Goal: Transaction & Acquisition: Purchase product/service

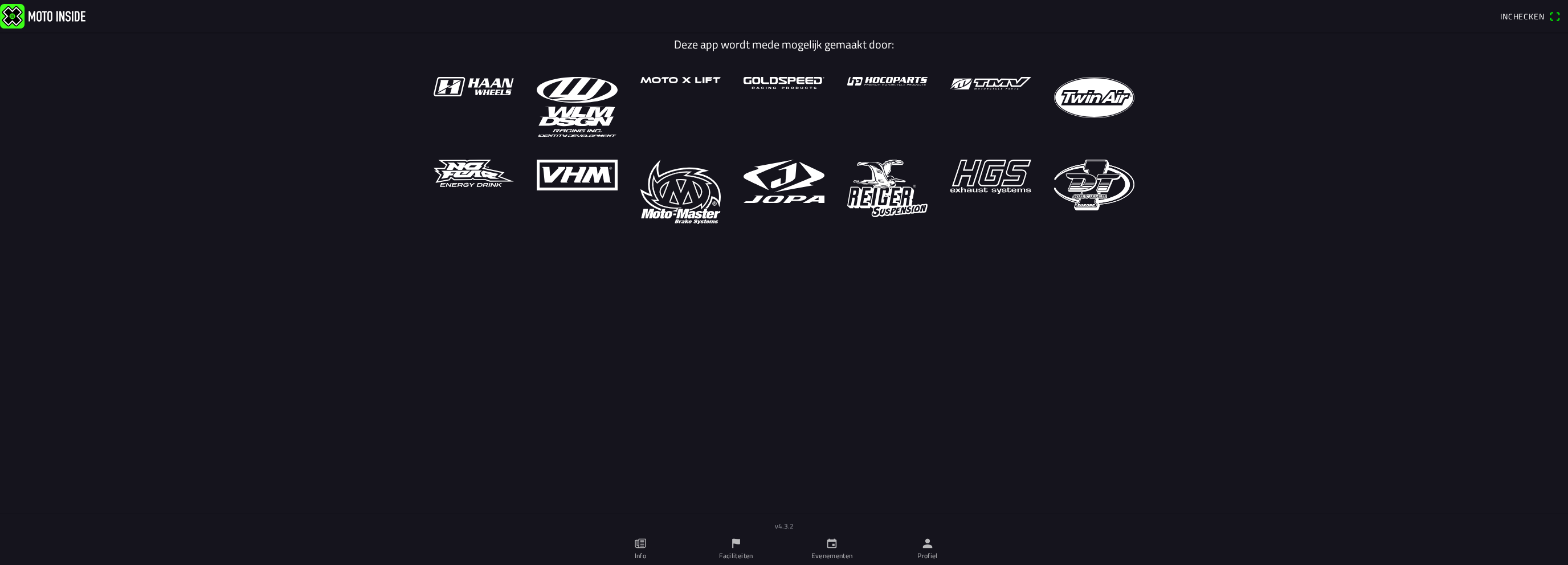
click at [1529, 13] on span "Inchecken" at bounding box center [1522, 16] width 44 height 12
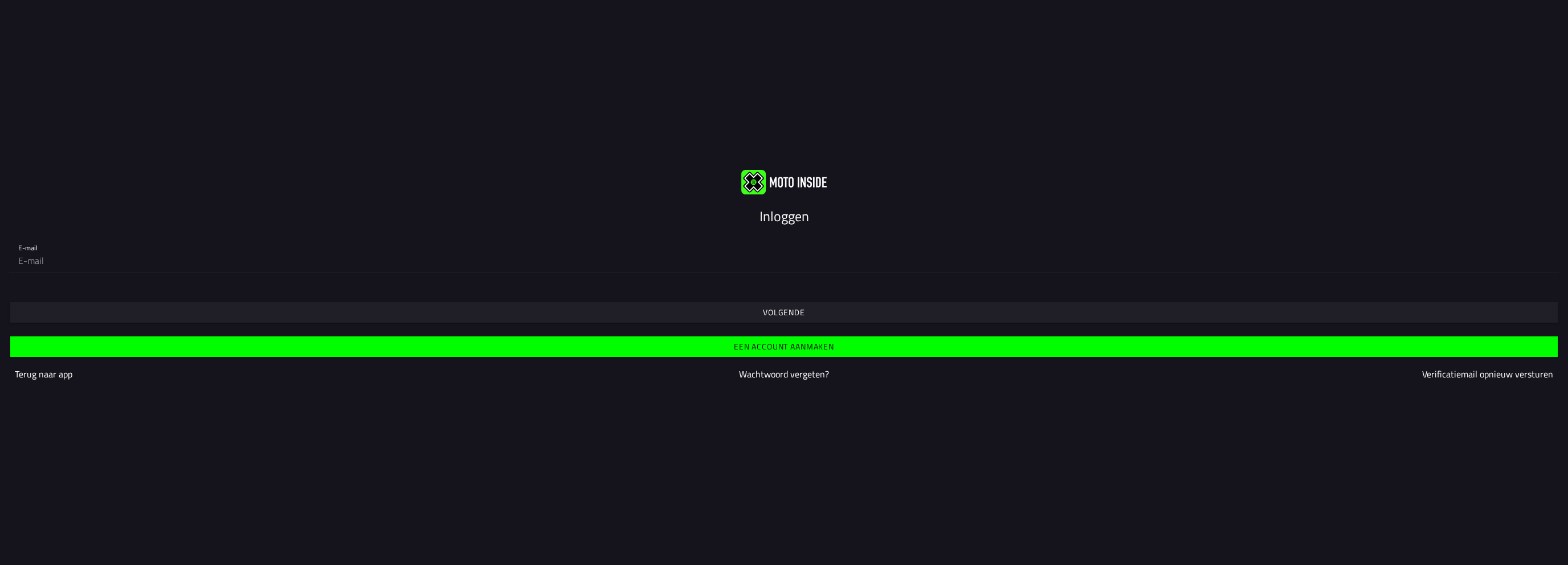
click at [0, 0] on slot "Een account aanmaken" at bounding box center [0, 0] width 0 height 0
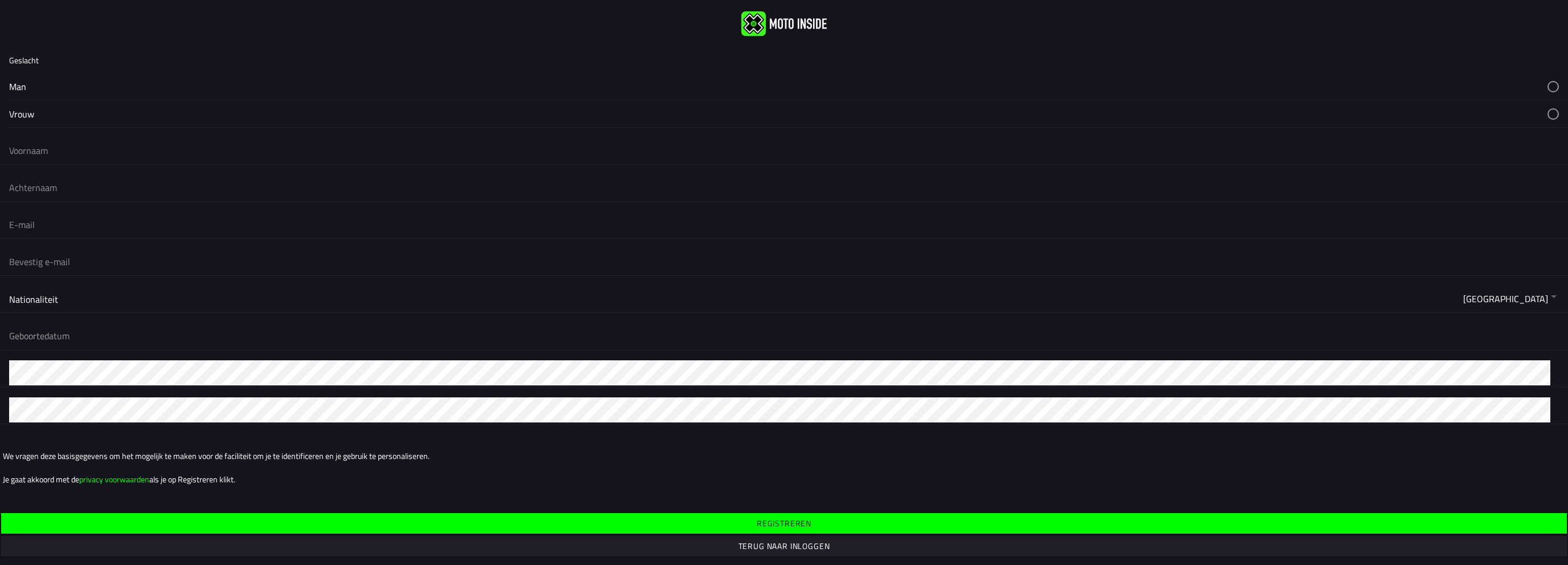
click at [8, 89] on div "Man" at bounding box center [784, 86] width 1568 height 27
click at [26, 80] on button "button" at bounding box center [789, 86] width 1559 height 26
click at [39, 142] on input "text" at bounding box center [784, 151] width 1550 height 25
click at [12, 85] on button "button" at bounding box center [789, 86] width 1559 height 26
click at [19, 159] on input "text" at bounding box center [784, 151] width 1550 height 25
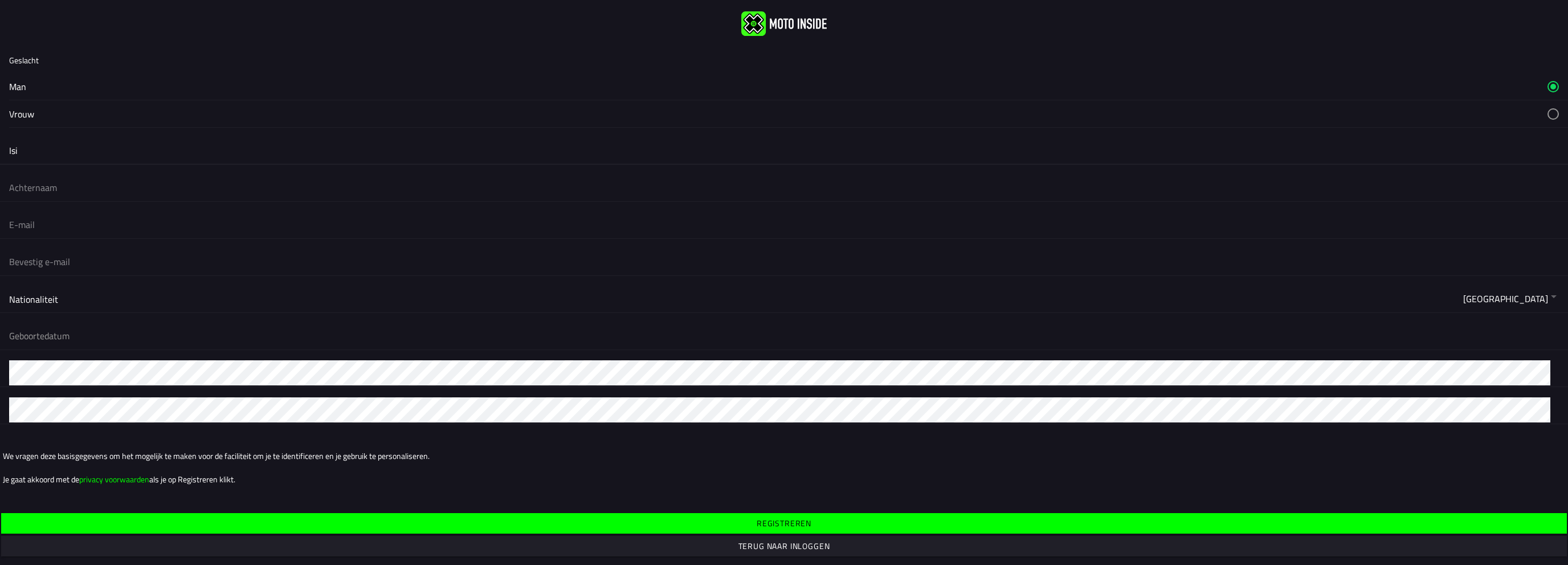
type input "Isi"
type input "Lemahieu"
type input "isi@lemahieubv.be"
click at [96, 298] on button "button" at bounding box center [789, 298] width 1559 height 27
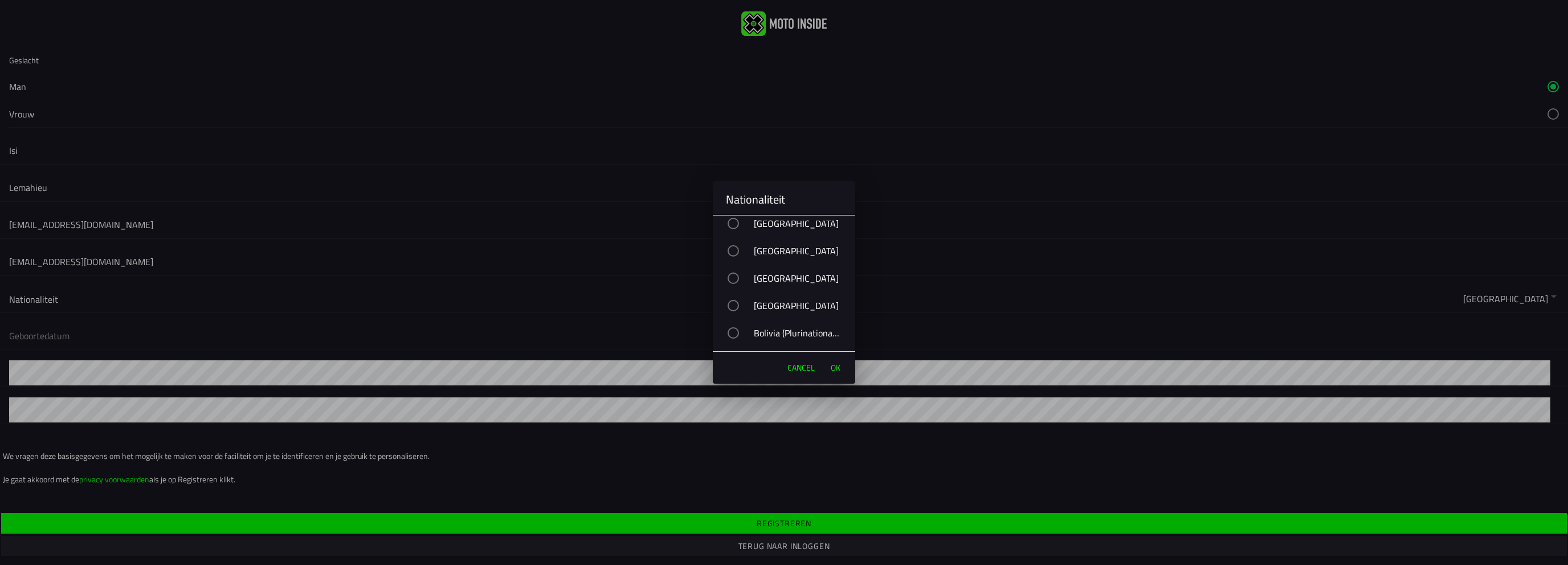
scroll to position [456, 0]
click at [773, 346] on div "[GEOGRAPHIC_DATA]" at bounding box center [790, 347] width 131 height 29
click at [839, 370] on span "OK" at bounding box center [836, 368] width 9 height 12
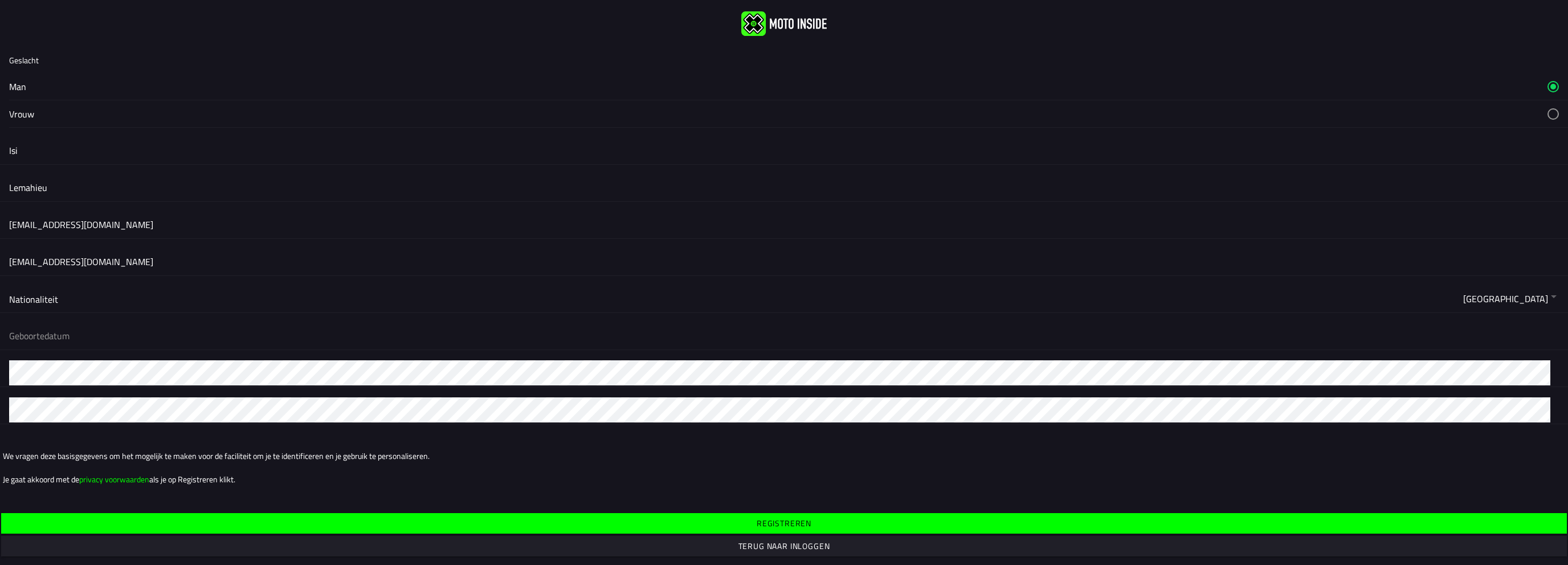
click at [53, 333] on button "button" at bounding box center [789, 336] width 1559 height 27
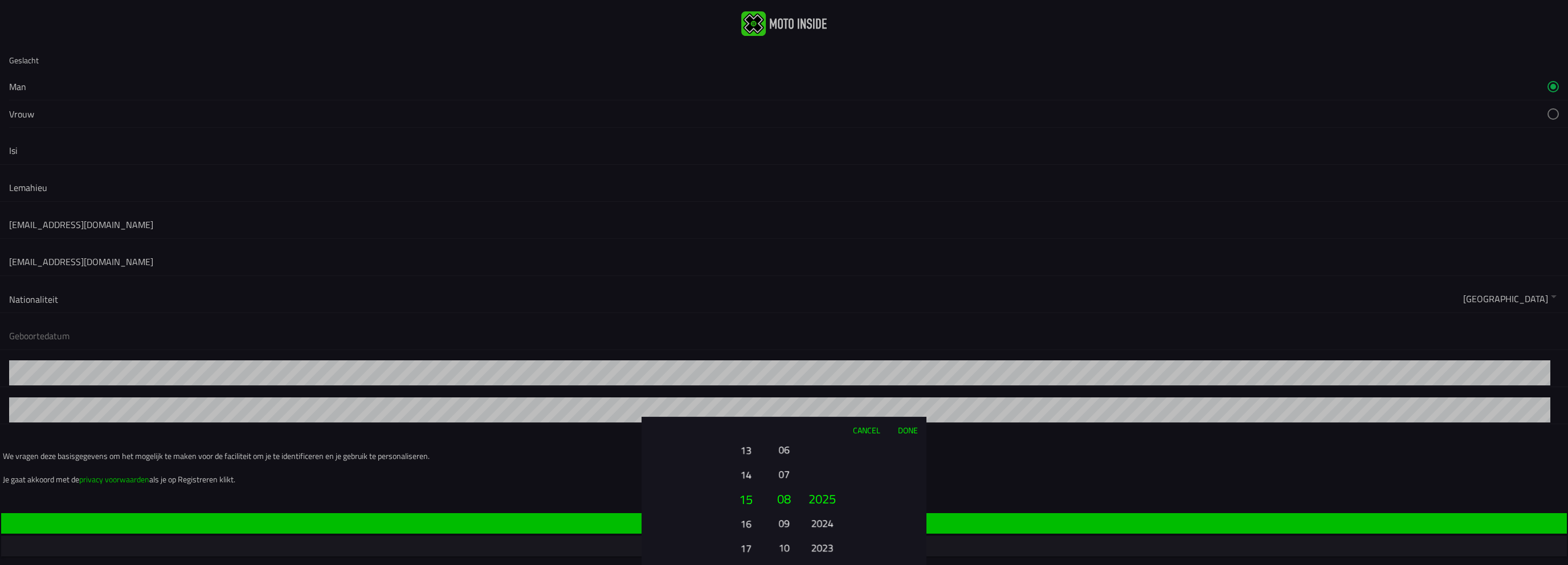
drag, startPoint x: 743, startPoint y: 529, endPoint x: 753, endPoint y: 429, distance: 100.5
click at [749, 432] on div "Cancel Done 01 02 03 04 05 06 07 08 09 10 11 12 13 14 15 16 17 18 19 20 21 22 2…" at bounding box center [784, 490] width 285 height 148
drag, startPoint x: 743, startPoint y: 517, endPoint x: 748, endPoint y: 462, distance: 55.2
click at [748, 488] on button "21" at bounding box center [746, 500] width 39 height 25
drag, startPoint x: 744, startPoint y: 515, endPoint x: 744, endPoint y: 499, distance: 16.0
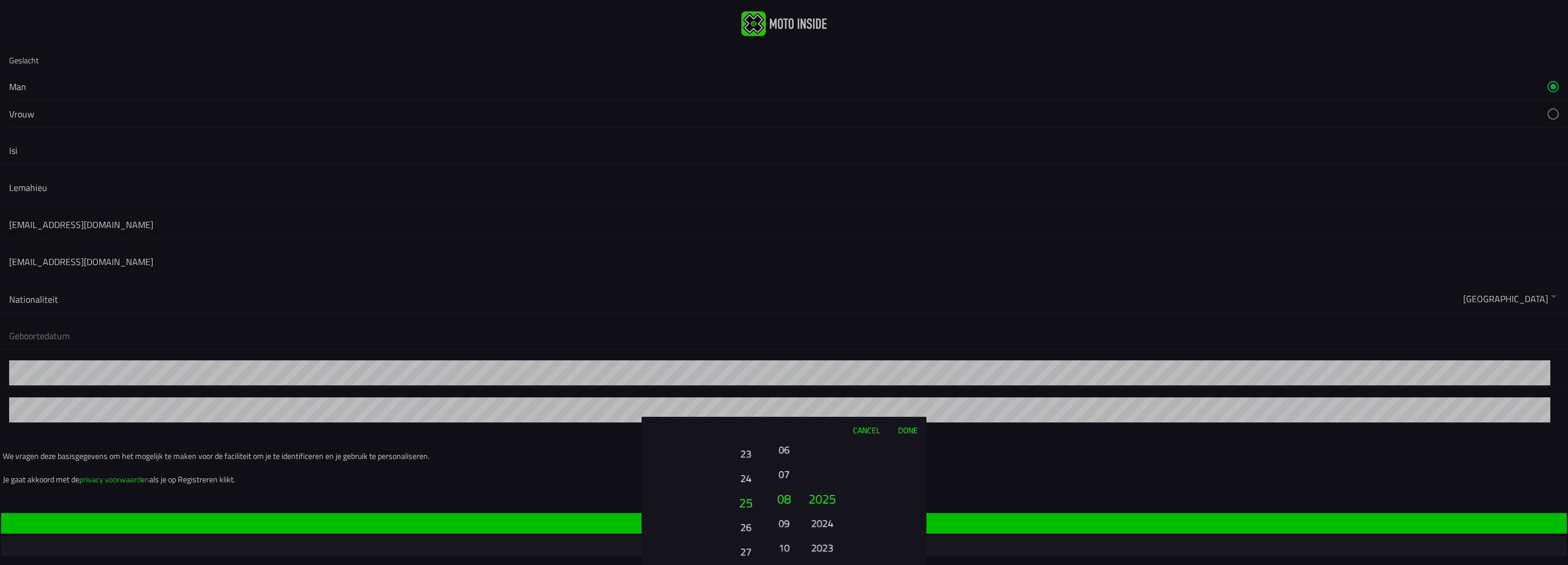
click at [744, 499] on button "25" at bounding box center [746, 503] width 39 height 25
click at [746, 494] on button "26" at bounding box center [746, 499] width 39 height 25
drag, startPoint x: 781, startPoint y: 468, endPoint x: 784, endPoint y: 511, distance: 43.1
click at [784, 511] on button "07" at bounding box center [784, 517] width 16 height 20
drag, startPoint x: 784, startPoint y: 509, endPoint x: 784, endPoint y: 462, distance: 47.0
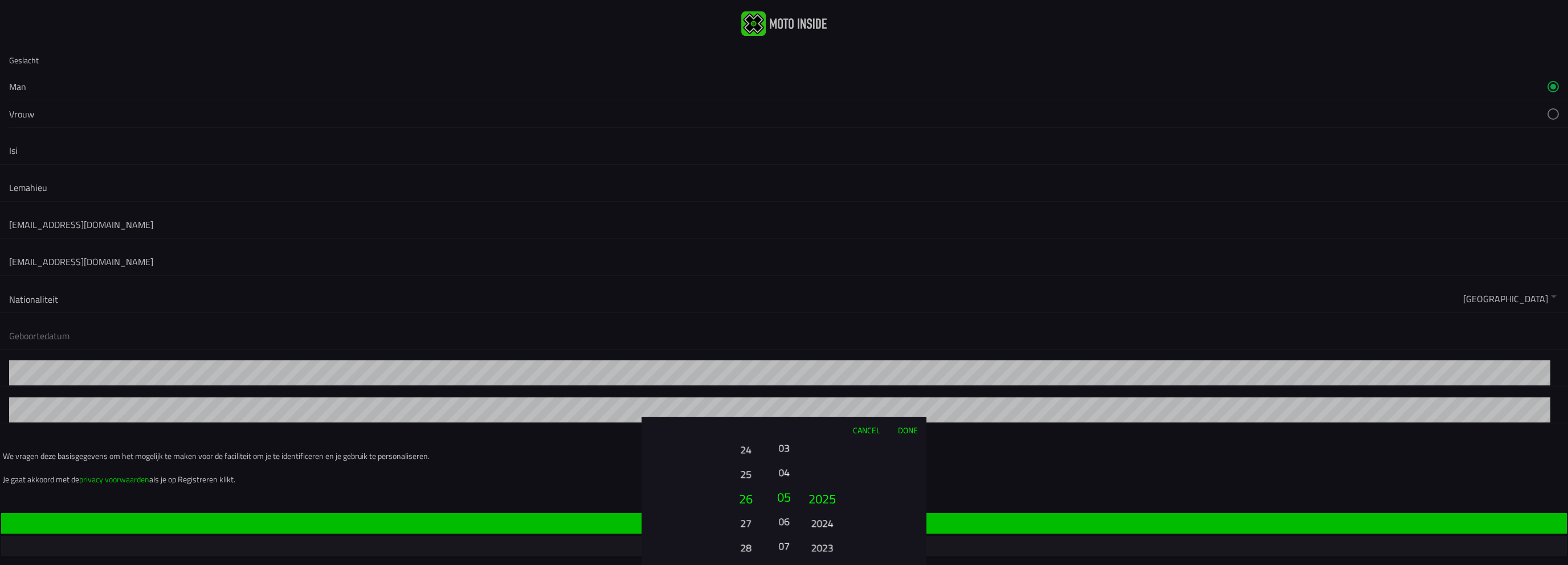
click at [784, 462] on button "04" at bounding box center [784, 473] width 16 height 20
drag, startPoint x: 836, startPoint y: 515, endPoint x: 835, endPoint y: 465, distance: 50.0
click at [834, 468] on ion-picker-column "2025 2024 2023 2022 2021 2020 2019 2018 2017 2016 2015 2014 2013 2012 2011 2010…" at bounding box center [862, 504] width 128 height 123
drag, startPoint x: 822, startPoint y: 519, endPoint x: 827, endPoint y: 455, distance: 64.2
click at [821, 476] on ion-picker-column "2025 2024 2023 2022 2021 2020 2019 2018 2017 2016 2015 2014 2013 2012 2011 2010…" at bounding box center [862, 504] width 128 height 123
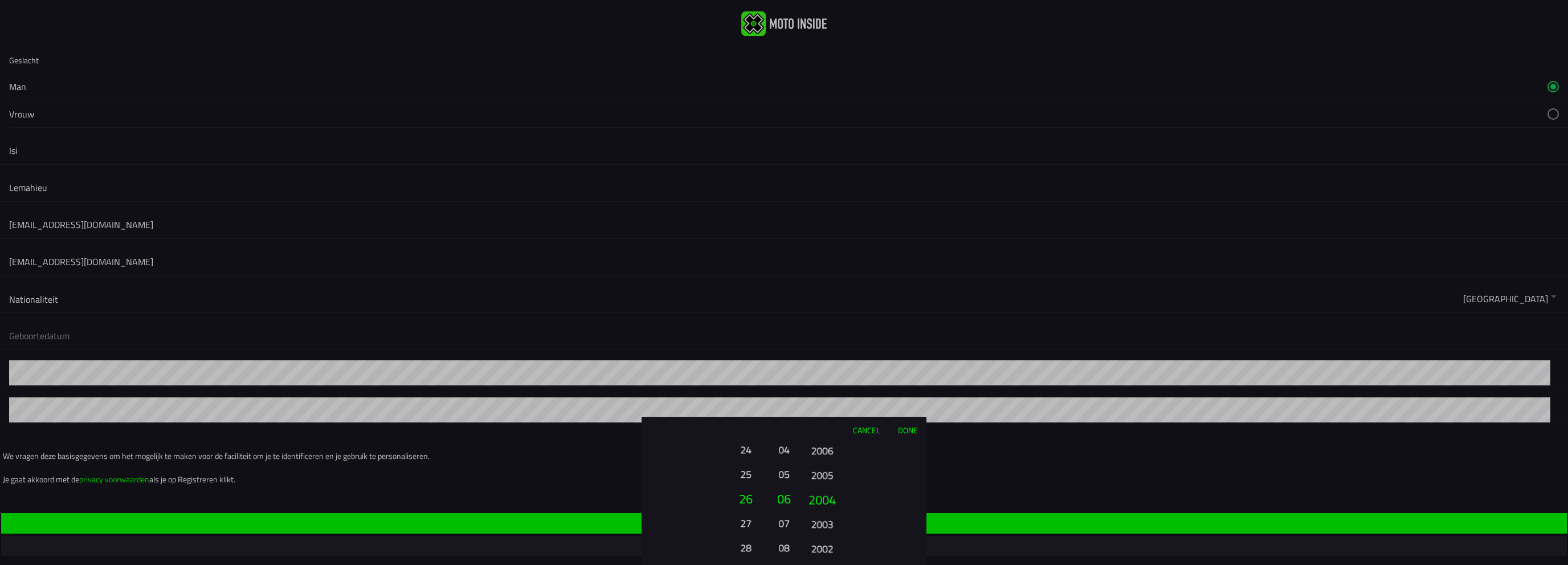
drag, startPoint x: 826, startPoint y: 481, endPoint x: 833, endPoint y: 445, distance: 36.7
click at [826, 466] on button "2005" at bounding box center [822, 476] width 31 height 20
drag, startPoint x: 826, startPoint y: 532, endPoint x: 823, endPoint y: 357, distance: 175.0
click at [823, 357] on ion-picker "Cancel Done 01 02 03 04 05 06 07 08 09 10 11 12 13 14 15 16 17 18 19 20 21 22 2…" at bounding box center [784, 282] width 1568 height 565
drag, startPoint x: 825, startPoint y: 502, endPoint x: 823, endPoint y: 513, distance: 11.2
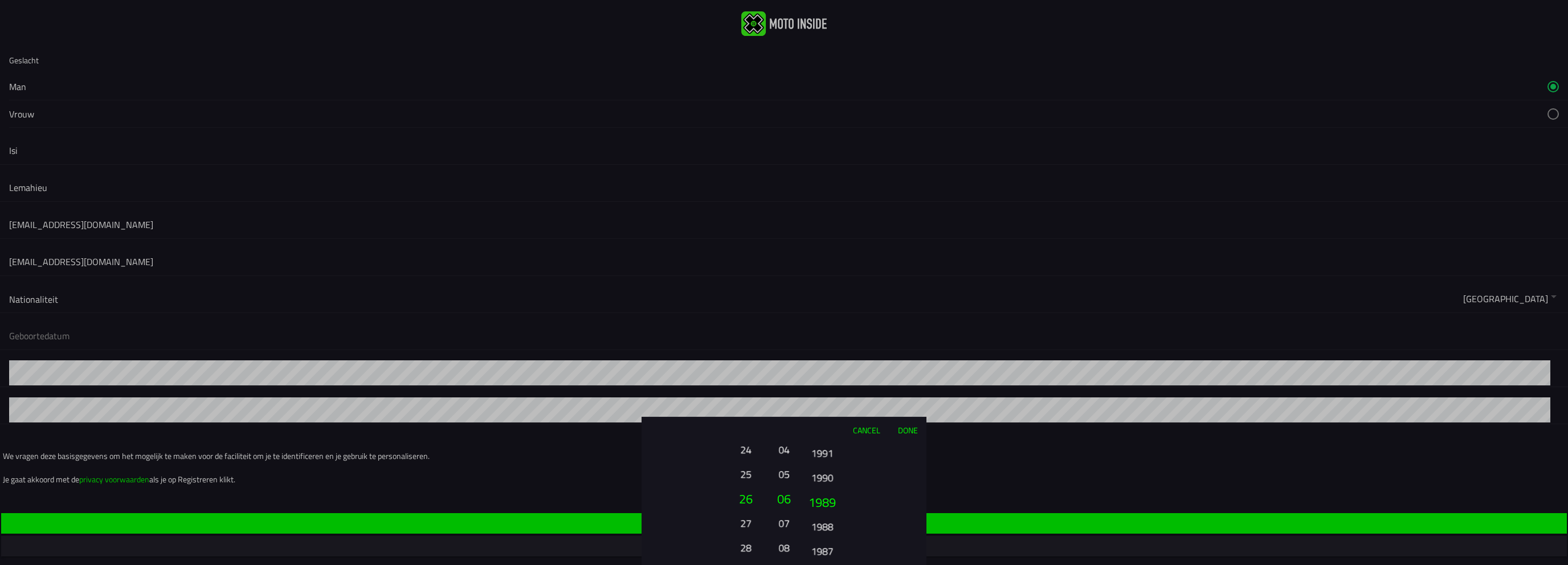
click at [823, 513] on button "1989" at bounding box center [822, 502] width 39 height 25
drag, startPoint x: 810, startPoint y: 483, endPoint x: 817, endPoint y: 467, distance: 17.5
click at [817, 467] on button "1992" at bounding box center [822, 463] width 31 height 20
click at [911, 426] on button "Done" at bounding box center [908, 430] width 37 height 25
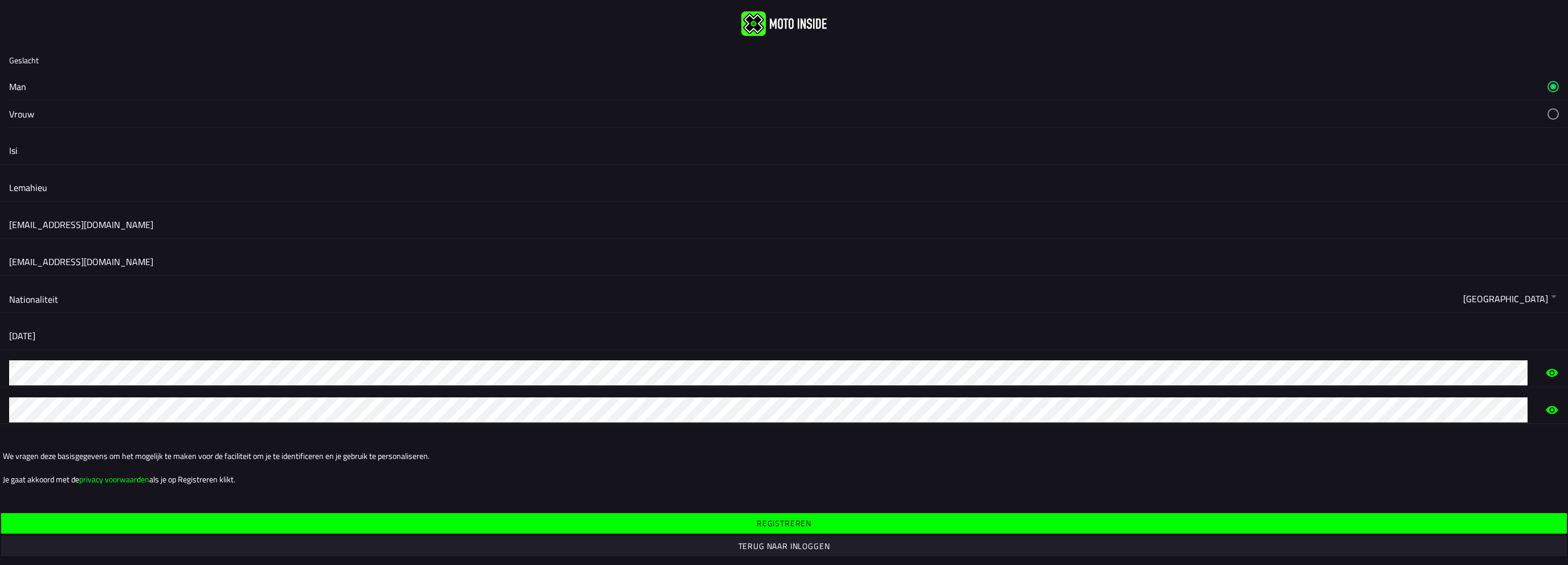
click at [555, 519] on span "Registreren" at bounding box center [784, 523] width 1549 height 20
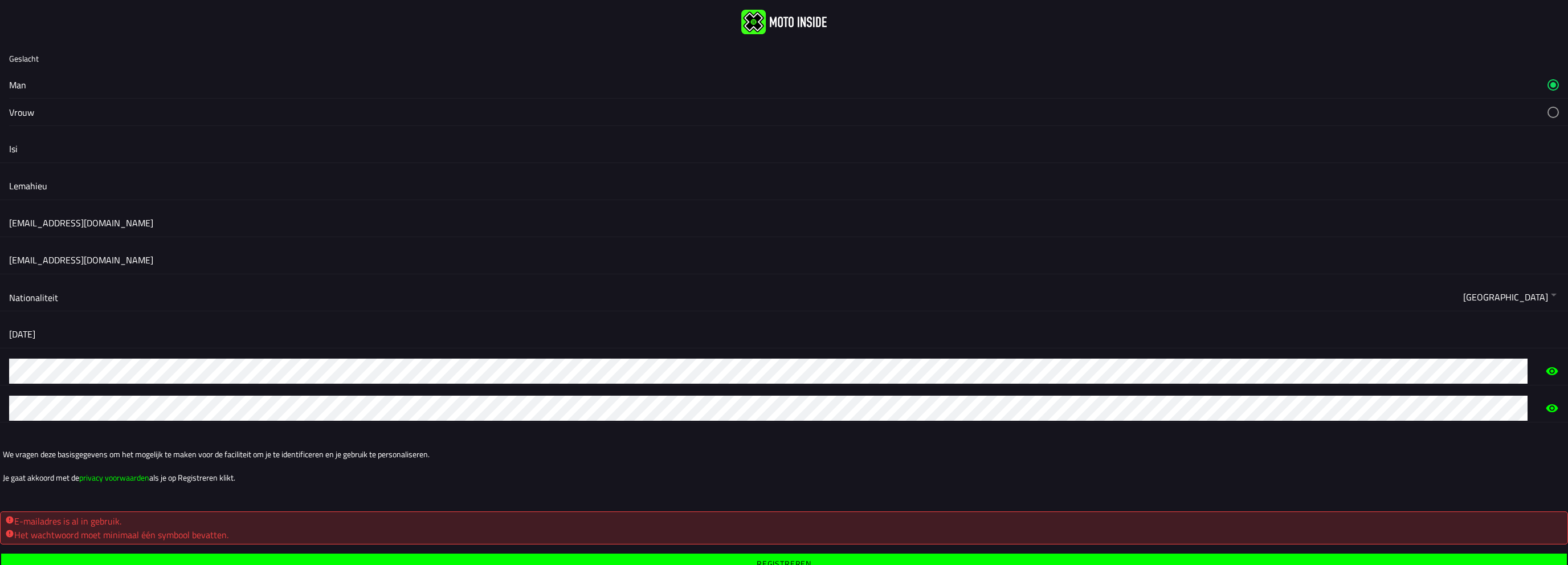
scroll to position [0, 0]
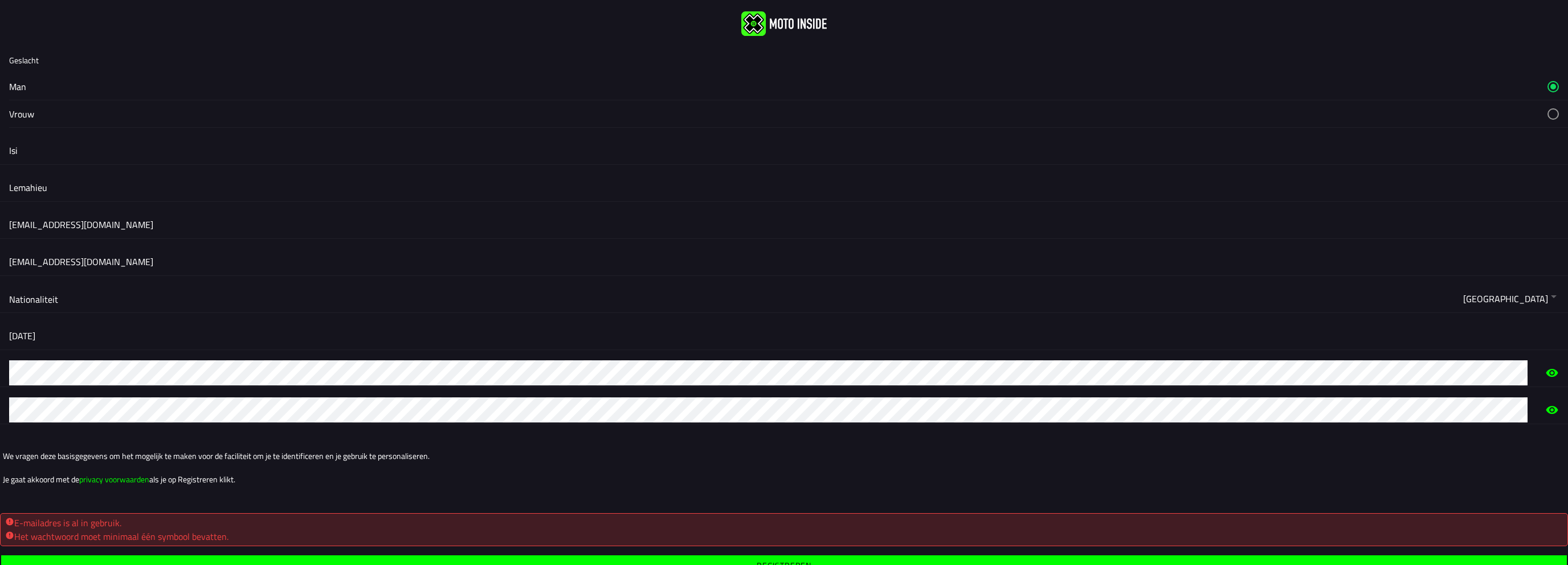
click at [806, 19] on img at bounding box center [784, 24] width 85 height 25
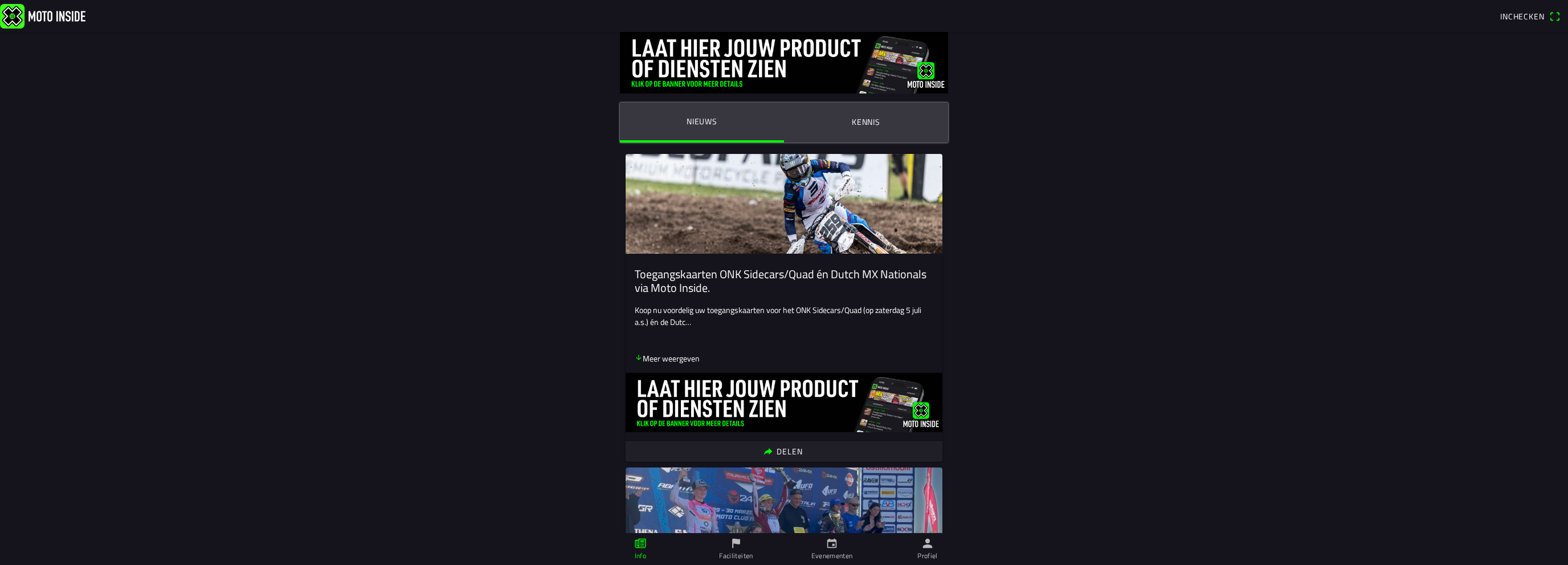
click at [1511, 12] on span "Inchecken" at bounding box center [1522, 16] width 44 height 12
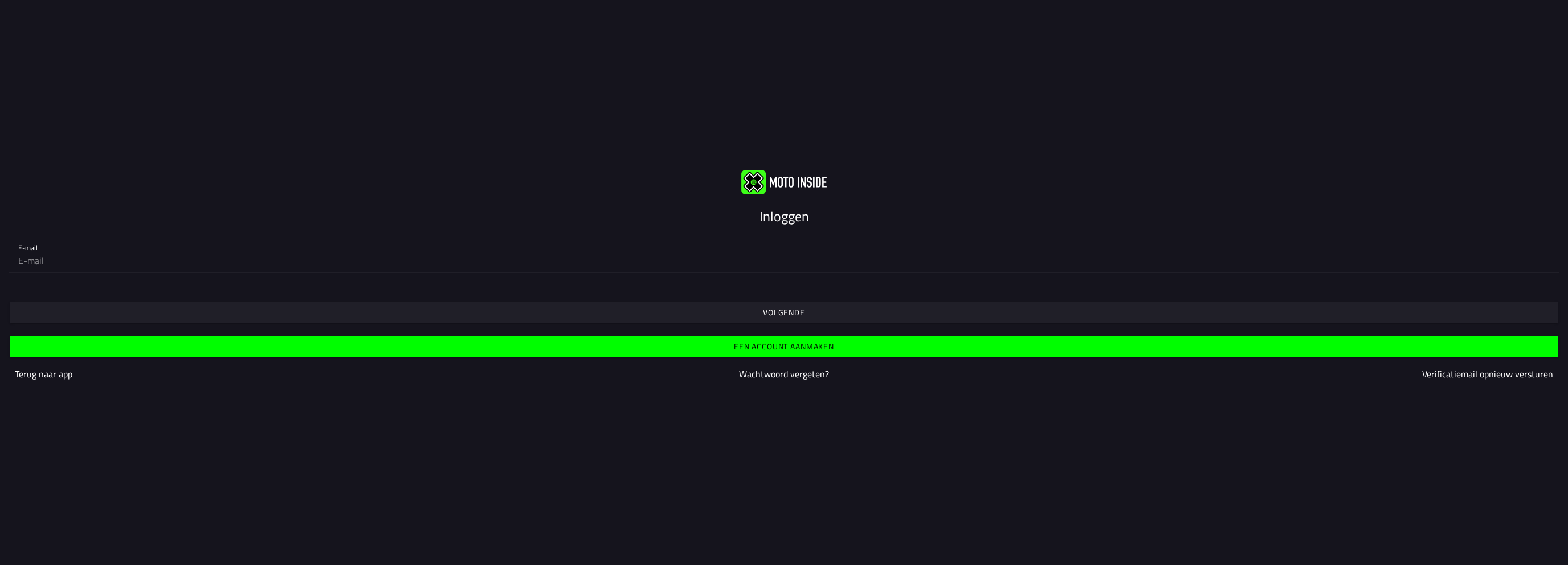
click at [53, 253] on input "email" at bounding box center [784, 260] width 1531 height 23
type input "isi@lemahieubv.be"
click at [164, 308] on span "Volgende" at bounding box center [784, 312] width 1530 height 20
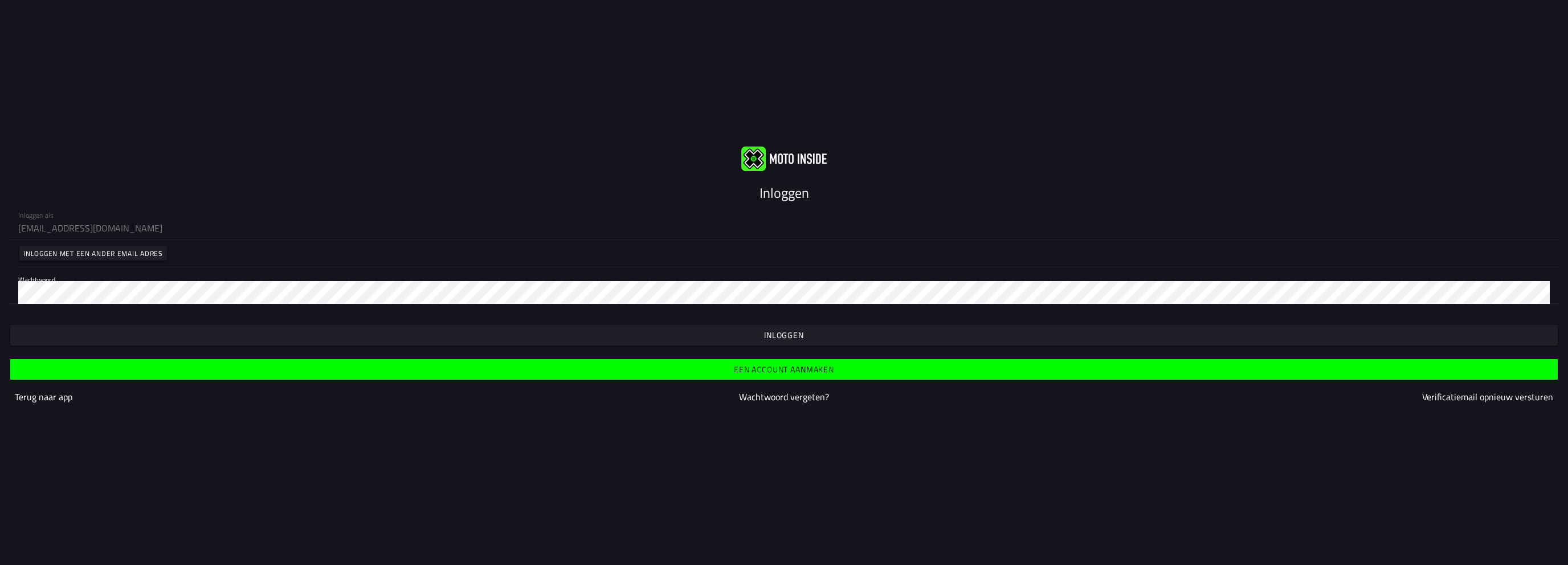
click at [0, 0] on slot "Inloggen" at bounding box center [0, 0] width 0 height 0
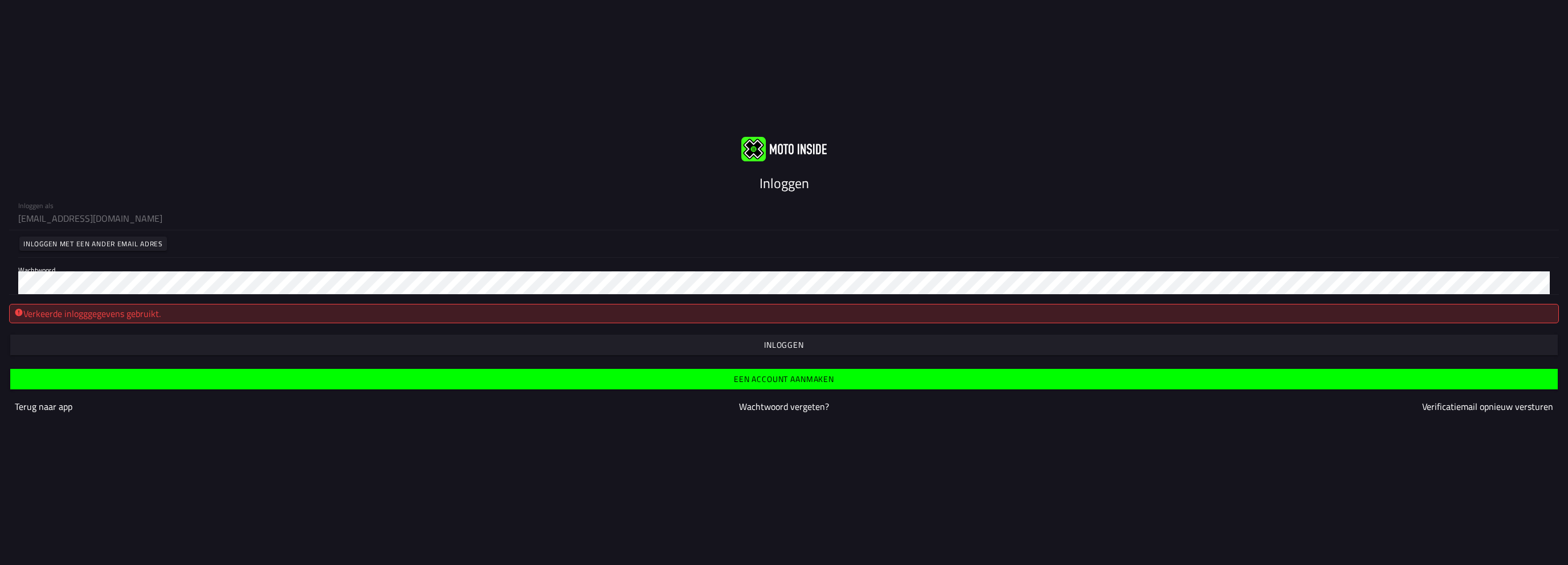
click at [0, 0] on slot "Wachtwoord vergeten?" at bounding box center [0, 0] width 0 height 0
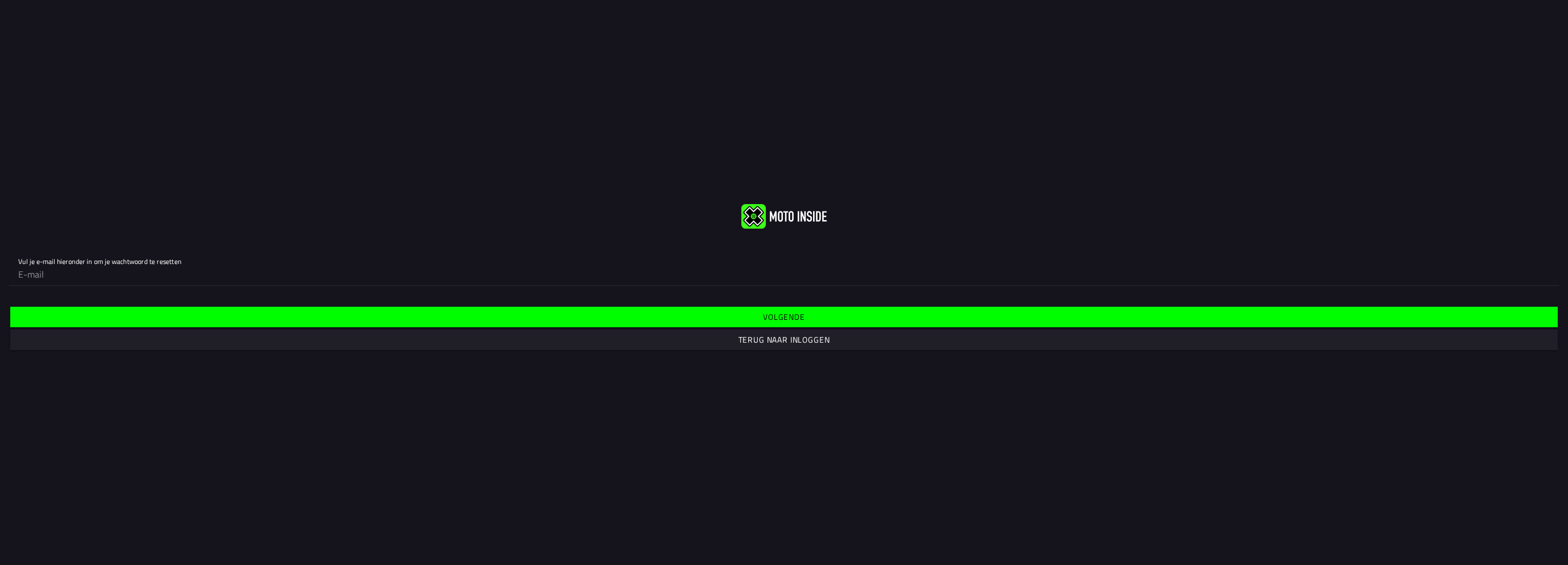
click at [242, 281] on input "email" at bounding box center [784, 274] width 1531 height 23
type input "isi@lemahieubv.be"
click at [716, 318] on span "Volgende" at bounding box center [784, 317] width 1530 height 20
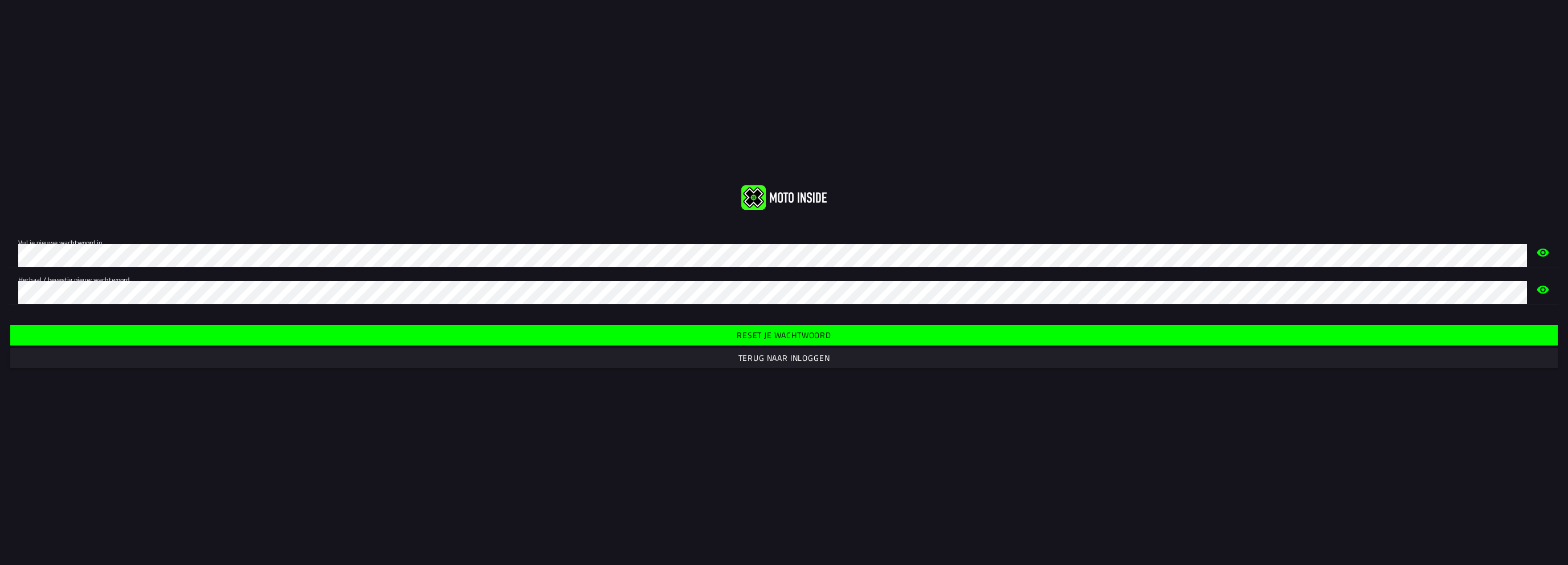
click at [108, 335] on span "Reset je wachtwoord" at bounding box center [784, 335] width 1530 height 20
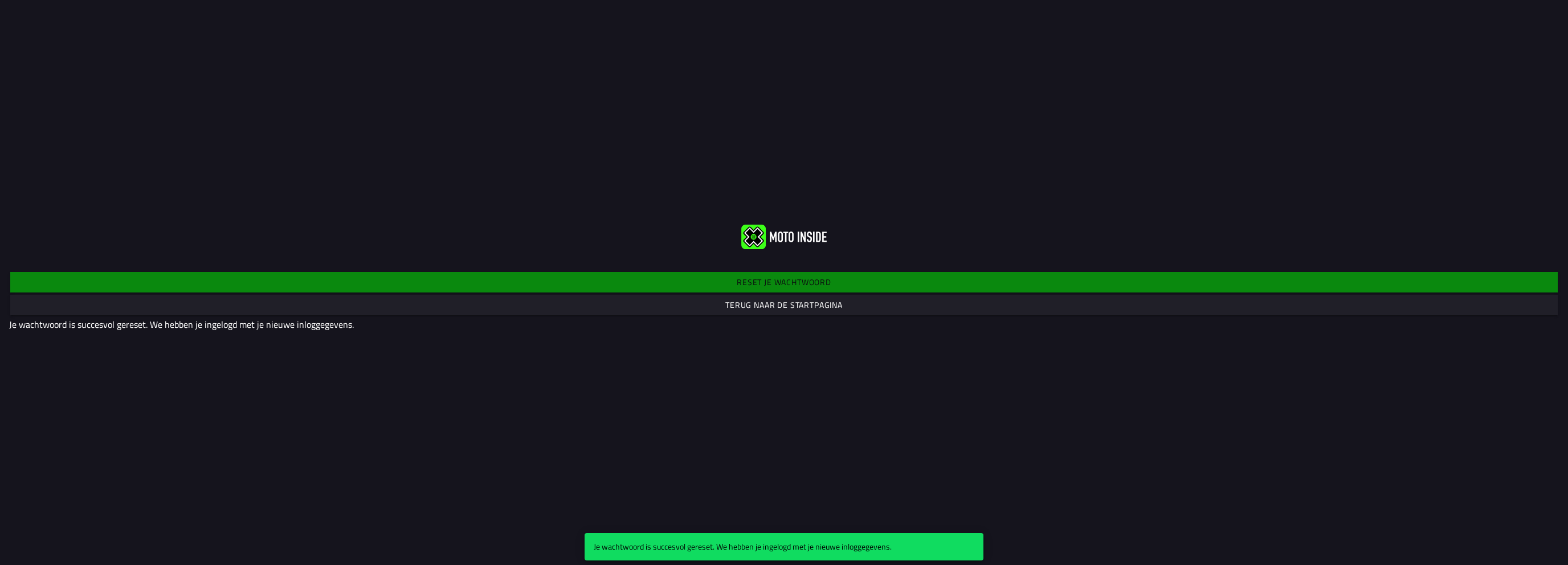
click at [0, 0] on slot "Terug naar de startpagina" at bounding box center [0, 0] width 0 height 0
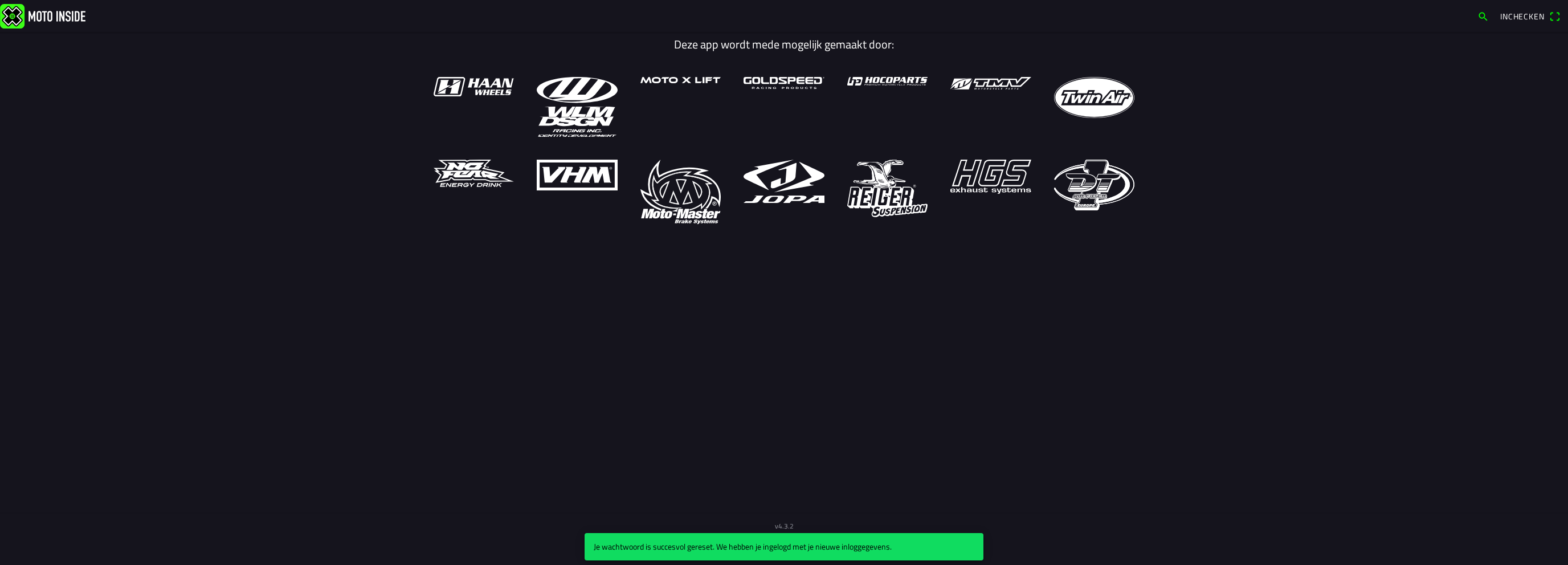
click at [1521, 13] on span "Inchecken" at bounding box center [1522, 16] width 44 height 12
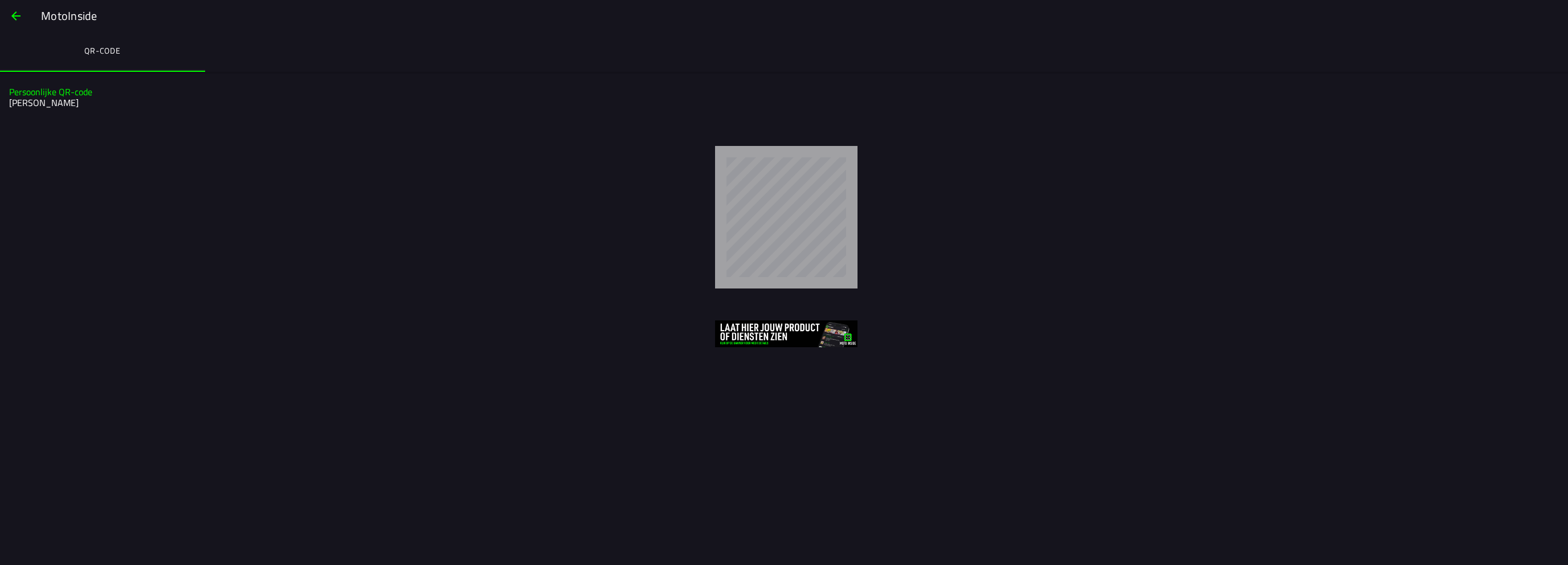
click at [17, 16] on span "button" at bounding box center [16, 16] width 14 height 27
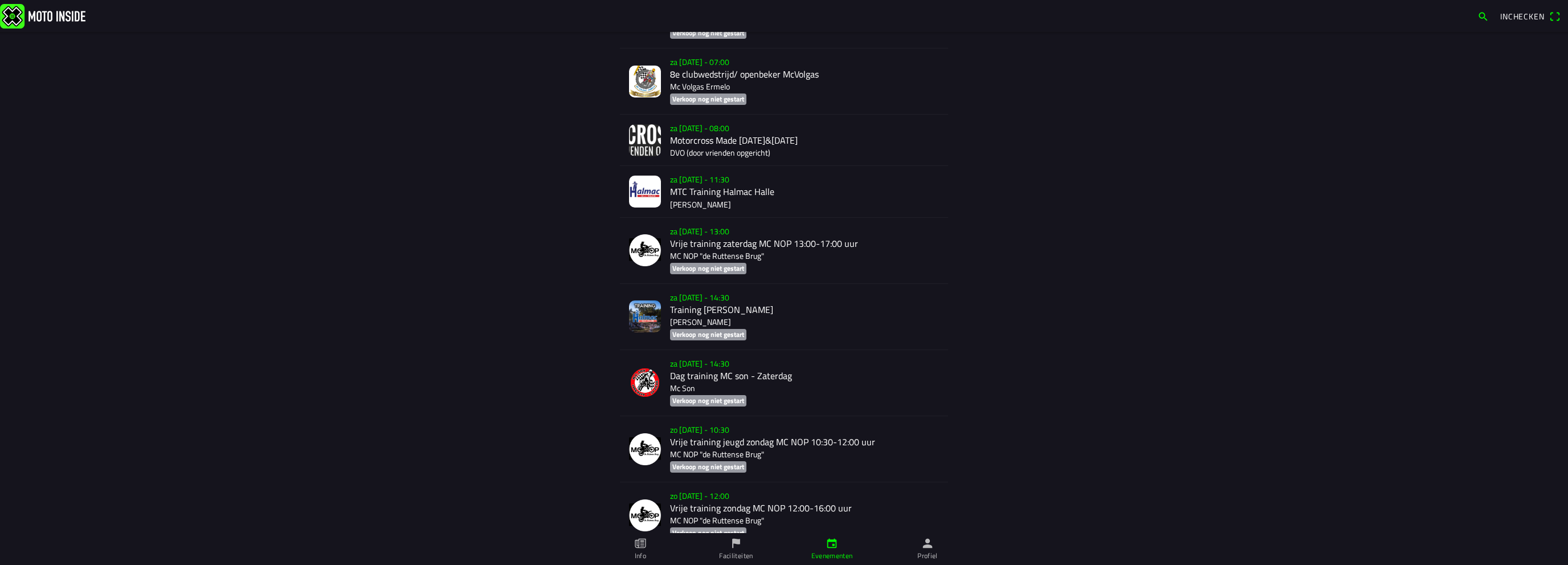
scroll to position [8084, 0]
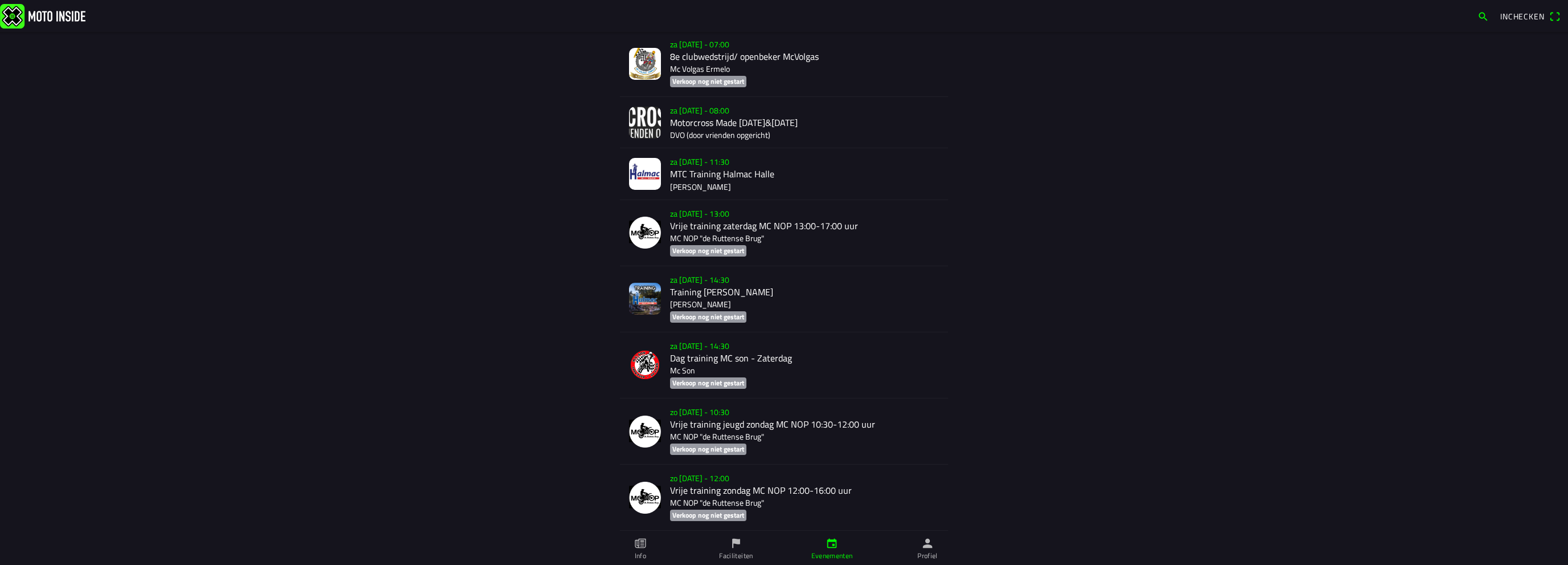
click at [724, 148] on div "za 1 nov. - 08:00 Motorcross Made 1&2 November 2025 DVO (door vrienden opgerich…" at bounding box center [805, 122] width 269 height 51
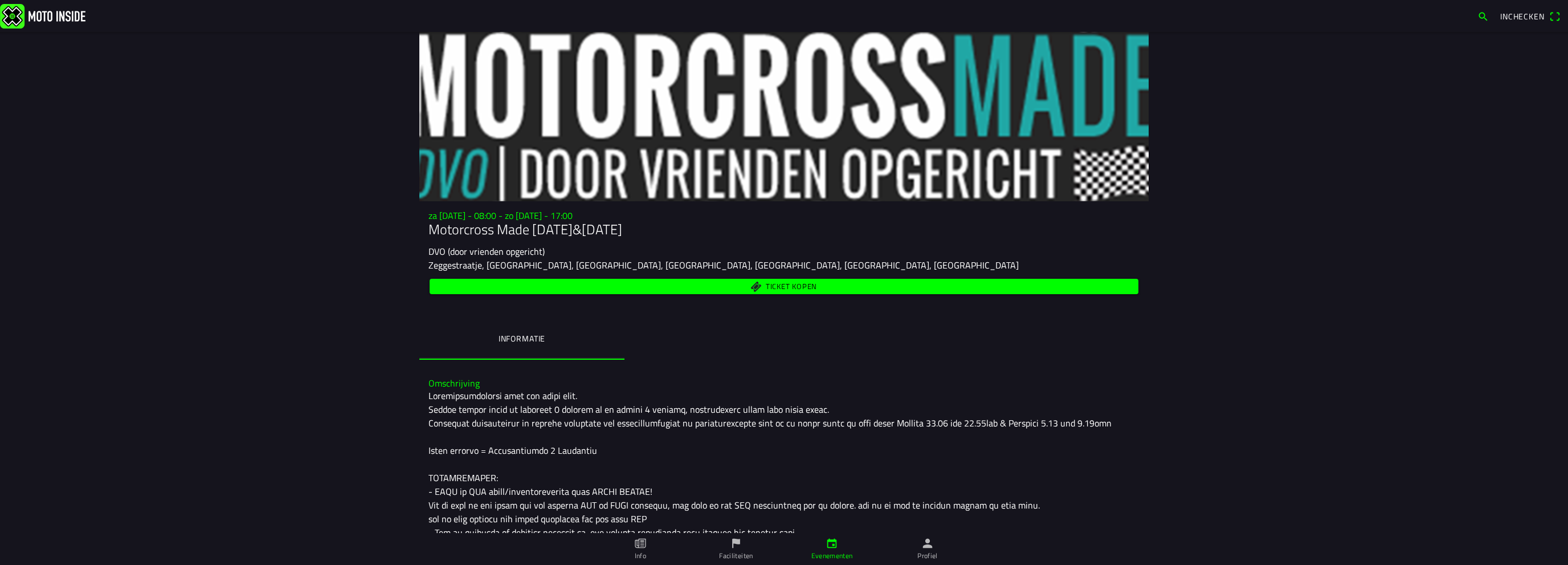
click at [750, 280] on span "Ticket kopen" at bounding box center [784, 287] width 696 height 16
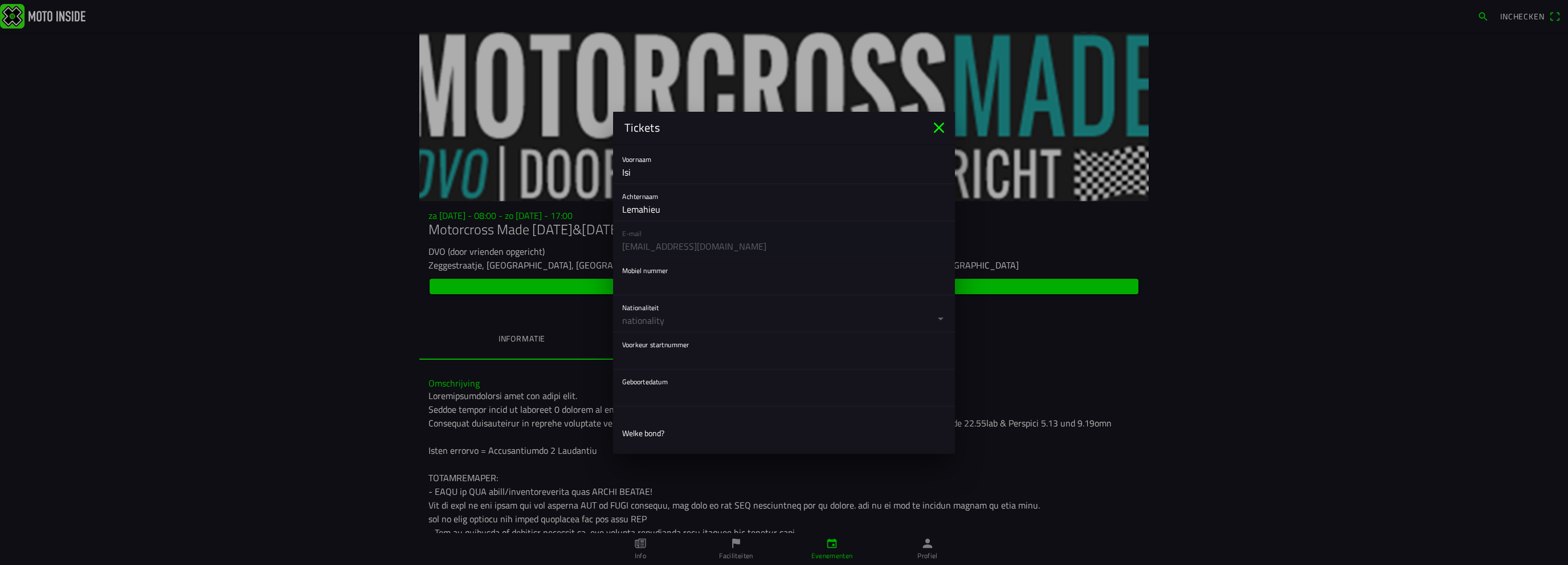
scroll to position [152, 0]
click at [670, 247] on input "text" at bounding box center [784, 248] width 324 height 23
type input "+32496189494"
click at [656, 281] on button "button" at bounding box center [788, 278] width 333 height 37
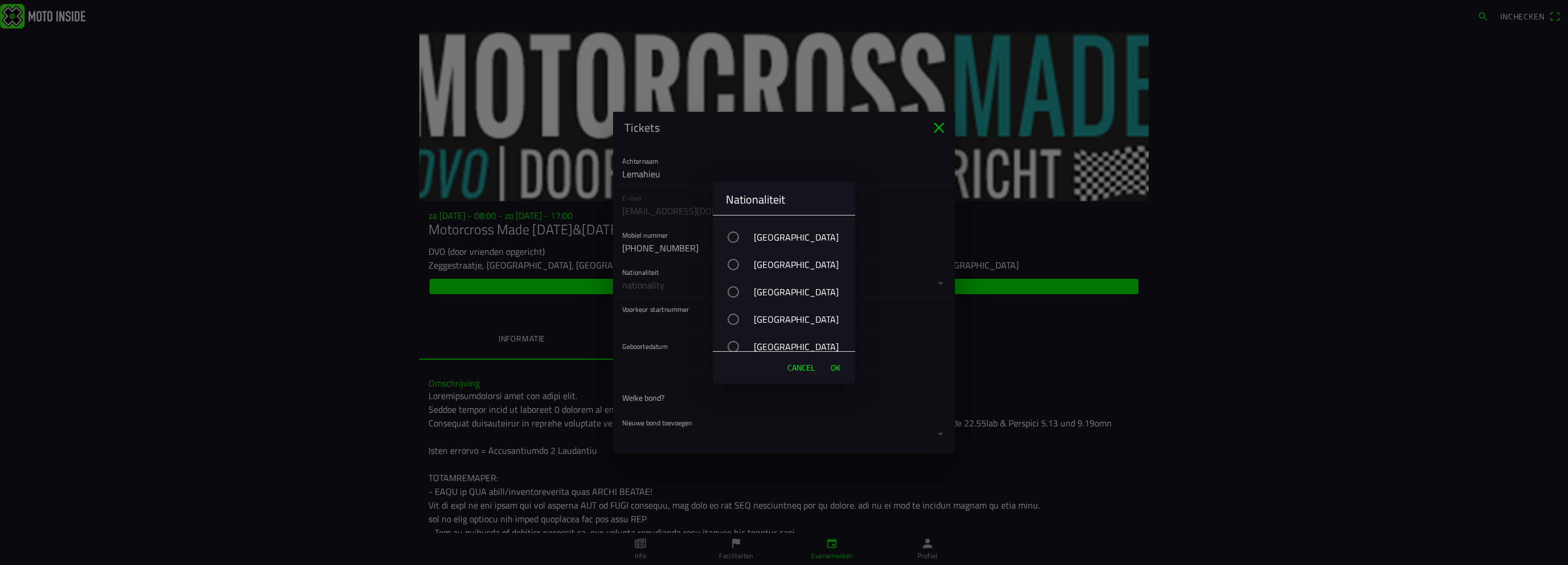
scroll to position [456, 0]
click at [769, 346] on div "[GEOGRAPHIC_DATA]" at bounding box center [790, 347] width 131 height 29
click at [836, 364] on span "OK" at bounding box center [836, 368] width 9 height 12
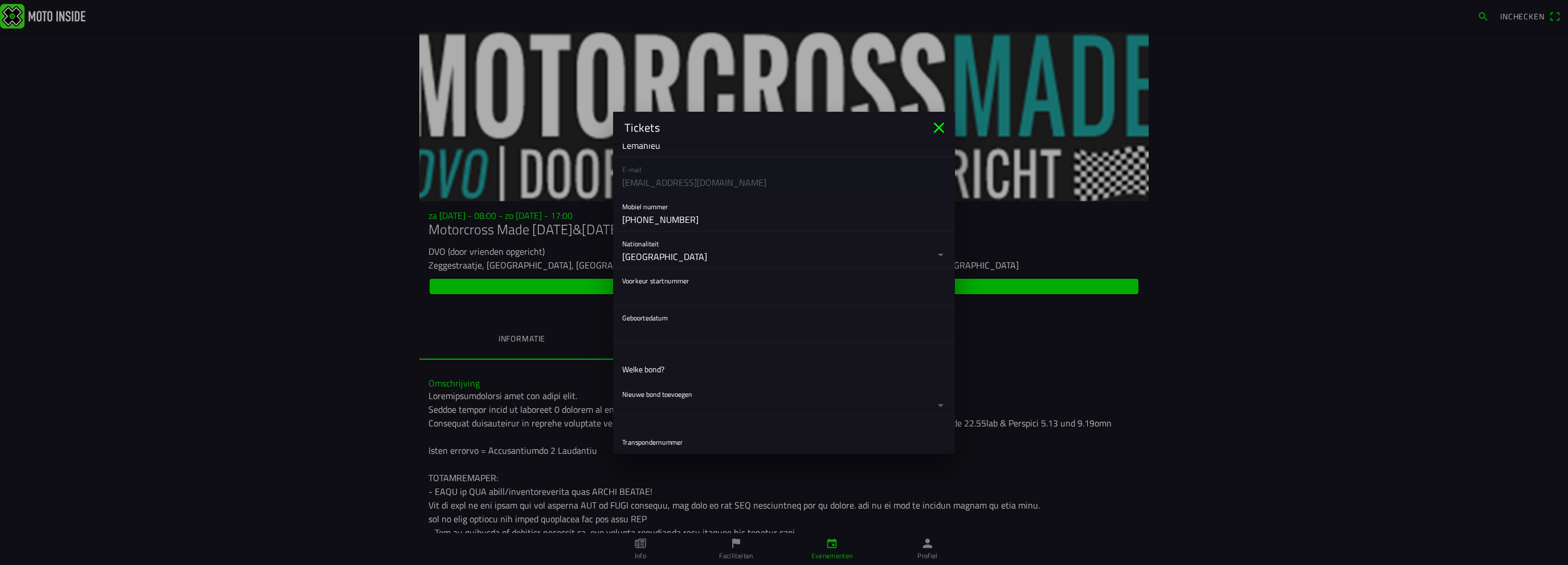
scroll to position [190, 0]
click at [684, 281] on input "text" at bounding box center [784, 284] width 324 height 23
type input "66"
click at [683, 317] on button "button" at bounding box center [788, 315] width 333 height 37
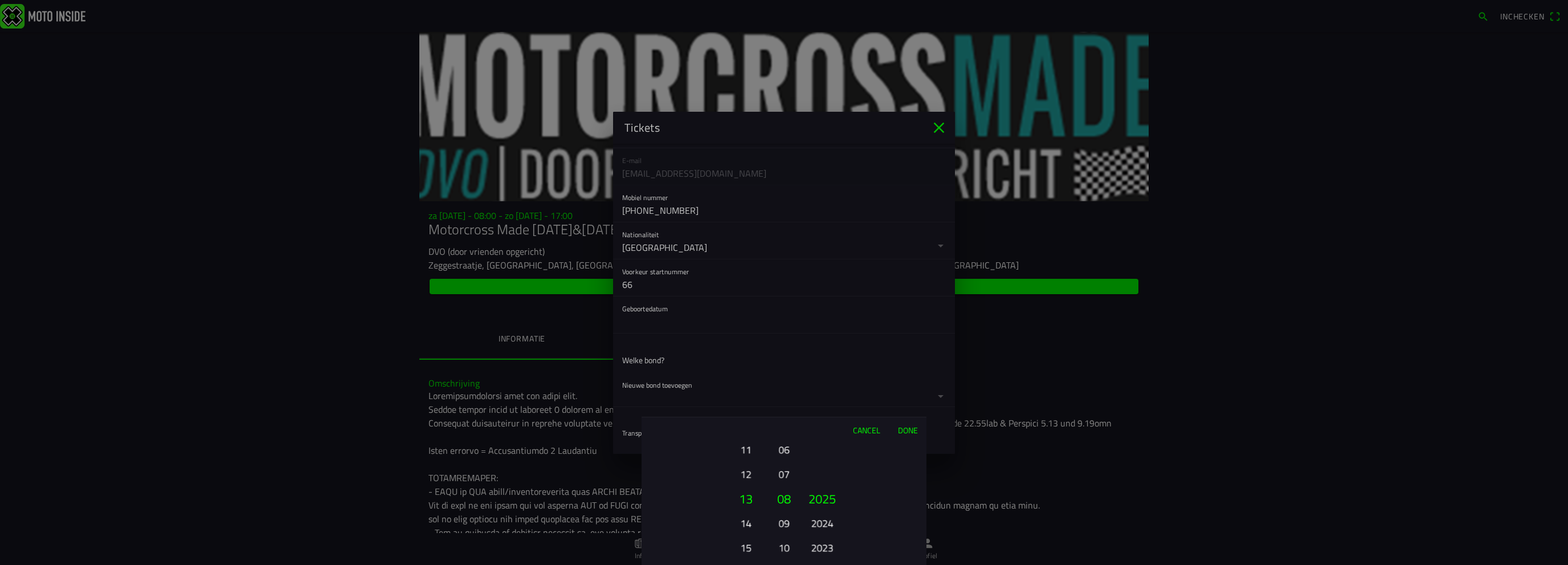
drag, startPoint x: 750, startPoint y: 519, endPoint x: 748, endPoint y: 396, distance: 123.0
click at [748, 400] on ion-picker "Cancel Done 01 02 03 04 05 06 07 08 09 10 11 12 13 14 15 16 17 18 19 20 21 22 2…" at bounding box center [784, 282] width 1568 height 565
drag, startPoint x: 746, startPoint y: 515, endPoint x: 748, endPoint y: 421, distance: 94.0
click at [748, 421] on div "Cancel Done 01 02 03 04 05 06 07 08 09 10 11 12 13 14 15 16 17 18 19 20 21 22 2…" at bounding box center [784, 490] width 285 height 148
drag, startPoint x: 746, startPoint y: 485, endPoint x: 748, endPoint y: 536, distance: 51.0
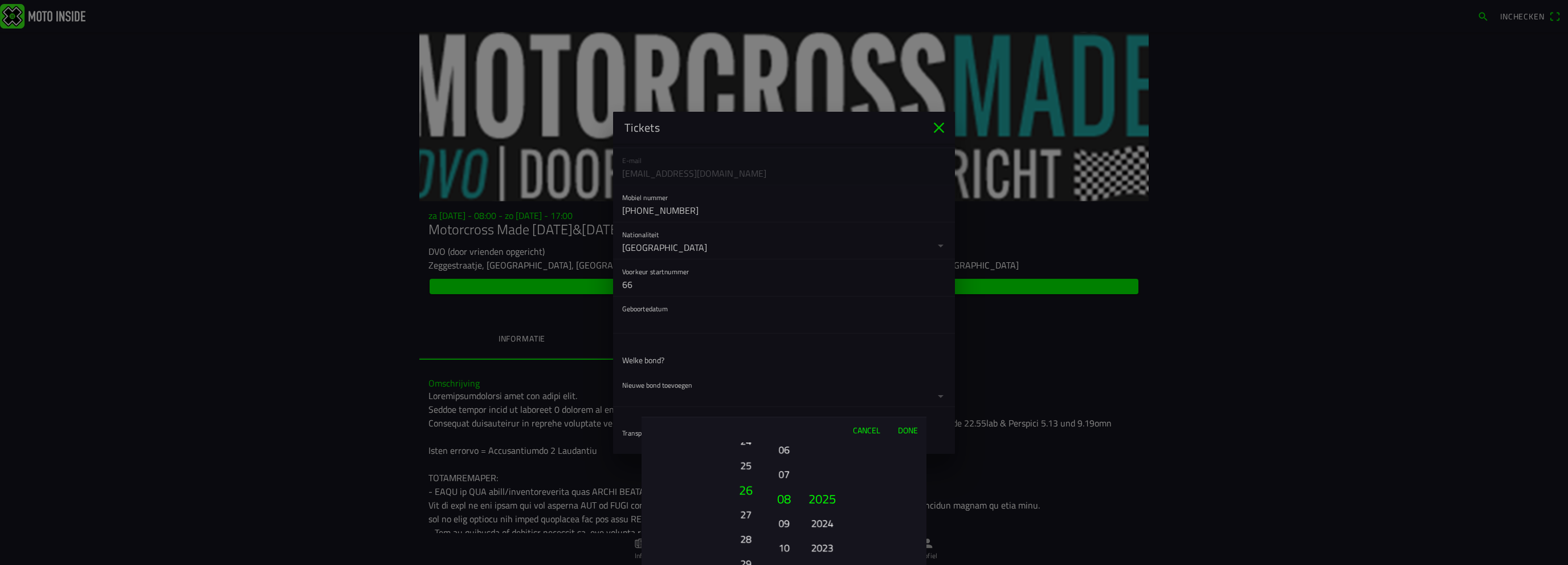
click at [748, 536] on button "28" at bounding box center [746, 539] width 31 height 20
drag, startPoint x: 782, startPoint y: 493, endPoint x: 783, endPoint y: 532, distance: 39.0
click at [783, 532] on button "08" at bounding box center [784, 536] width 16 height 20
drag, startPoint x: 775, startPoint y: 513, endPoint x: 783, endPoint y: 482, distance: 32.0
click at [783, 482] on ion-picker-column "01 02 03 04 05 06 07 08 09 10 11 12" at bounding box center [784, 504] width 29 height 123
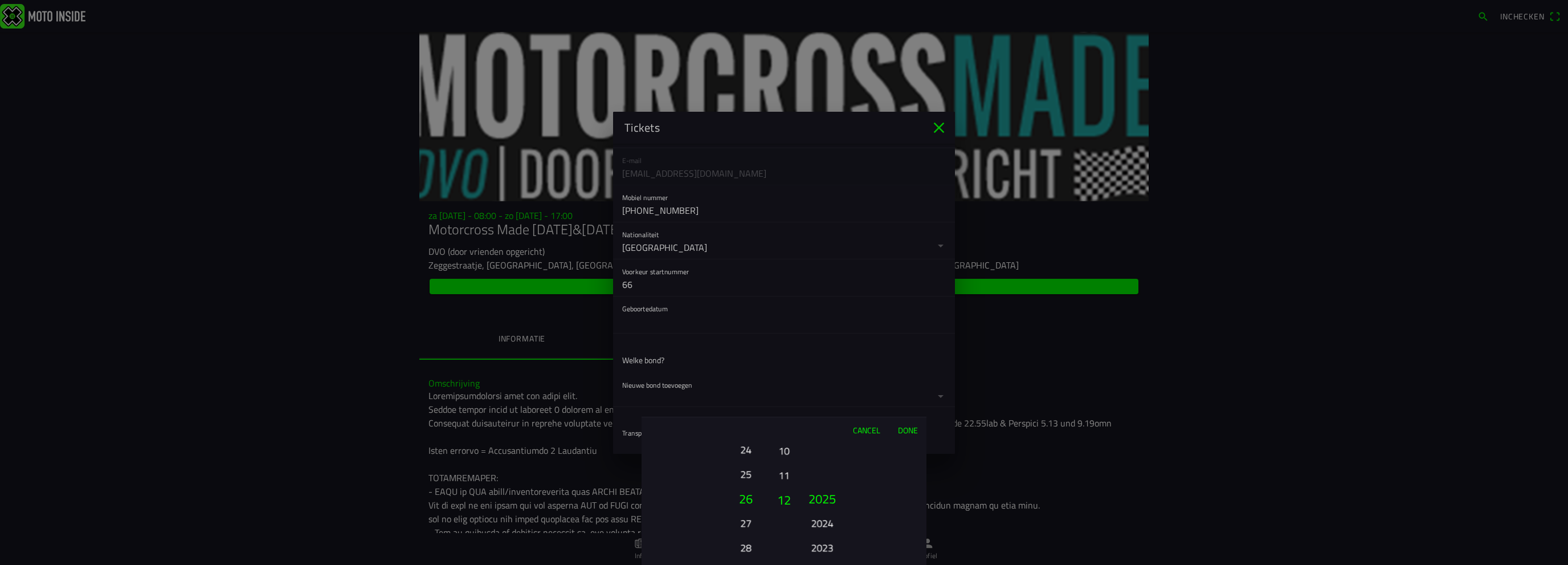
drag, startPoint x: 780, startPoint y: 494, endPoint x: 781, endPoint y: 558, distance: 64.0
click at [781, 512] on button "12" at bounding box center [784, 500] width 19 height 25
drag, startPoint x: 781, startPoint y: 514, endPoint x: 784, endPoint y: 528, distance: 14.3
click at [784, 528] on button "07" at bounding box center [784, 522] width 16 height 20
click at [784, 520] on button "08" at bounding box center [784, 529] width 16 height 20
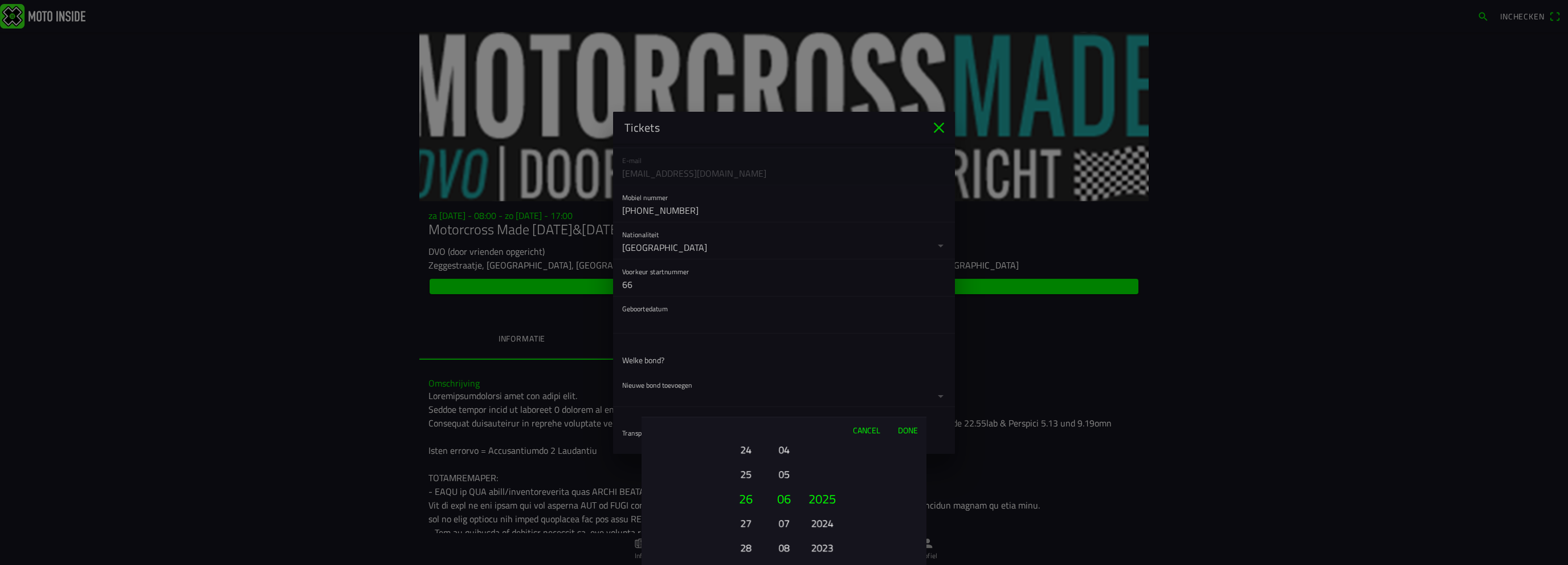
drag, startPoint x: 826, startPoint y: 506, endPoint x: 843, endPoint y: 395, distance: 112.3
click at [830, 479] on ion-picker-column "2025 2024 2023 2022 2021 2020 2019 2018 2017 2016 2015 2014 2013 2012 2011 2010…" at bounding box center [862, 504] width 128 height 123
drag, startPoint x: 821, startPoint y: 536, endPoint x: 838, endPoint y: 389, distance: 148.0
click at [835, 431] on div "Cancel Done 01 02 03 04 05 06 07 08 09 10 11 12 13 14 15 16 17 18 19 20 21 22 2…" at bounding box center [784, 490] width 285 height 148
drag, startPoint x: 827, startPoint y: 533, endPoint x: 820, endPoint y: 498, distance: 35.7
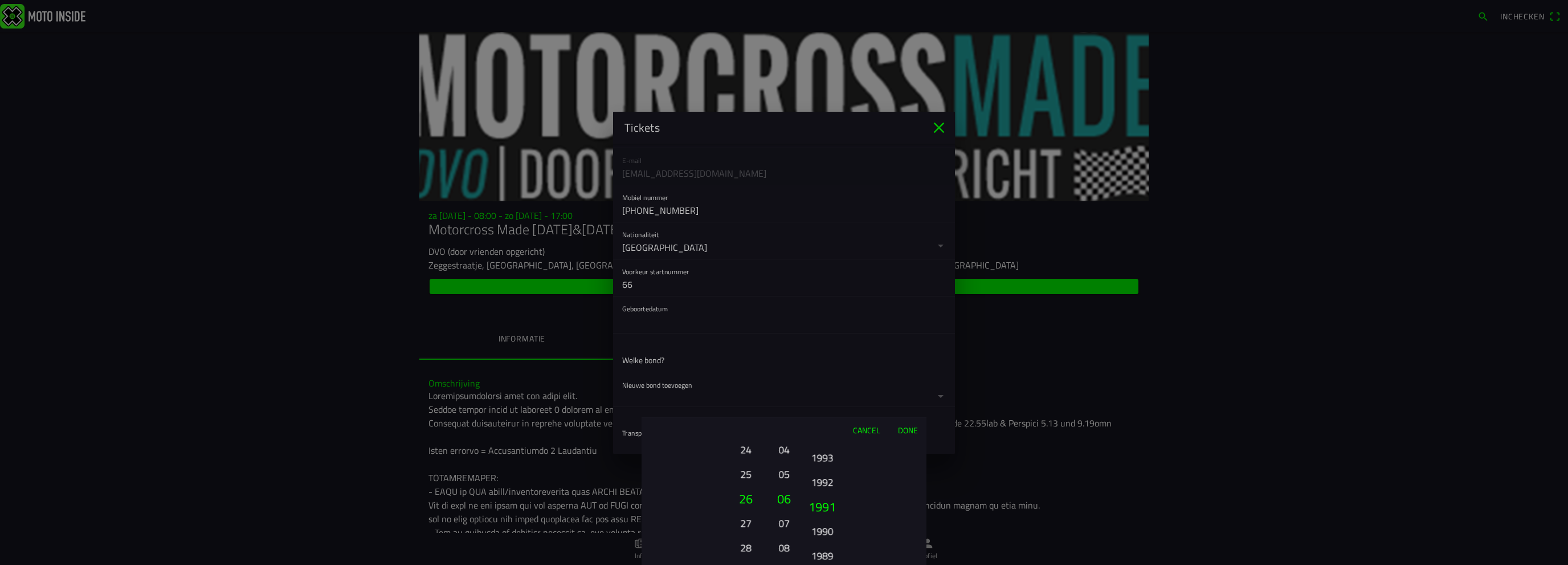
click at [820, 498] on button "1991" at bounding box center [822, 507] width 39 height 25
click at [819, 511] on ion-picker-column "2025 2024 2023 2022 2021 2020 2019 2018 2017 2016 2015 2014 2013 2012 2011 2010…" at bounding box center [862, 504] width 128 height 123
click at [902, 431] on button "Done" at bounding box center [908, 430] width 37 height 25
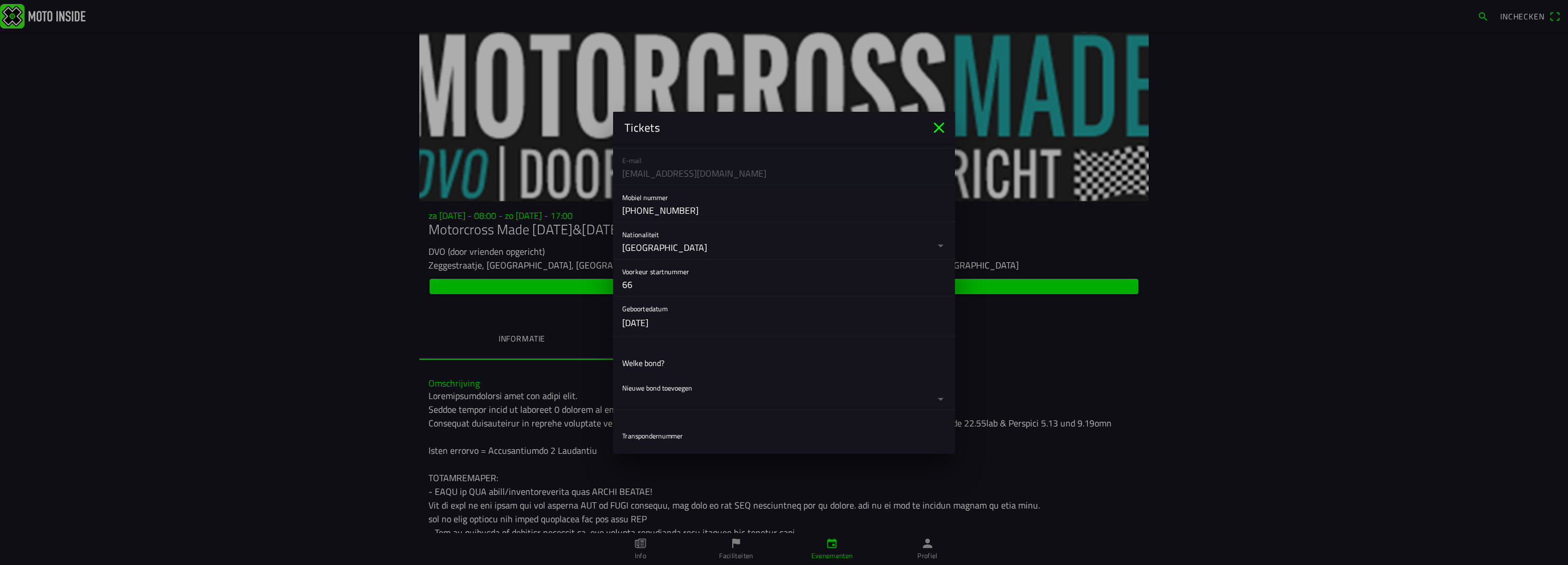
click at [663, 357] on ion-label "Welke bond?" at bounding box center [643, 362] width 42 height 12
click at [682, 365] on ion-list-header "Welke bond?" at bounding box center [784, 363] width 342 height 26
click at [653, 346] on ion-list "Welke bond? Nieuwe bond toevoegen KNMV MON" at bounding box center [784, 380] width 342 height 69
click at [655, 382] on button "button" at bounding box center [788, 392] width 333 height 33
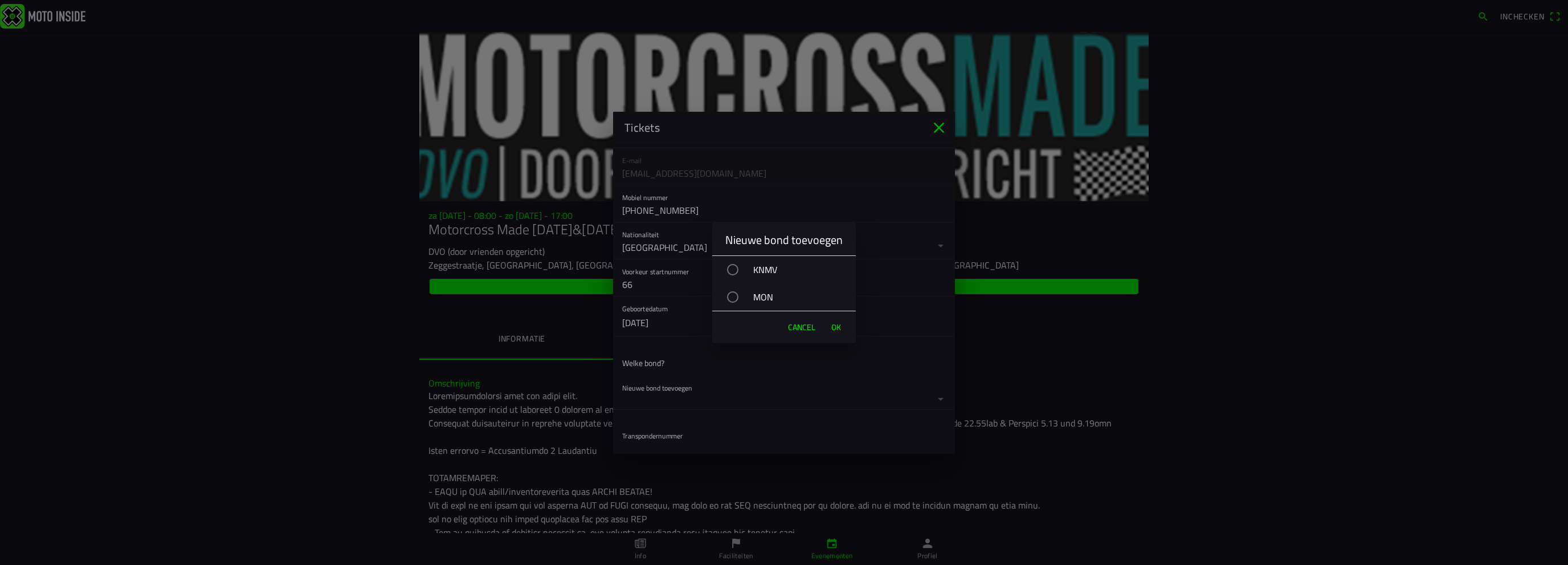
click at [763, 300] on div "MON" at bounding box center [790, 297] width 132 height 29
click at [836, 326] on span "OK" at bounding box center [836, 327] width 9 height 12
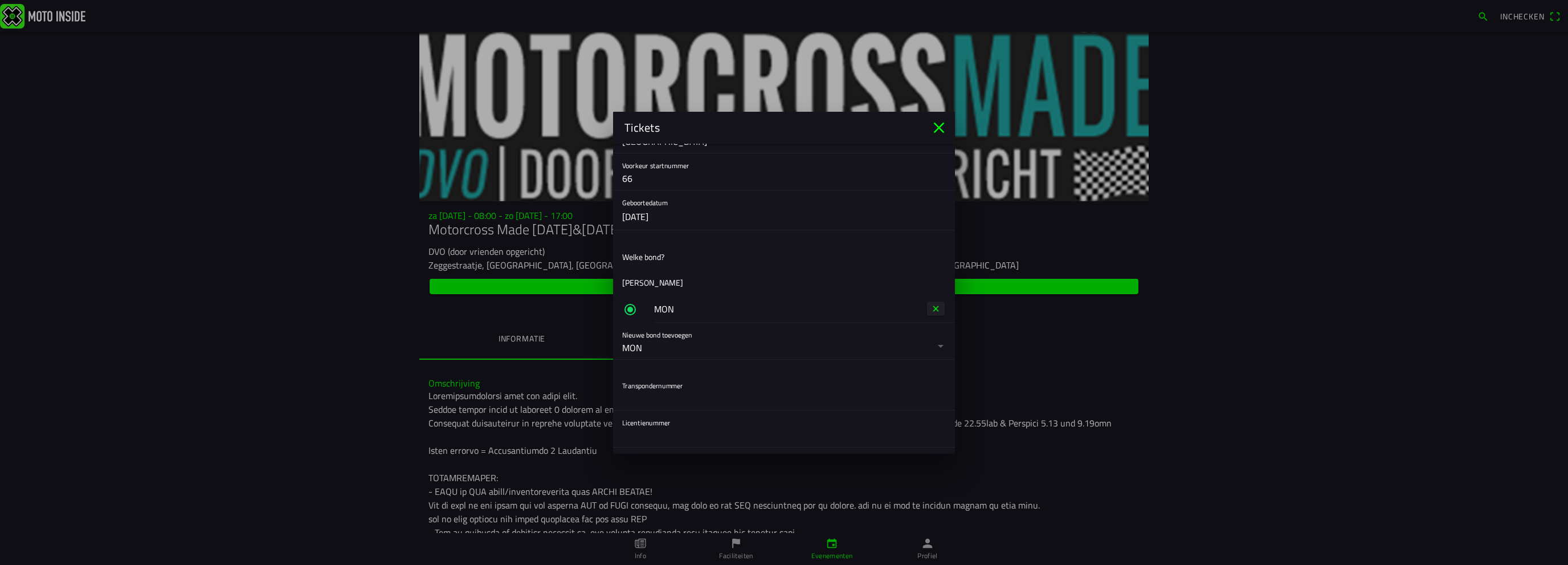
scroll to position [351, 0]
click at [651, 293] on button "button" at bounding box center [788, 284] width 333 height 37
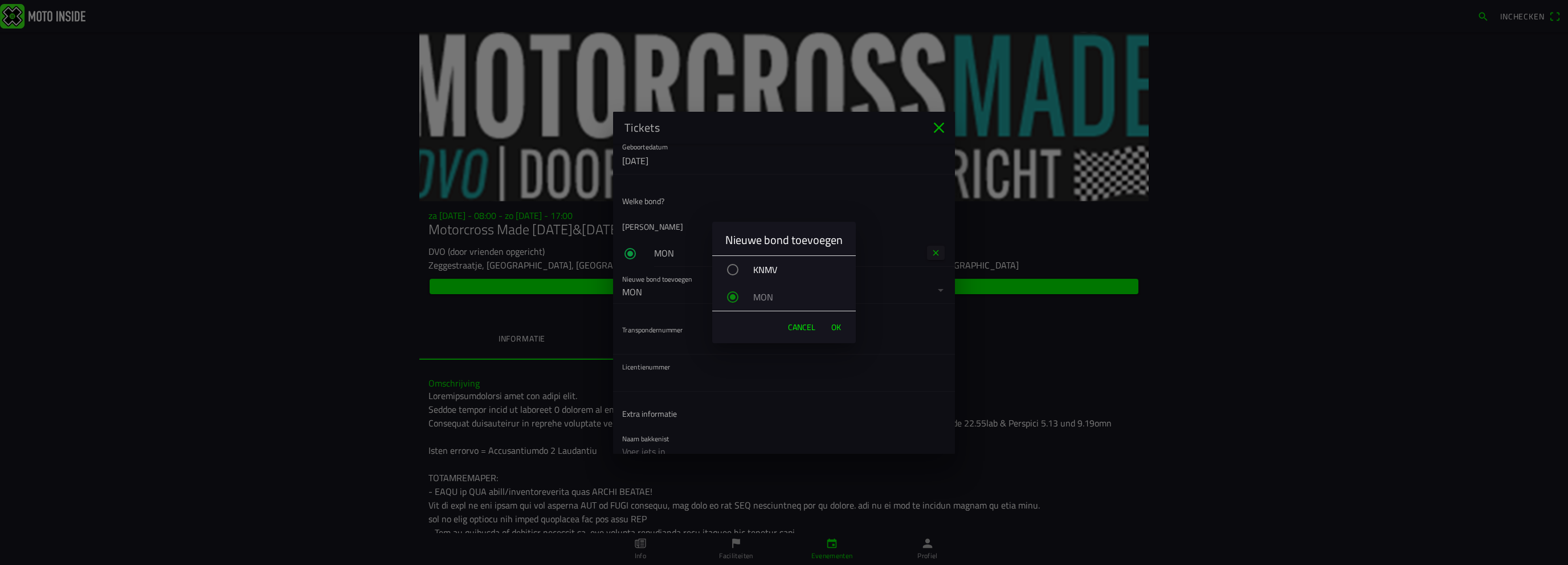
click at [838, 325] on span "OK" at bounding box center [836, 327] width 9 height 12
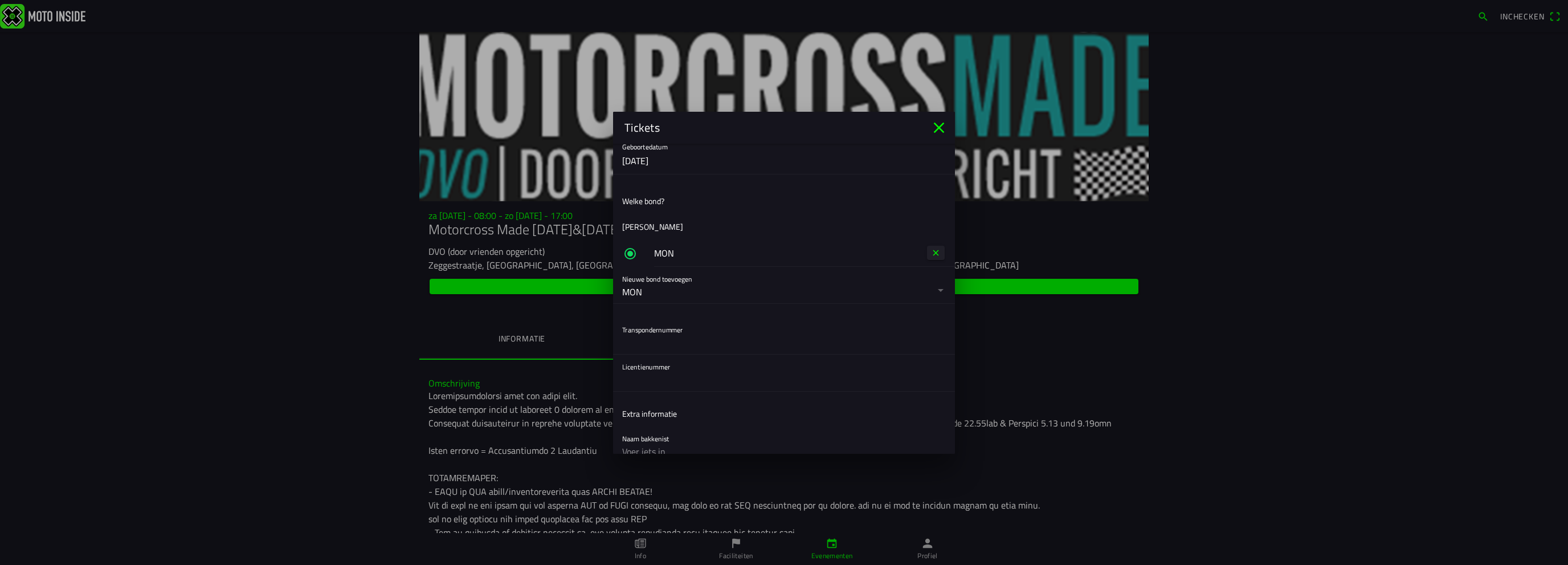
click at [663, 337] on input "text" at bounding box center [784, 342] width 324 height 23
click at [643, 343] on input "text" at bounding box center [784, 342] width 324 height 23
type input "9720508"
click at [681, 380] on input "text" at bounding box center [784, 379] width 324 height 23
type input "M"
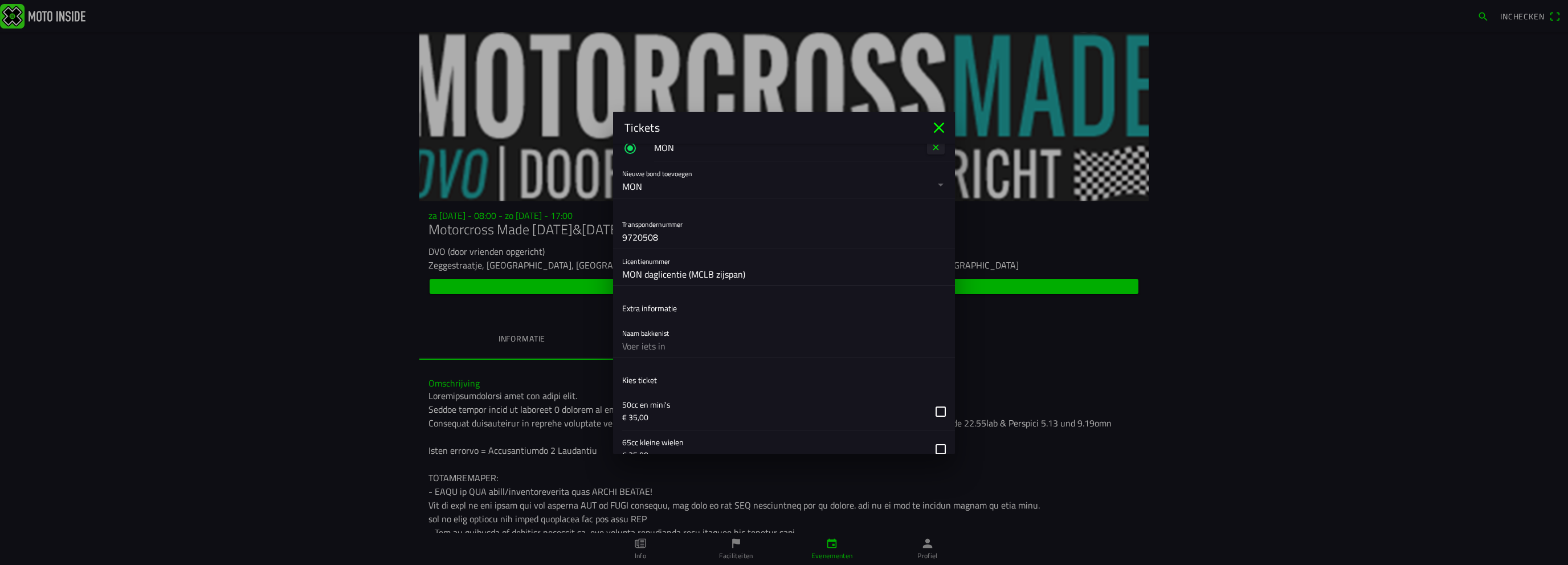
scroll to position [504, 0]
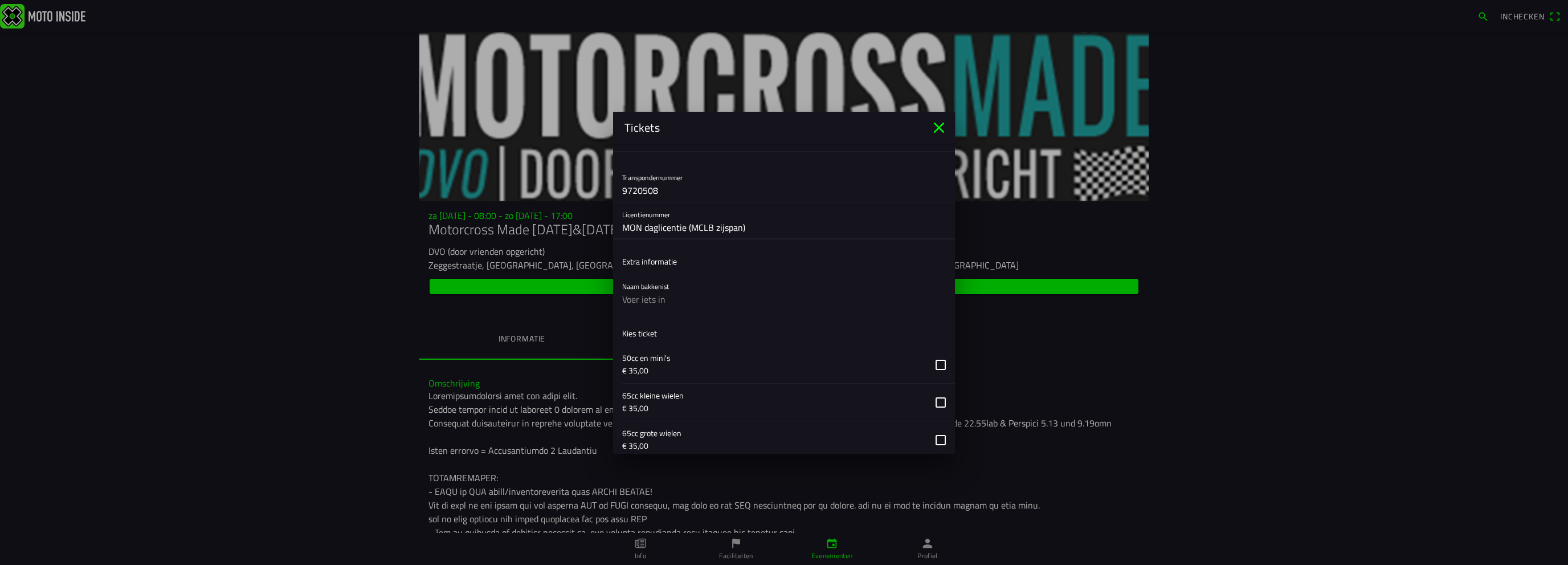
drag, startPoint x: 760, startPoint y: 228, endPoint x: 686, endPoint y: 228, distance: 74.0
click at [686, 228] on input "MON daglicentie (MCLB zijspan)" at bounding box center [784, 227] width 324 height 23
type input "MON daglicentie"
click at [672, 260] on ion-label "Extra informatie" at bounding box center [649, 261] width 54 height 12
click at [680, 283] on div "Naam bakkenist" at bounding box center [784, 292] width 324 height 37
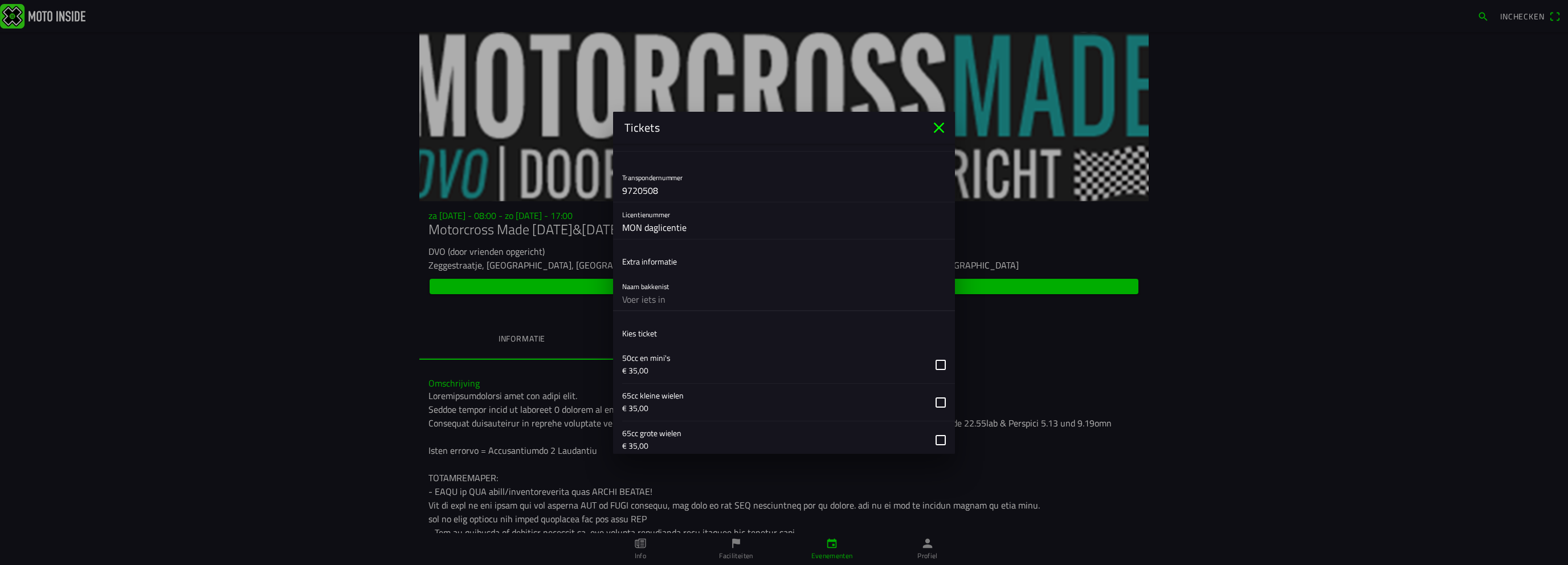
click at [656, 299] on input "text" at bounding box center [784, 299] width 324 height 23
click at [935, 129] on icon "close" at bounding box center [939, 127] width 18 height 18
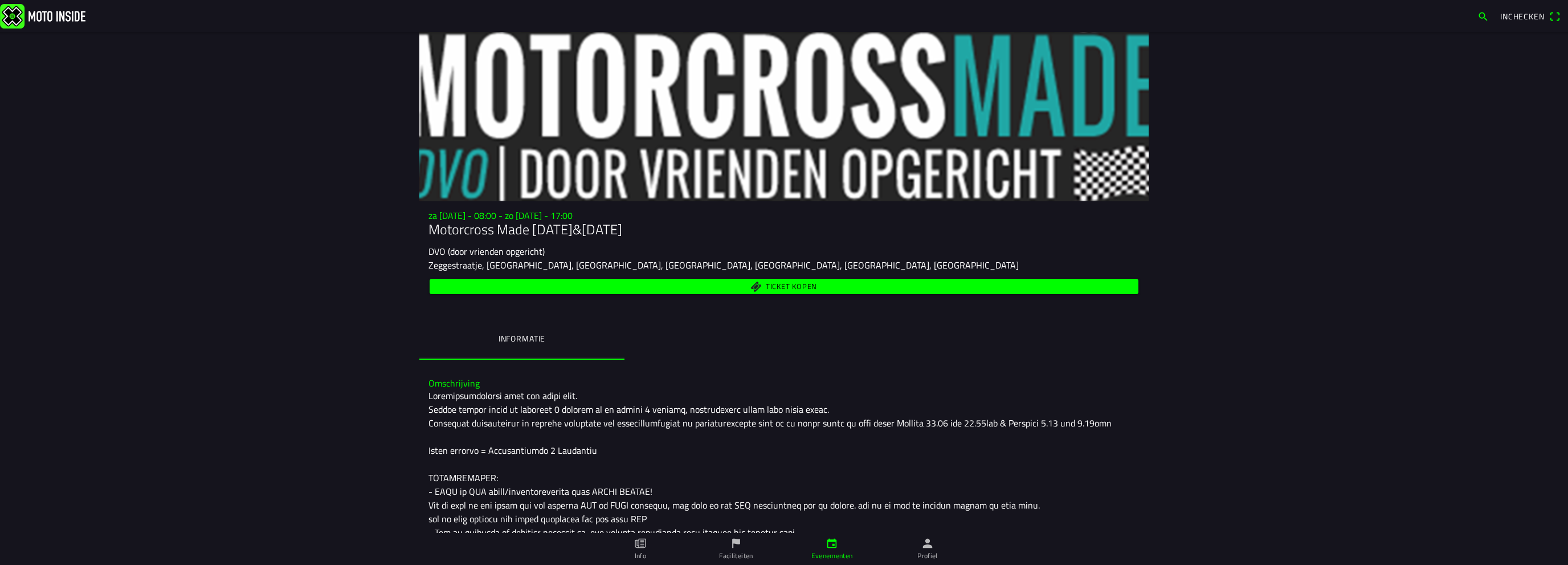
click at [1535, 19] on span "Inchecken" at bounding box center [1522, 16] width 44 height 12
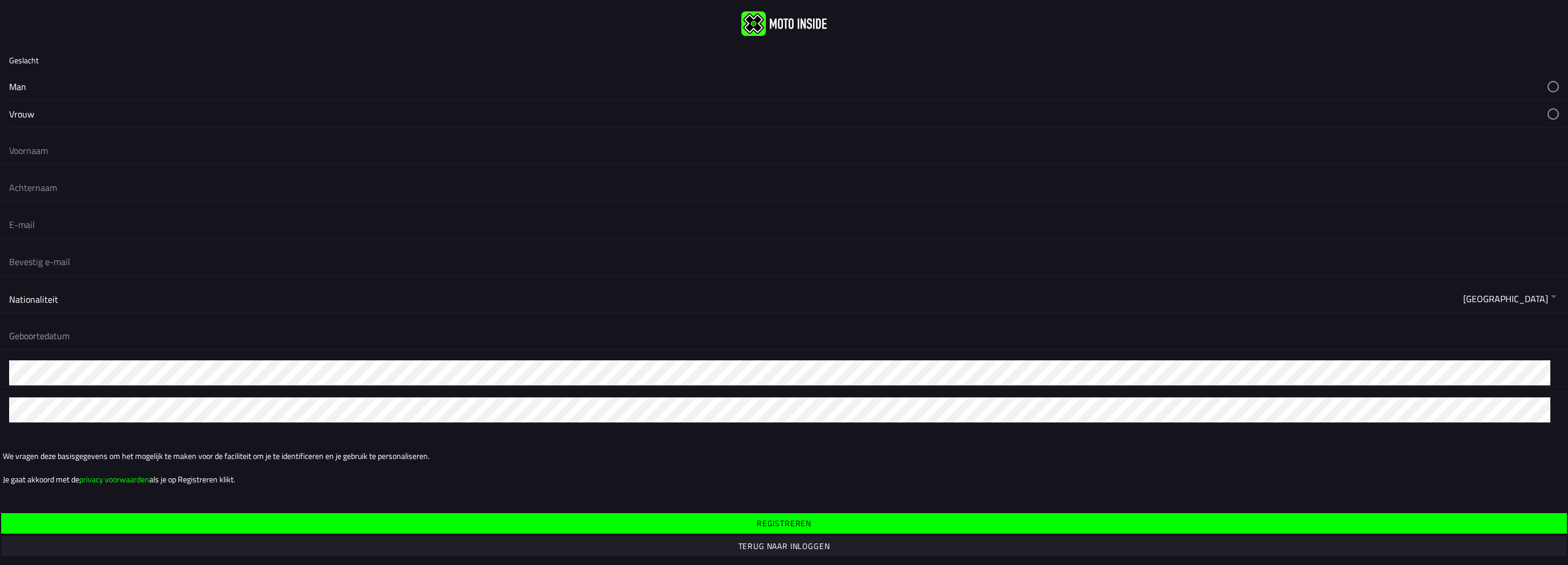
click at [22, 85] on button "button" at bounding box center [789, 86] width 1559 height 26
click at [27, 159] on input "text" at bounding box center [784, 151] width 1550 height 25
type input "Joris"
type input "Lemahieu"
type input "i"
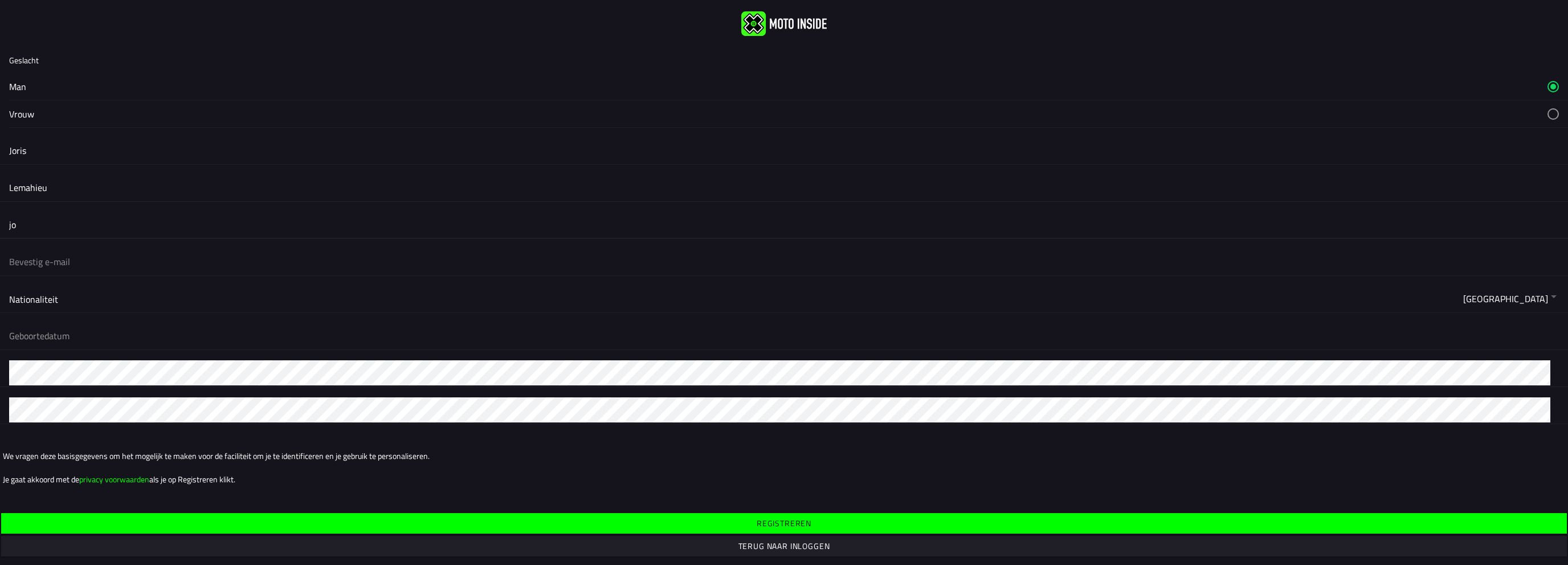
type input "j"
type input "lemahieujoris@gmail.com"
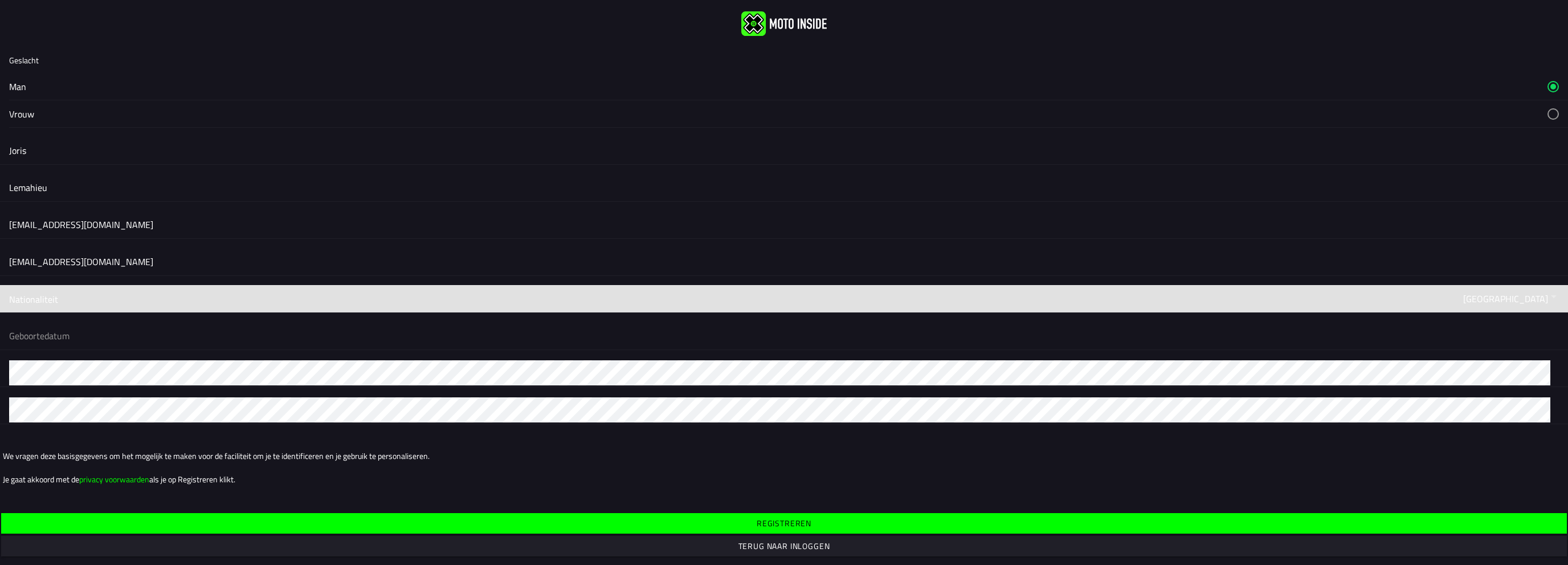
click at [1535, 295] on button "button" at bounding box center [789, 298] width 1559 height 27
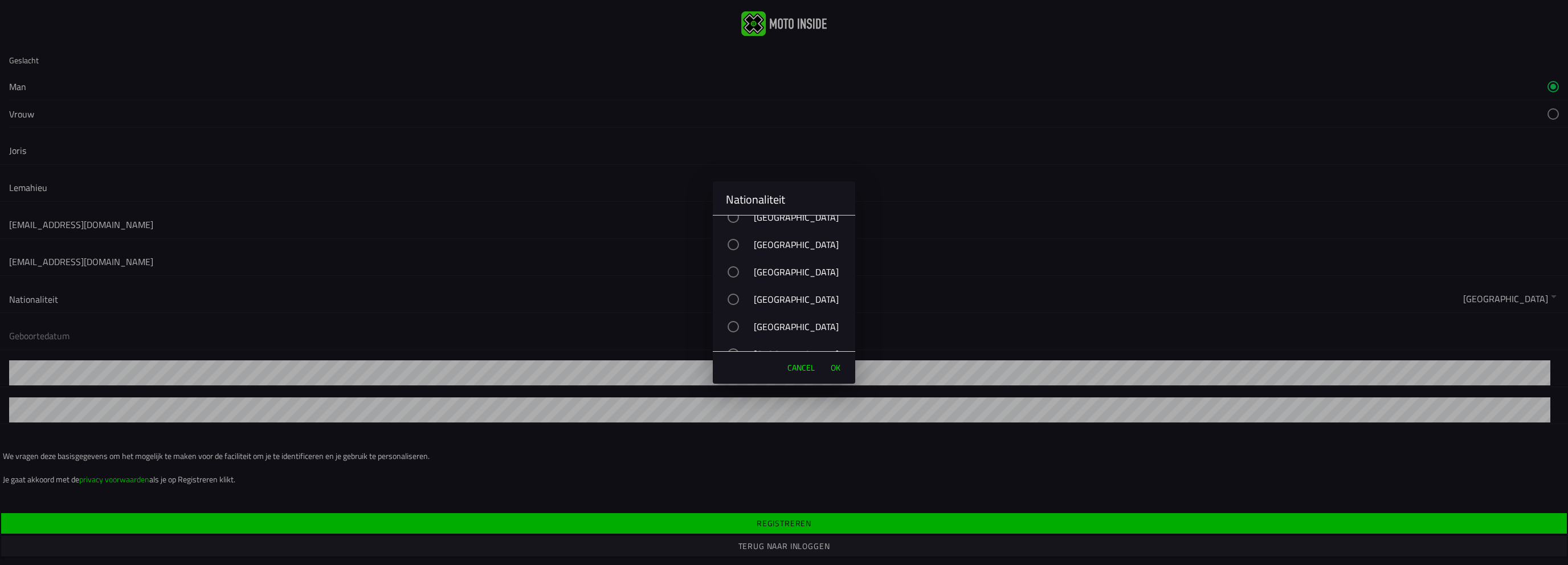
scroll to position [456, 0]
click at [776, 340] on div "Belgium" at bounding box center [790, 347] width 131 height 29
click at [833, 366] on span "OK" at bounding box center [836, 368] width 9 height 12
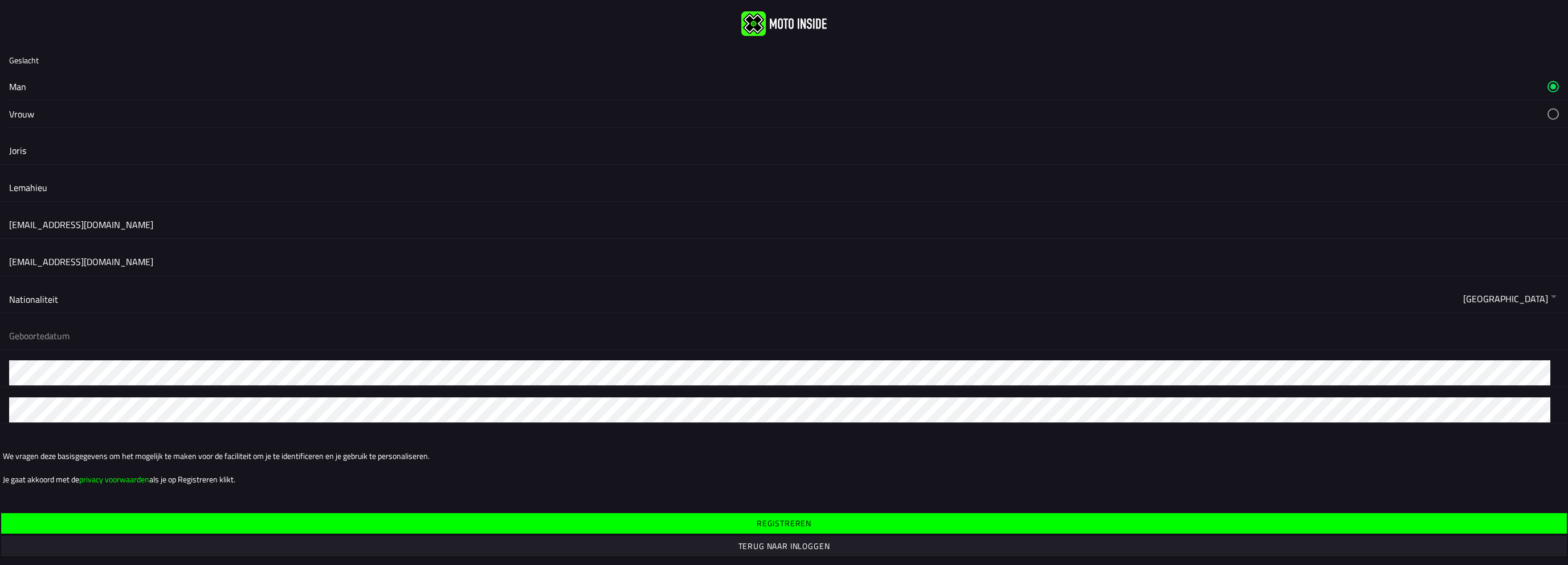
click at [41, 335] on button "button" at bounding box center [789, 336] width 1559 height 27
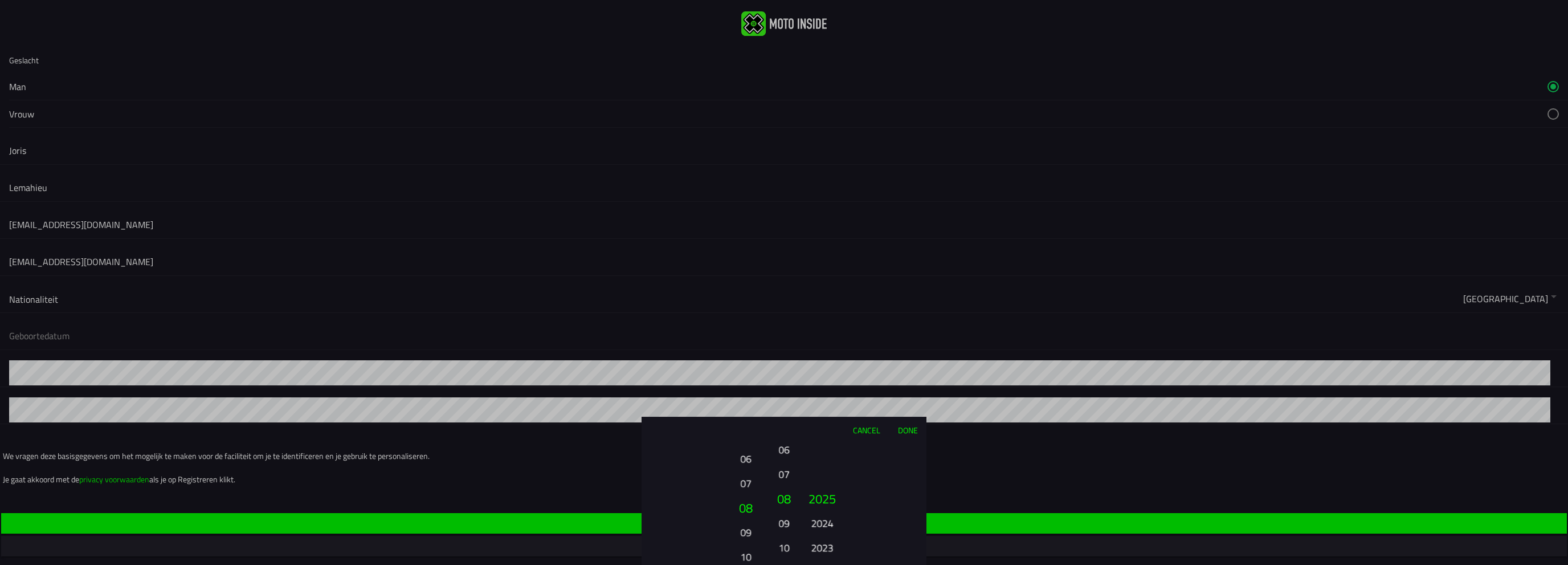
drag, startPoint x: 751, startPoint y: 462, endPoint x: 760, endPoint y: 570, distance: 108.4
click at [760, 564] on html "Geslacht Man Vrouw Joris Lemahieu lemahieujoris@gmail.com lemahieujoris@gmail.c…" at bounding box center [784, 282] width 1568 height 565
drag, startPoint x: 750, startPoint y: 483, endPoint x: 746, endPoint y: 560, distance: 77.1
click at [746, 560] on button "06" at bounding box center [746, 552] width 31 height 20
drag, startPoint x: 750, startPoint y: 515, endPoint x: 746, endPoint y: 479, distance: 36.2
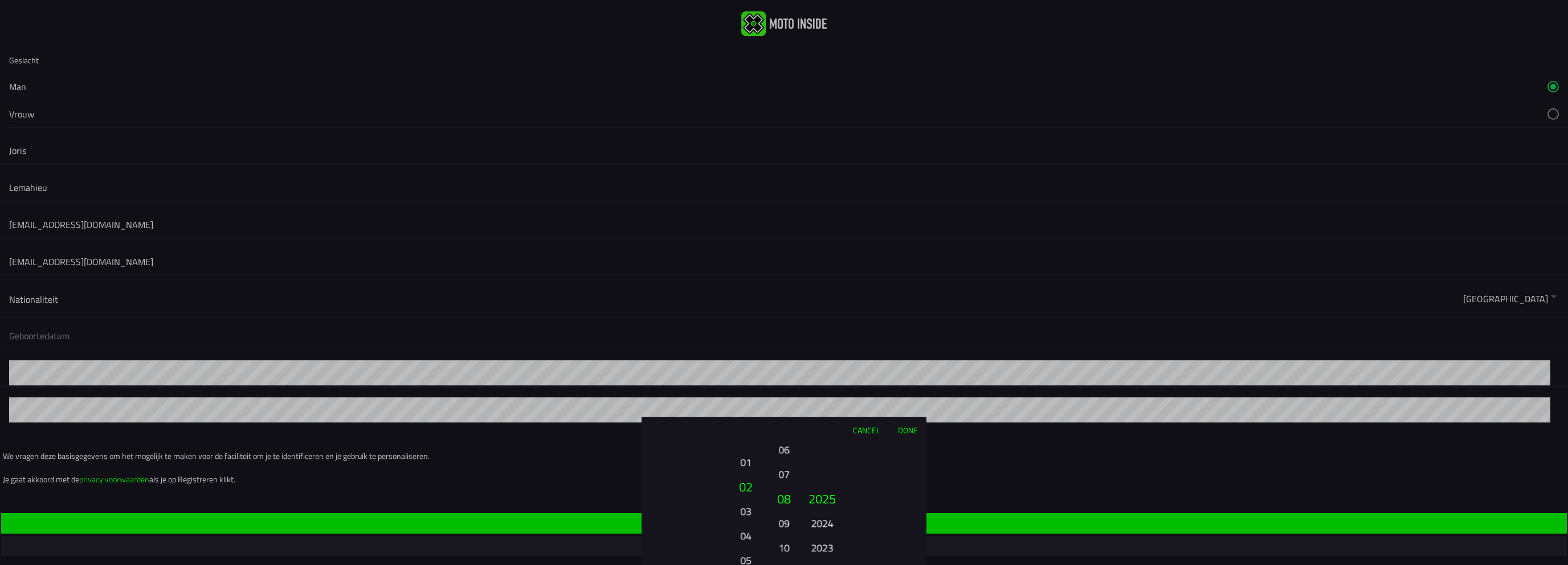
click at [746, 479] on button "02" at bounding box center [746, 487] width 39 height 25
drag, startPoint x: 753, startPoint y: 494, endPoint x: 747, endPoint y: 472, distance: 22.8
click at [747, 472] on button "01" at bounding box center [746, 476] width 31 height 20
click at [748, 468] on button "01" at bounding box center [746, 474] width 31 height 20
drag, startPoint x: 788, startPoint y: 488, endPoint x: 787, endPoint y: 528, distance: 40.0
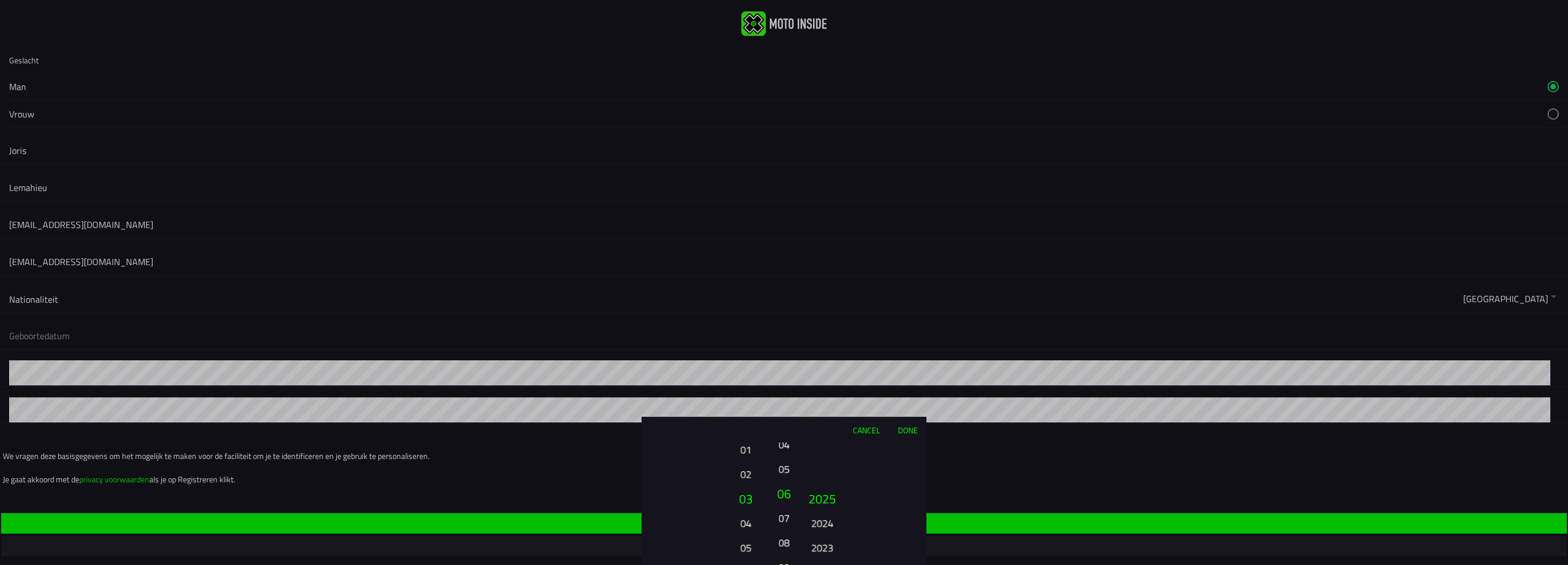
click at [787, 528] on button "07" at bounding box center [784, 518] width 16 height 20
drag, startPoint x: 782, startPoint y: 511, endPoint x: 782, endPoint y: 497, distance: 14.0
click at [782, 497] on ion-picker-column "01 02 03 04 05 06 07 08 09 10 11 12" at bounding box center [784, 504] width 29 height 123
click at [832, 487] on div "2025 2024 2023 2022 2021 2020 2019 2018 2017 2016 2015 2014 2013 2012 2011 2010…" at bounding box center [822, 548] width 39 height 123
drag, startPoint x: 819, startPoint y: 497, endPoint x: 816, endPoint y: 481, distance: 16.3
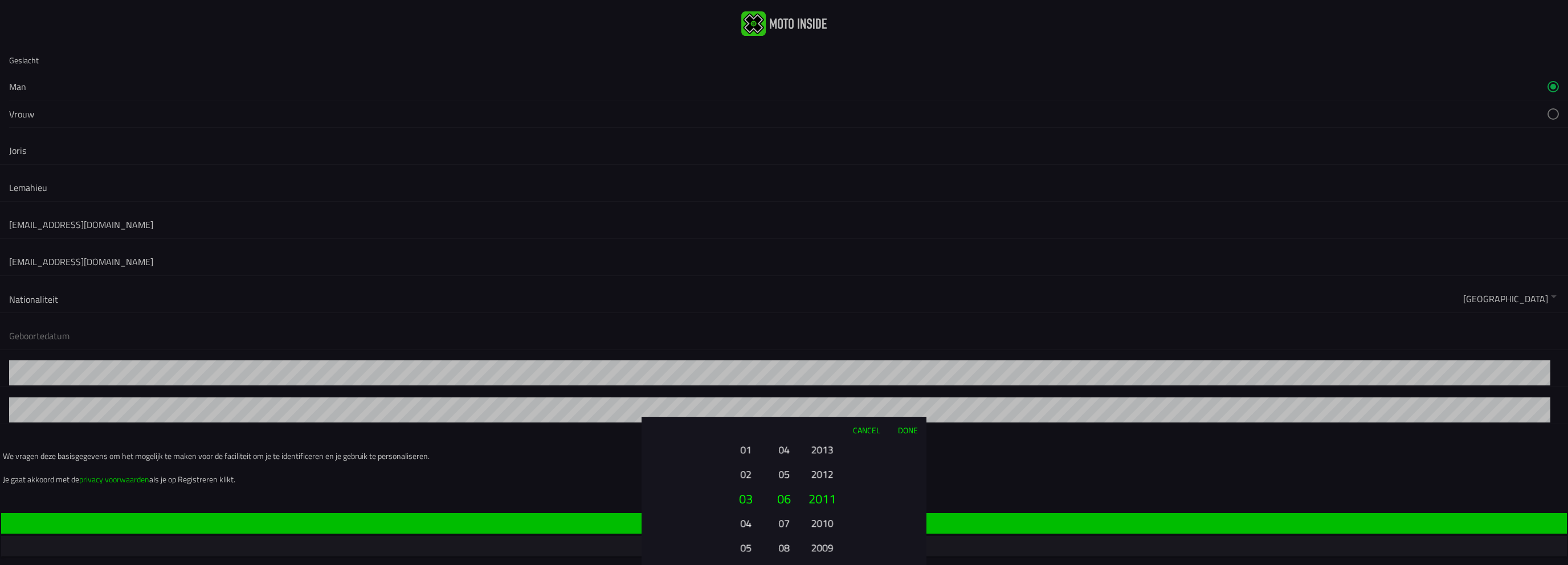
click at [817, 513] on button "2010" at bounding box center [822, 523] width 31 height 20
click at [821, 494] on button "2006" at bounding box center [822, 507] width 39 height 25
click at [823, 455] on ion-picker-column "2025 2024 2023 2022 2021 2020 2019 2018 2017 2016 2015 2014 2013 2012 2011 2010…" at bounding box center [862, 504] width 128 height 123
drag, startPoint x: 826, startPoint y: 503, endPoint x: 826, endPoint y: 422, distance: 81.0
click at [826, 424] on div "Cancel Done 01 02 03 04 05 06 07 08 09 10 11 12 13 14 15 16 17 18 19 20 21 22 2…" at bounding box center [784, 490] width 285 height 148
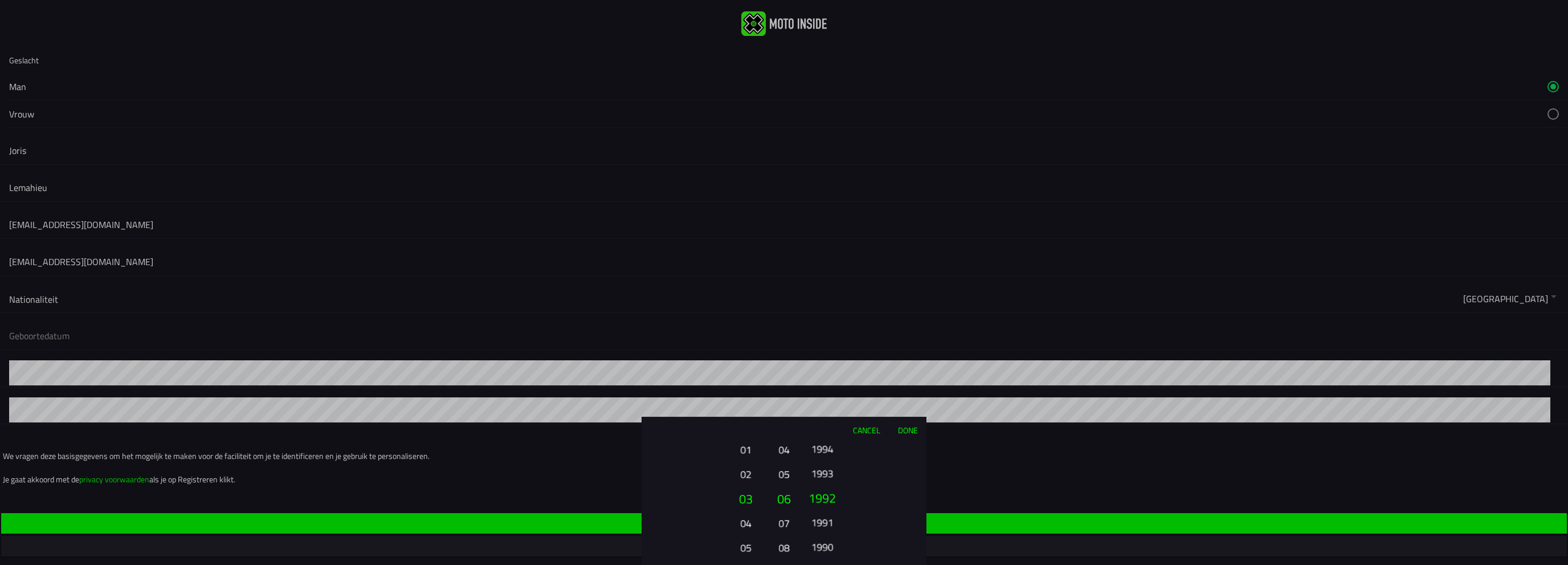
drag, startPoint x: 826, startPoint y: 504, endPoint x: 821, endPoint y: 525, distance: 21.6
click at [821, 525] on button "1991" at bounding box center [822, 523] width 31 height 20
drag, startPoint x: 819, startPoint y: 511, endPoint x: 819, endPoint y: 492, distance: 19.0
click at [819, 492] on ion-picker-column "2025 2024 2023 2022 2021 2020 2019 2018 2017 2016 2015 2014 2013 2012 2011 2010…" at bounding box center [862, 504] width 128 height 123
click at [912, 431] on button "Done" at bounding box center [908, 430] width 37 height 25
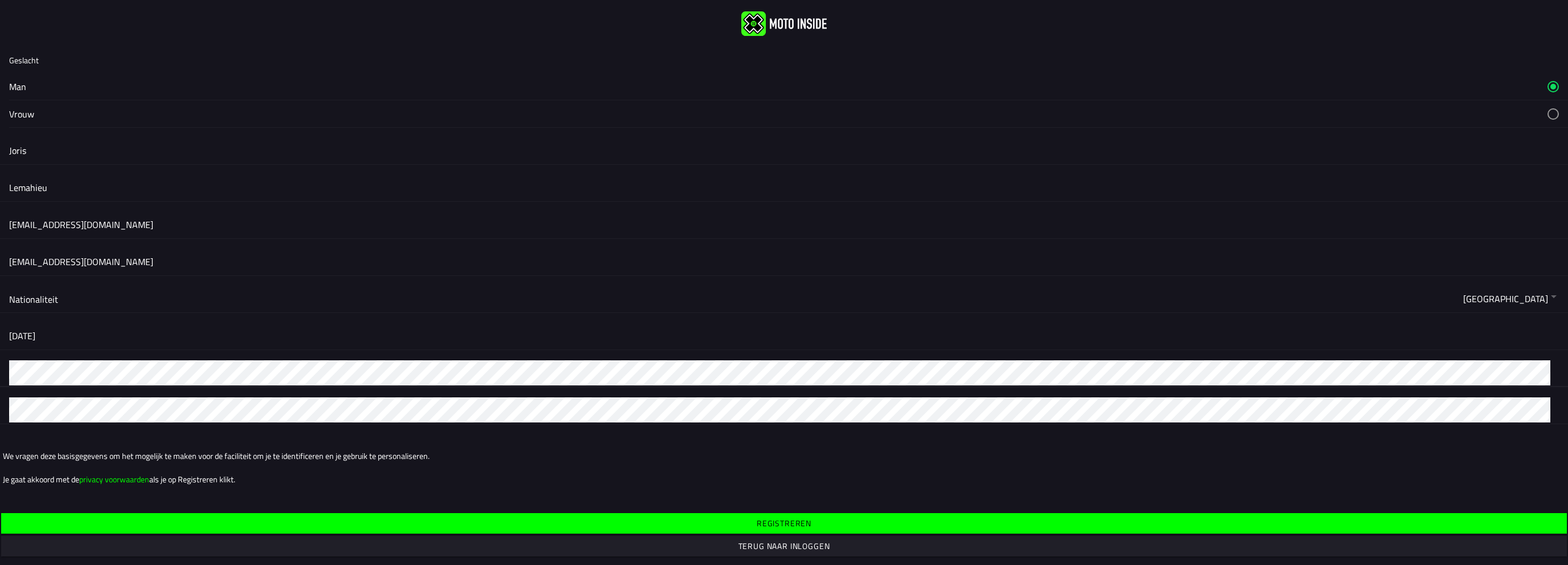
click at [0, 369] on html "Geslacht Man Vrouw Joris Lemahieu lemahieujoris@gmail.com lemahieujoris@gmail.c…" at bounding box center [784, 282] width 1568 height 565
click at [0, 0] on slot "Registreren" at bounding box center [0, 0] width 0 height 0
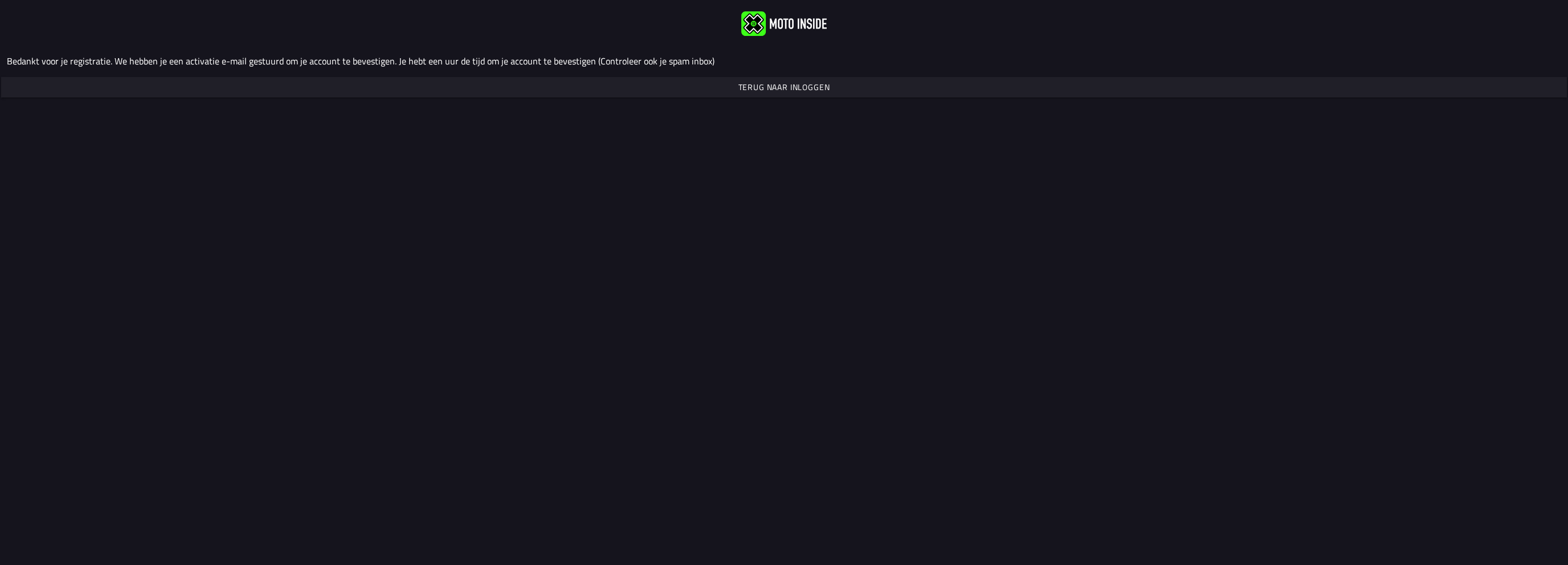
click at [0, 0] on slot "Terug naar inloggen" at bounding box center [0, 0] width 0 height 0
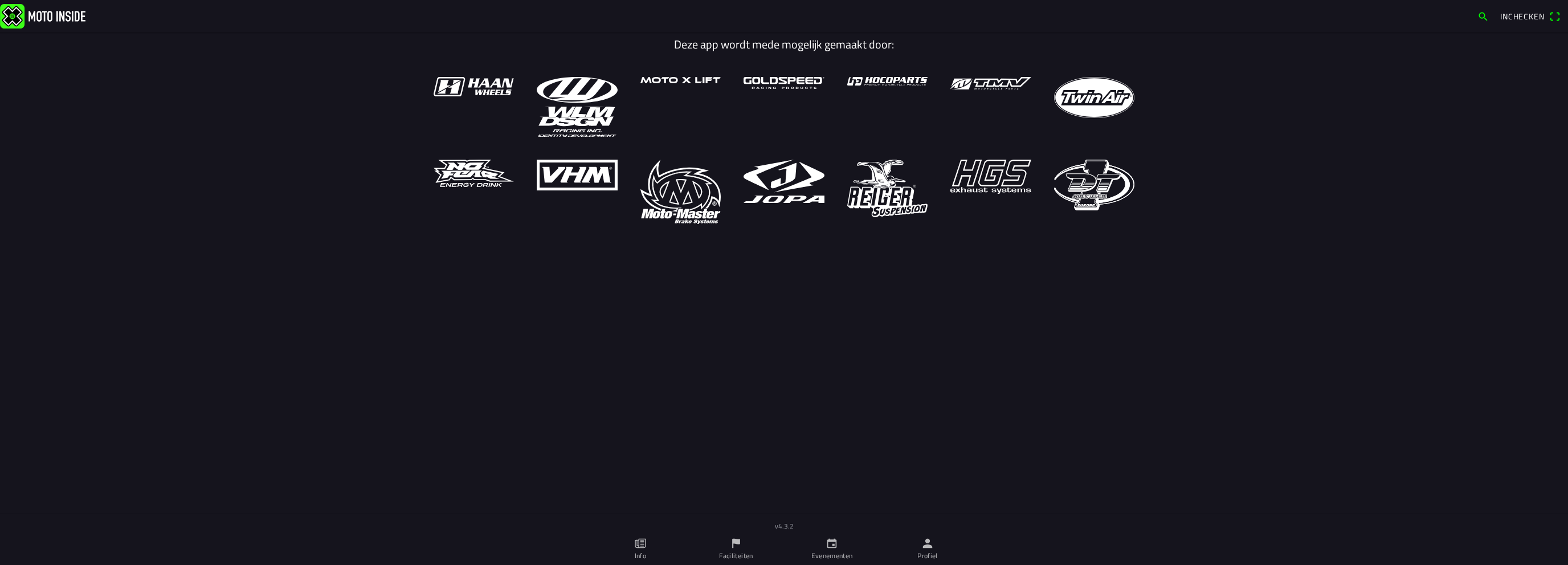
click at [32, 16] on img at bounding box center [43, 16] width 85 height 25
click at [18, 16] on img at bounding box center [43, 16] width 85 height 25
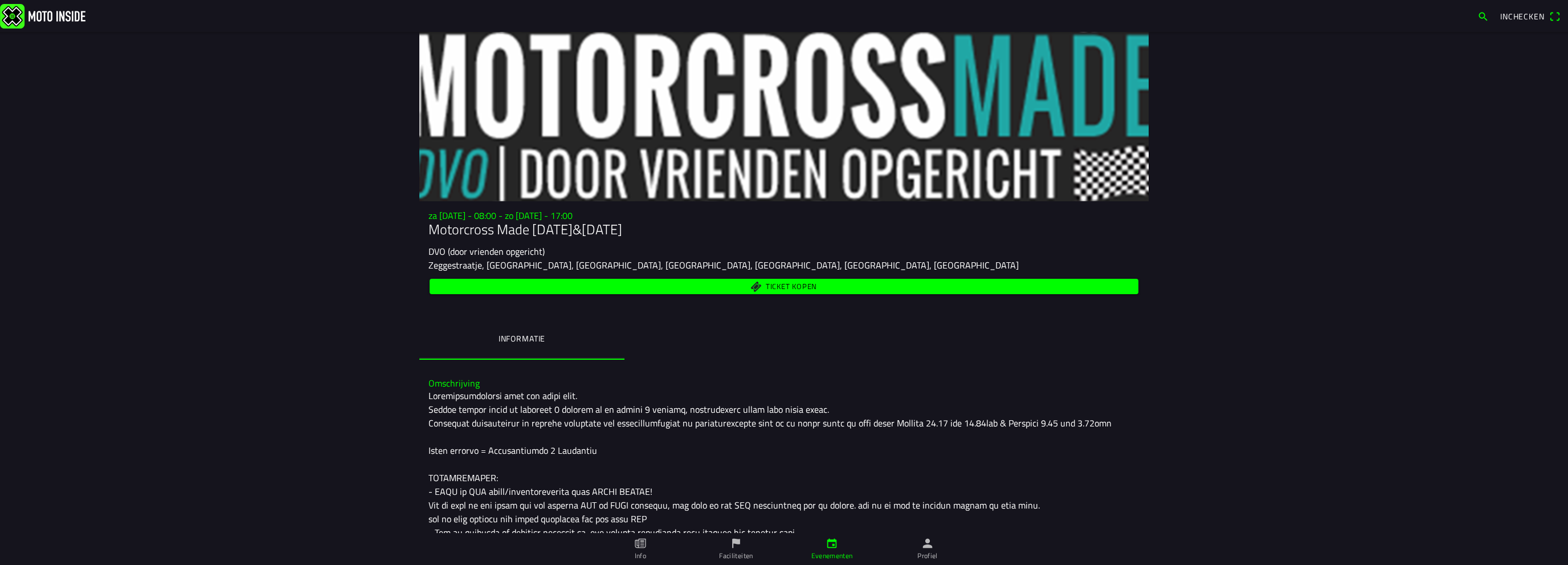
click at [1540, 14] on span "Inchecken" at bounding box center [1522, 16] width 44 height 12
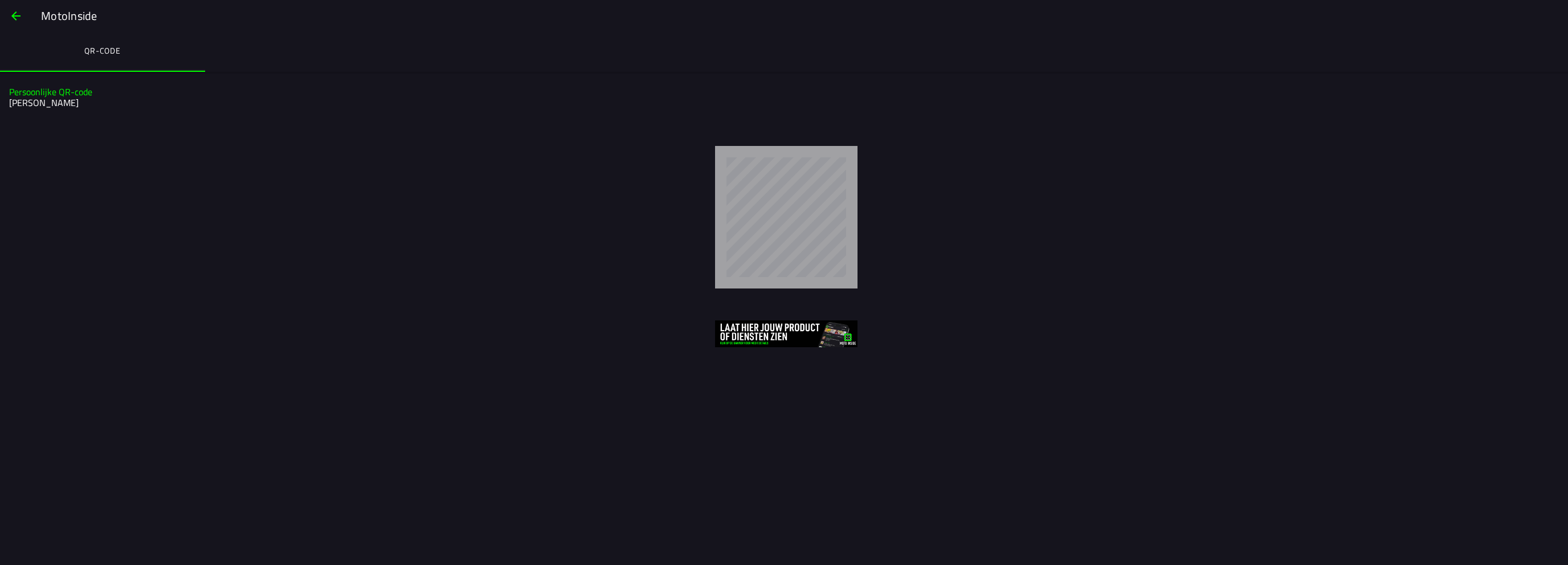
click at [20, 18] on span "button" at bounding box center [16, 16] width 14 height 27
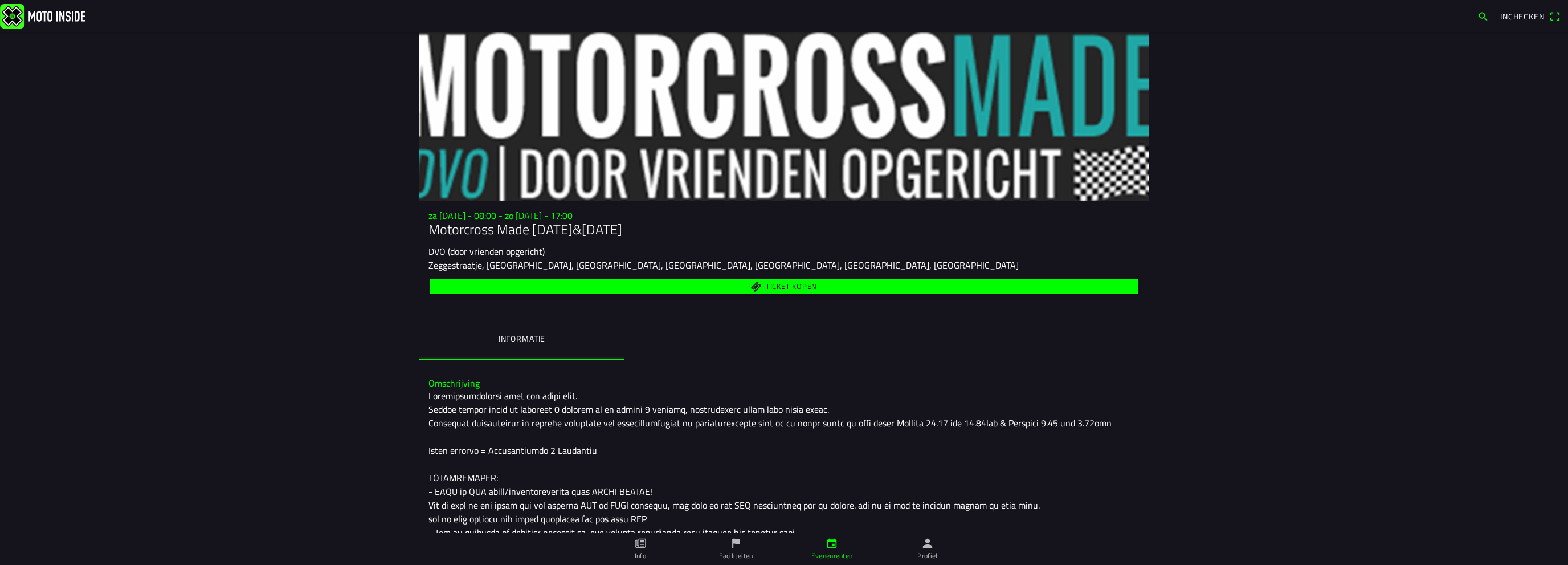
click at [919, 555] on ion-label "Profiel" at bounding box center [927, 556] width 20 height 10
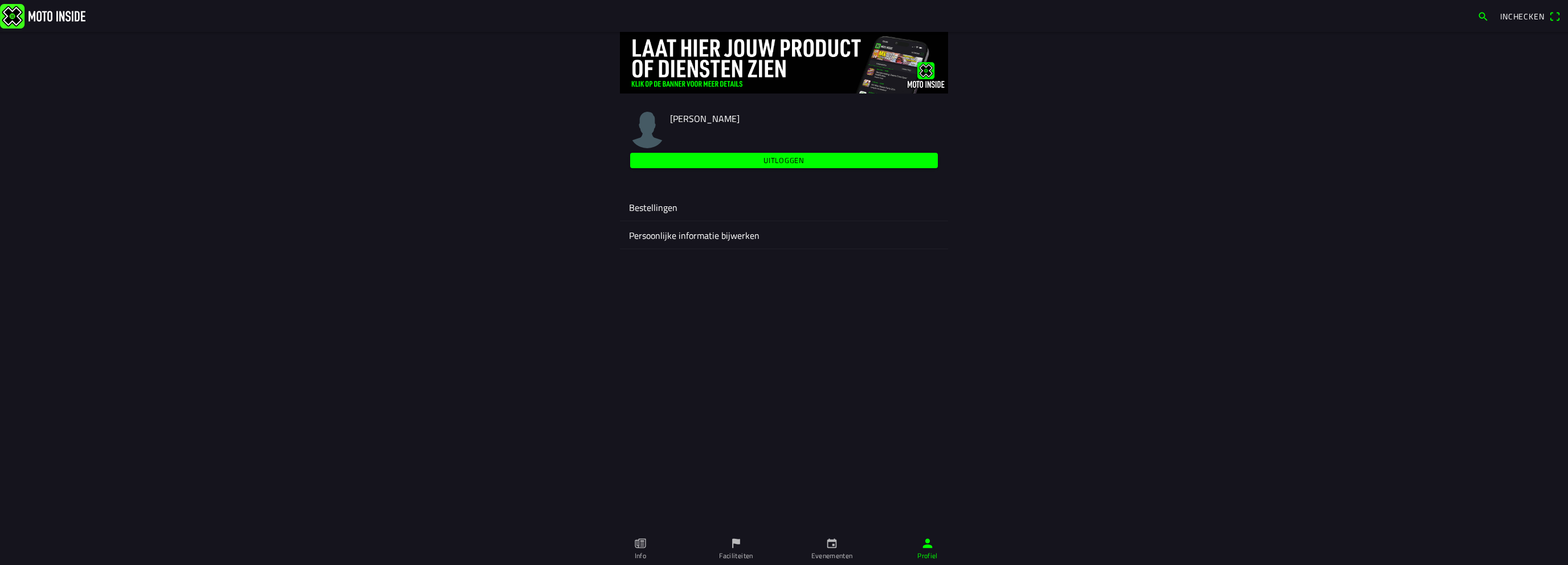
click at [734, 153] on span "Uitloggen" at bounding box center [784, 161] width 294 height 16
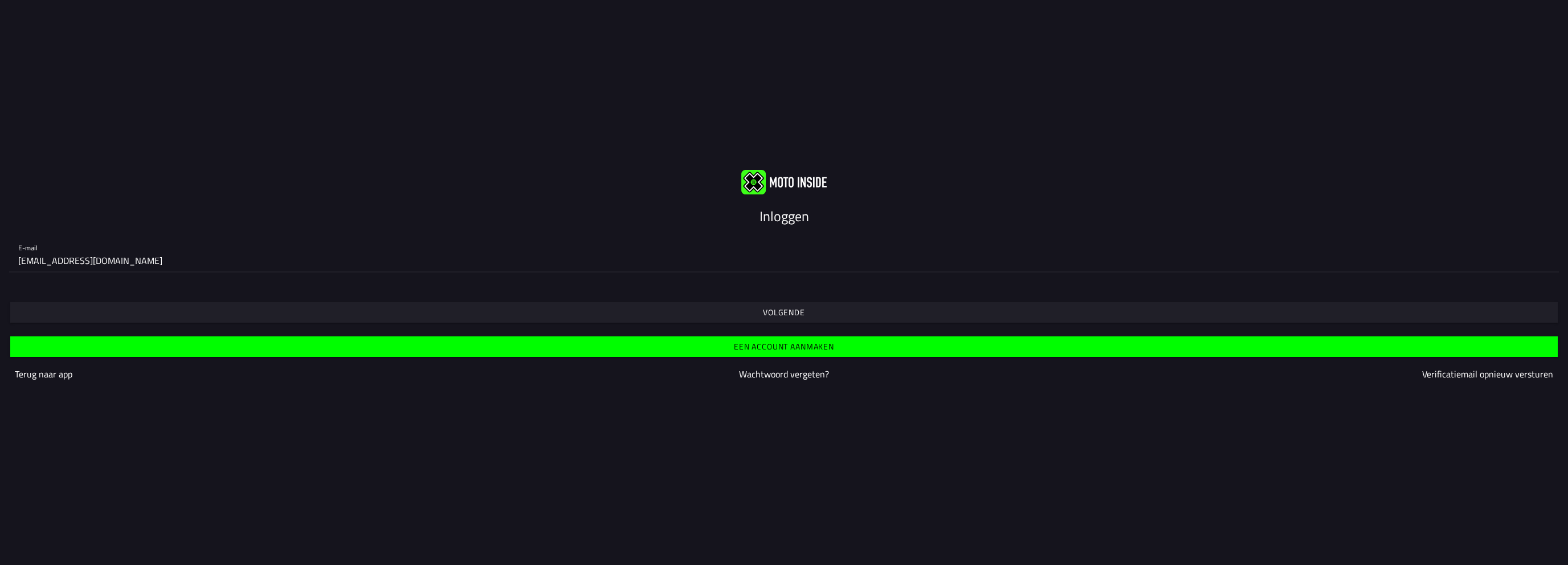
type input "[EMAIL_ADDRESS][DOMAIN_NAME]"
click at [753, 306] on span "Volgende" at bounding box center [784, 312] width 1530 height 20
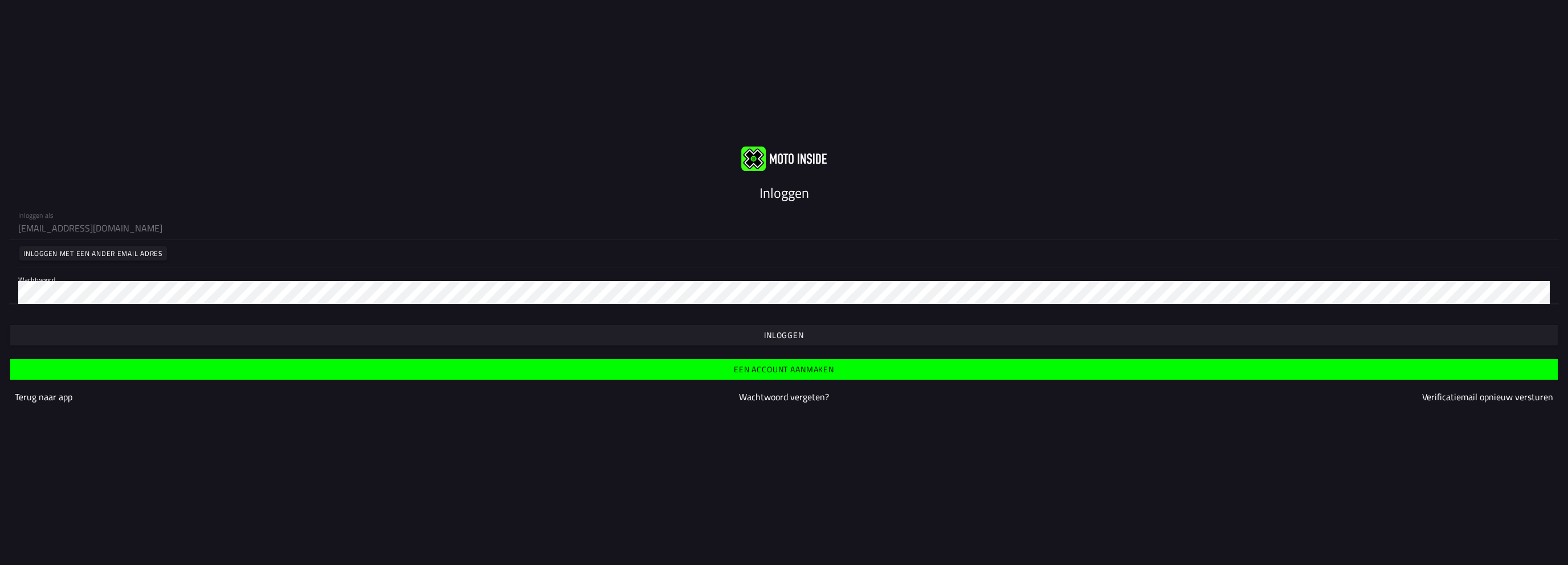
click at [756, 335] on span "button" at bounding box center [784, 335] width 1530 height 20
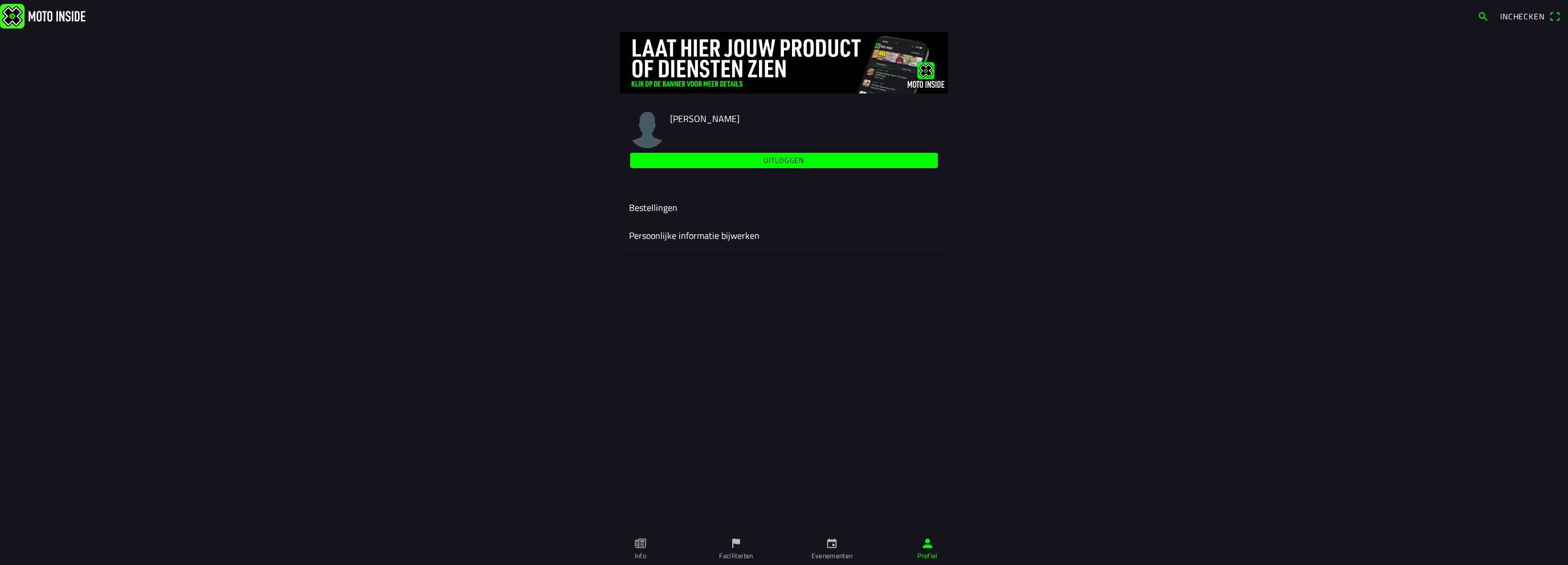
click at [693, 121] on span "Joris Lemahieu" at bounding box center [705, 119] width 70 height 14
drag, startPoint x: 41, startPoint y: 12, endPoint x: 65, endPoint y: 23, distance: 26.4
click at [41, 12] on img at bounding box center [43, 16] width 85 height 25
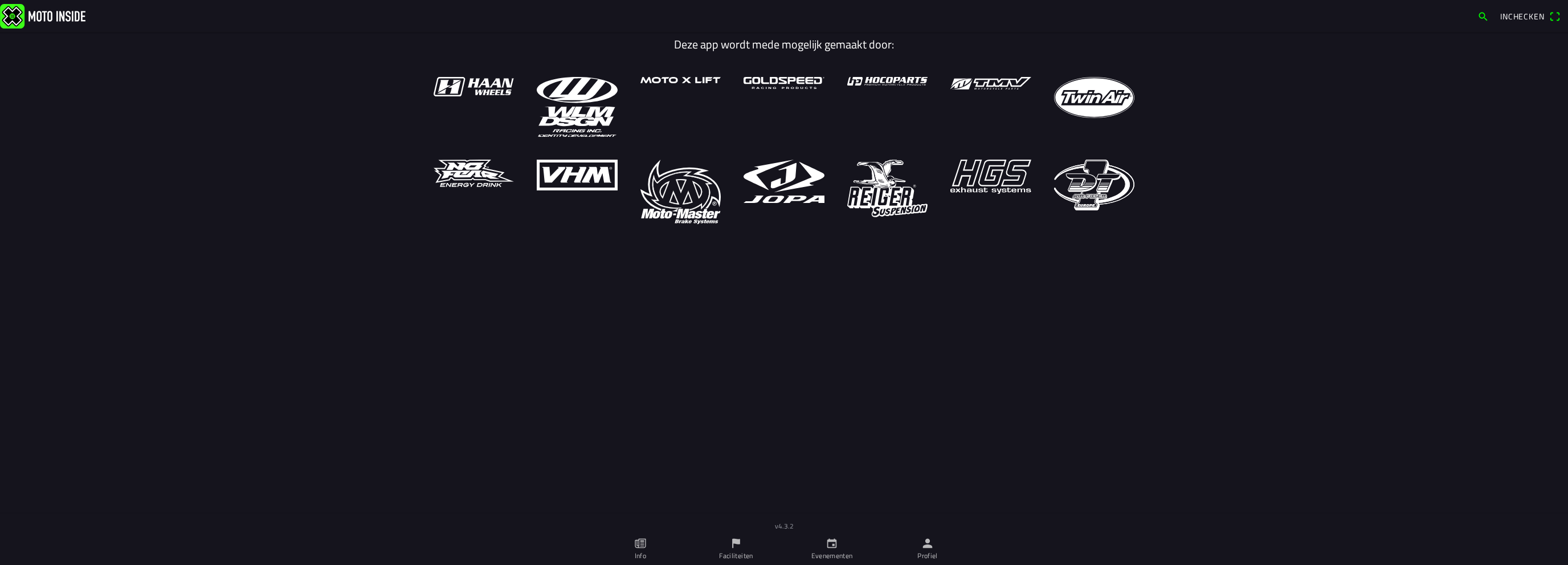
click at [823, 546] on link "Evenementen" at bounding box center [832, 549] width 96 height 32
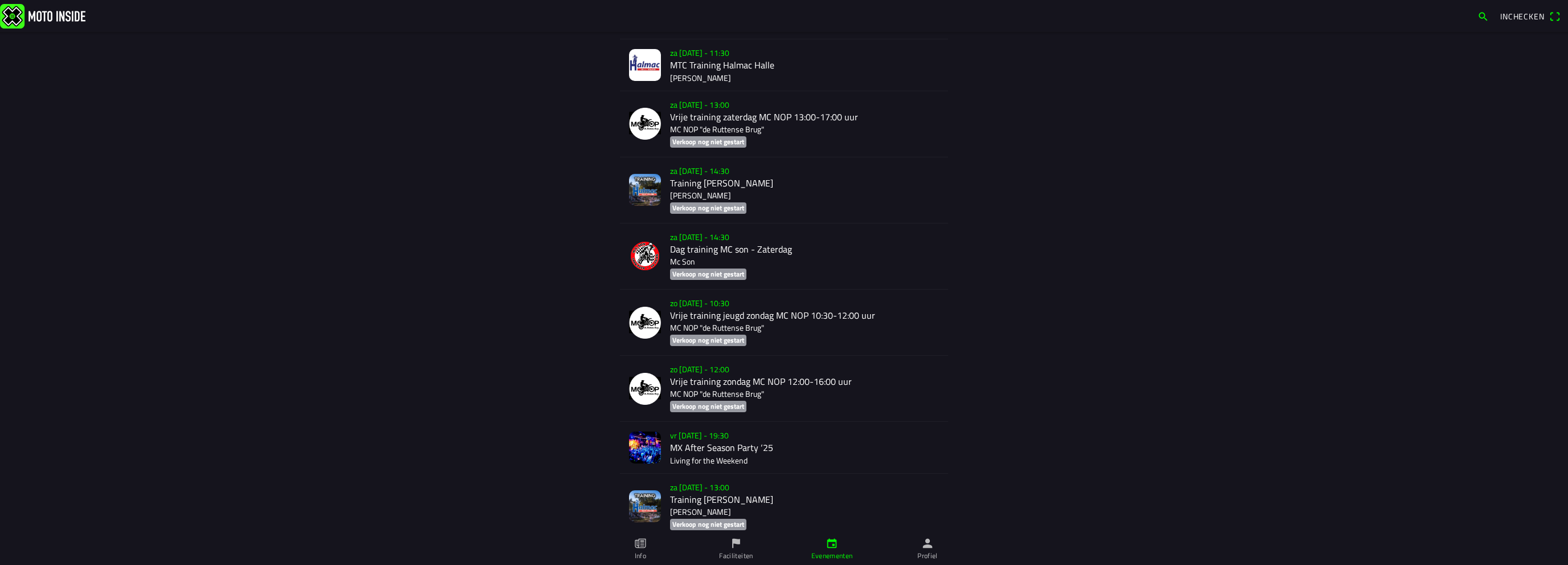
scroll to position [8191, 0]
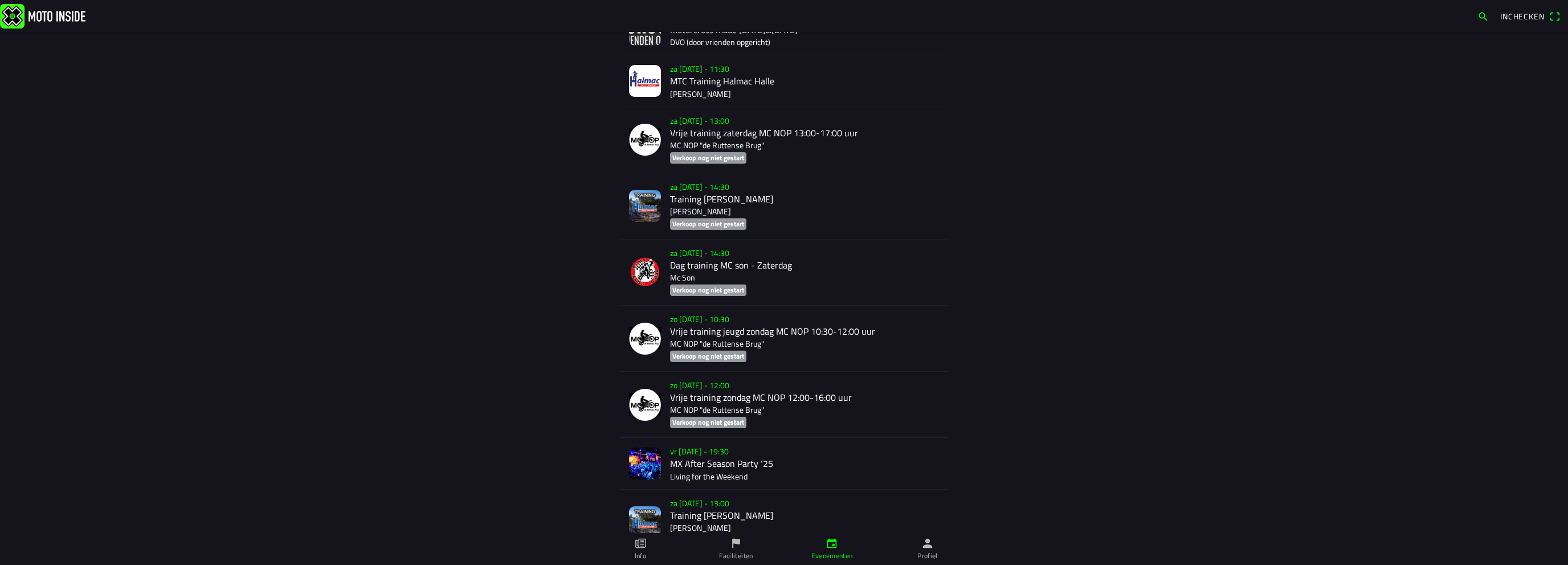
click at [697, 54] on div "za 1 nov. - 08:00 Motorcross Made 1&2 November 2025 DVO (door vrienden opgerich…" at bounding box center [805, 29] width 269 height 51
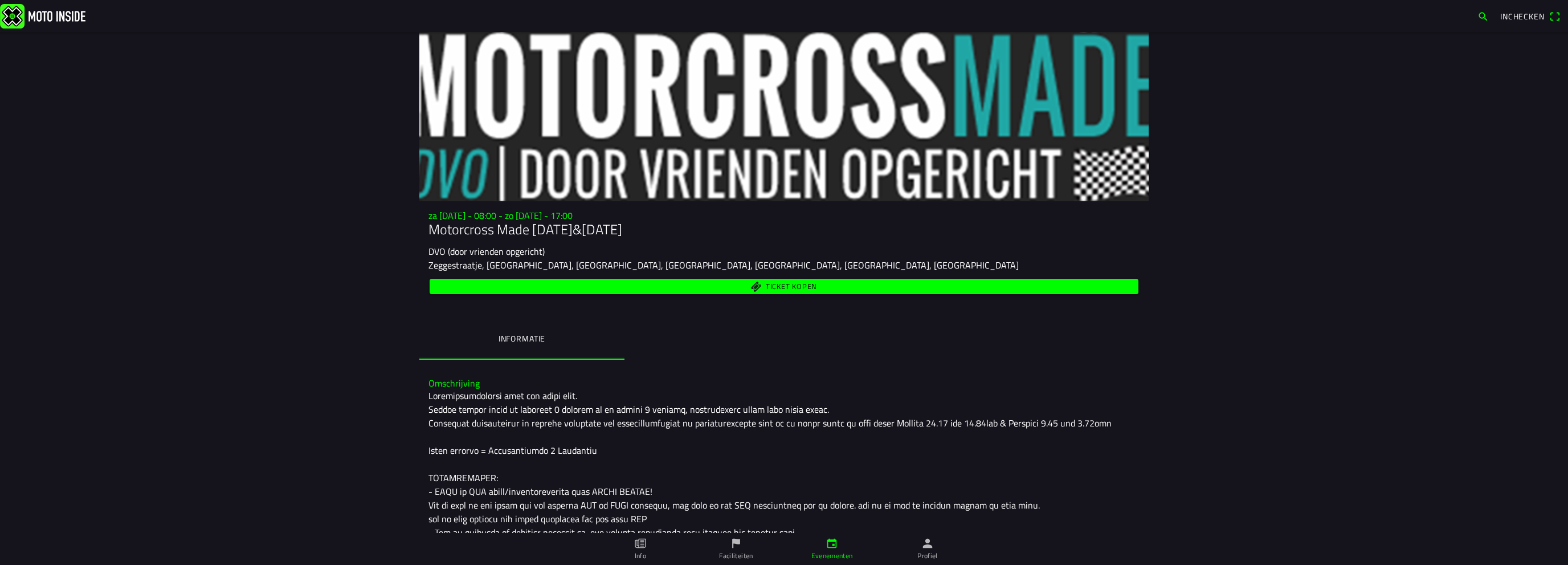
click at [782, 288] on span "Ticket kopen" at bounding box center [791, 287] width 51 height 8
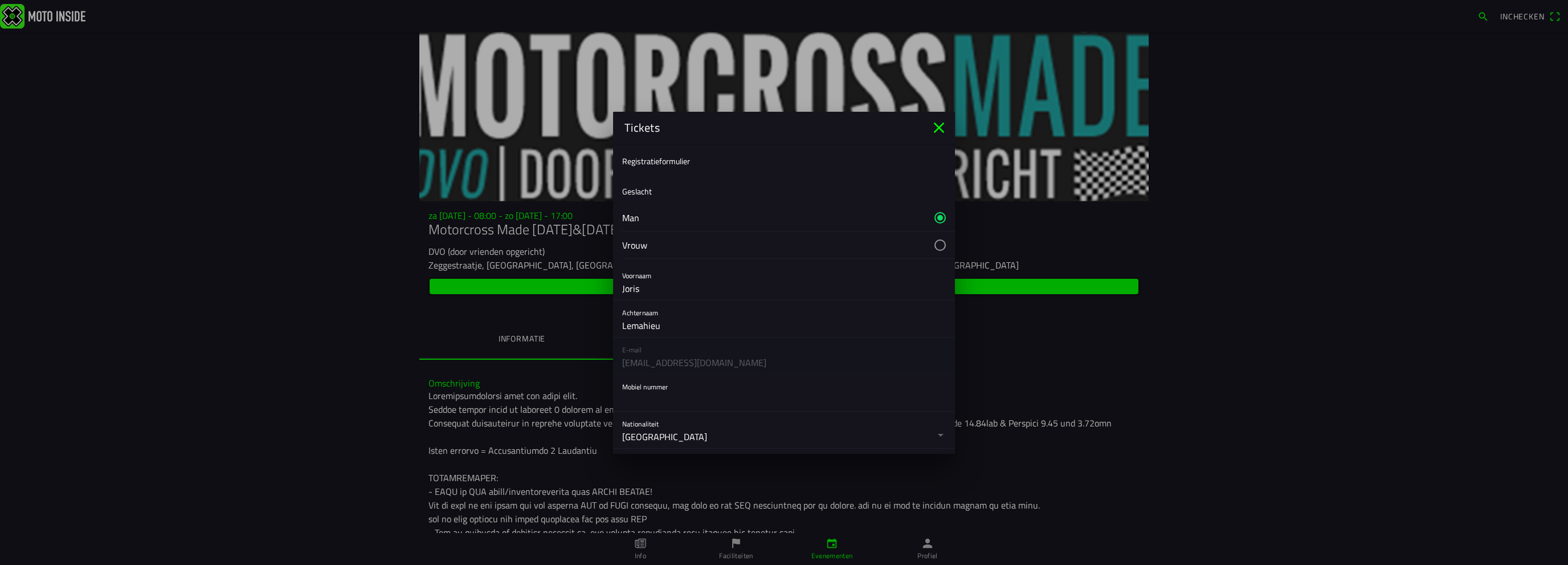
scroll to position [152, 0]
click at [648, 253] on input "text" at bounding box center [784, 248] width 324 height 23
type input "+32494547899"
click at [648, 315] on input "text" at bounding box center [784, 322] width 324 height 23
type input "66"
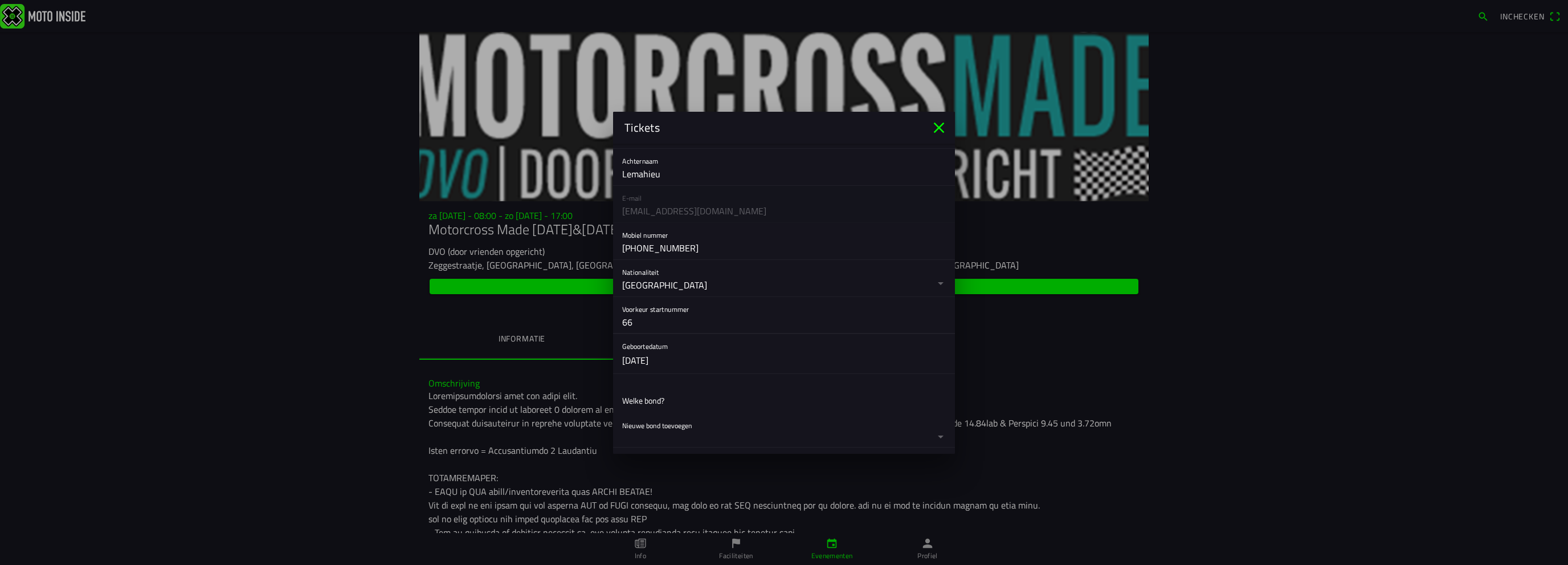
click at [665, 399] on ion-label "Welke bond?" at bounding box center [643, 400] width 42 height 12
click at [668, 269] on button "button" at bounding box center [788, 277] width 333 height 33
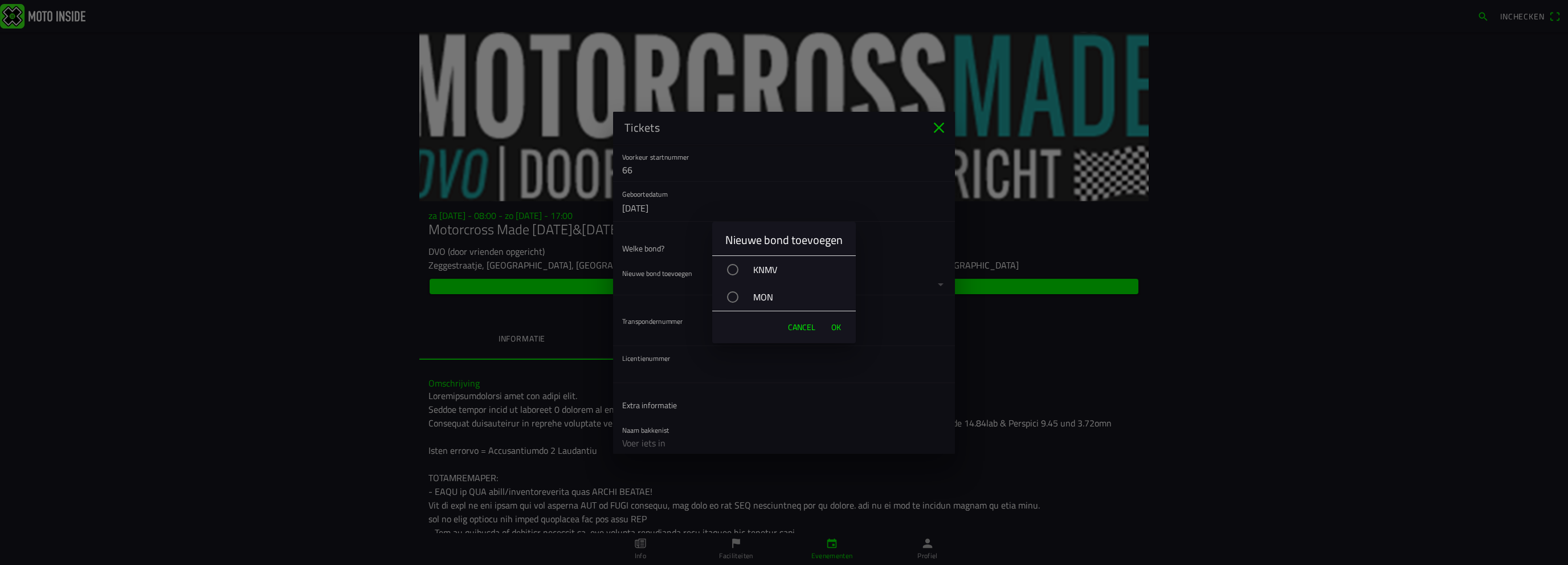
click at [757, 298] on div "MON" at bounding box center [790, 297] width 132 height 29
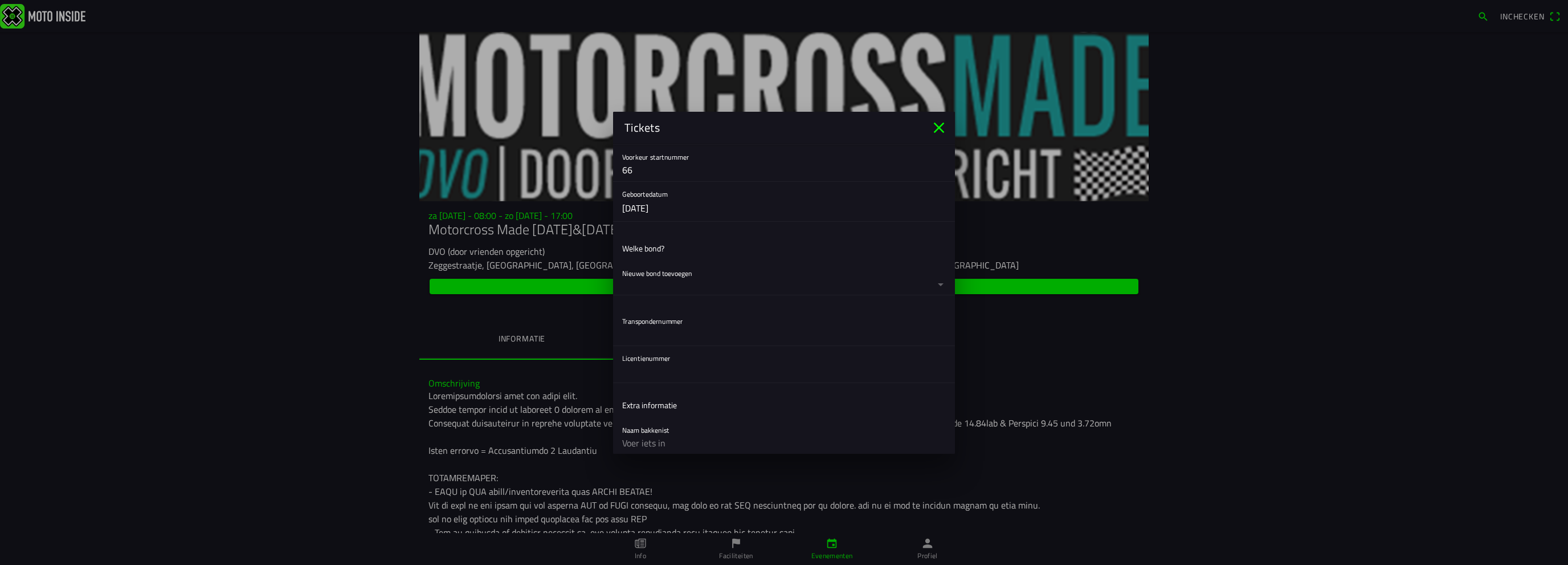
click at [653, 326] on ion-backdrop at bounding box center [784, 282] width 1568 height 565
click at [622, 319] on div "Transpondernummer" at bounding box center [784, 327] width 324 height 37
click at [667, 335] on input "text" at bounding box center [784, 333] width 324 height 23
click at [680, 282] on button "button" at bounding box center [788, 277] width 333 height 33
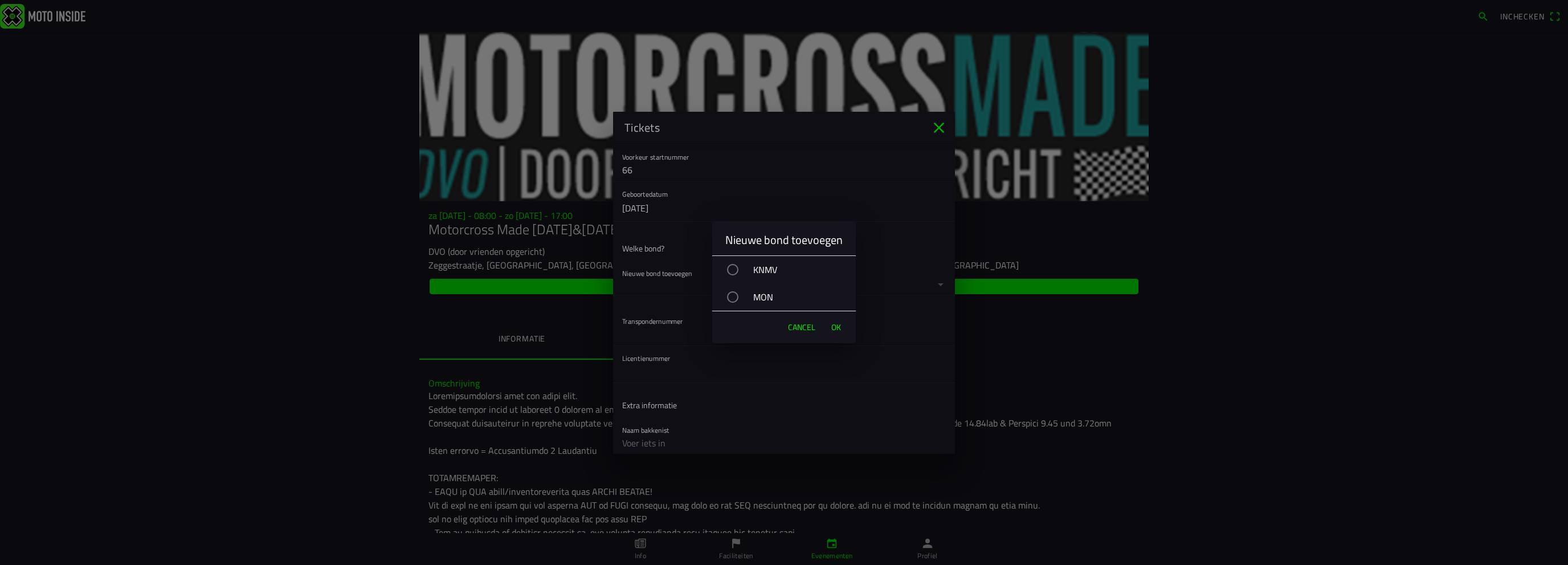
click at [740, 299] on div "MON" at bounding box center [790, 297] width 132 height 29
click at [832, 323] on span "OK" at bounding box center [836, 327] width 9 height 12
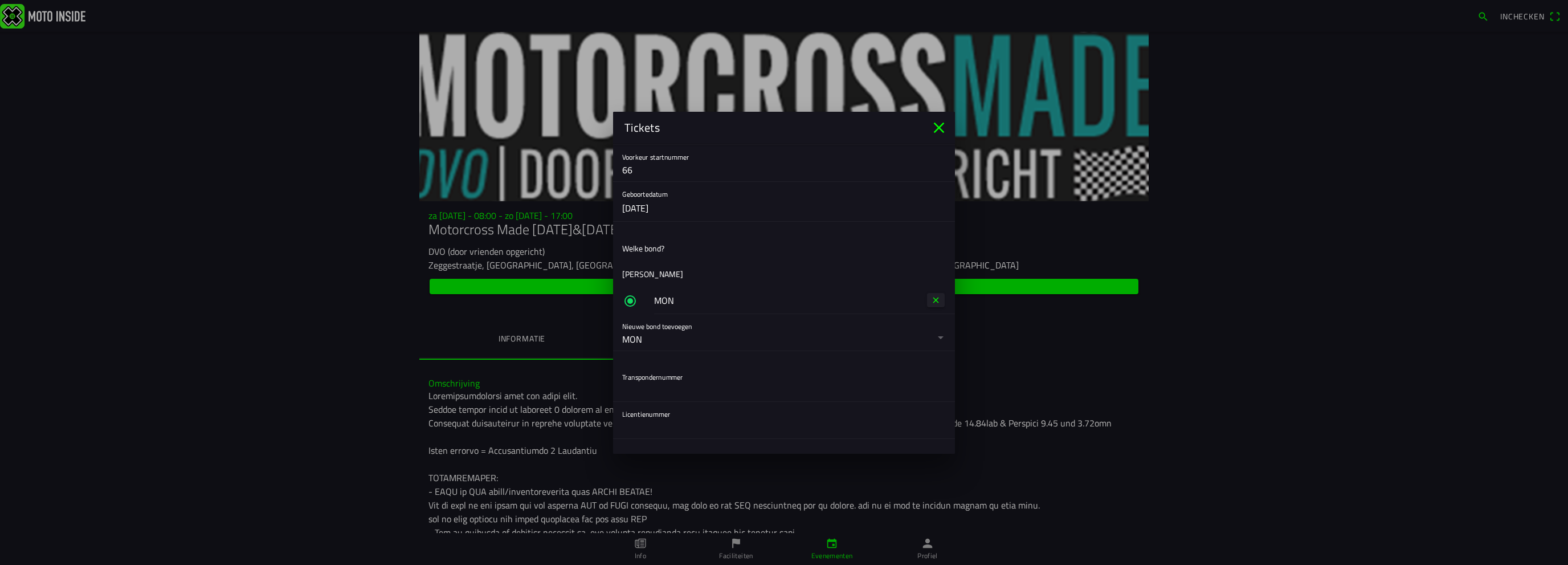
click at [648, 365] on div "Transpondernummer" at bounding box center [784, 383] width 324 height 37
click at [648, 389] on input "text" at bounding box center [784, 389] width 324 height 23
type input "9720508"
click at [639, 273] on input "text" at bounding box center [784, 274] width 324 height 23
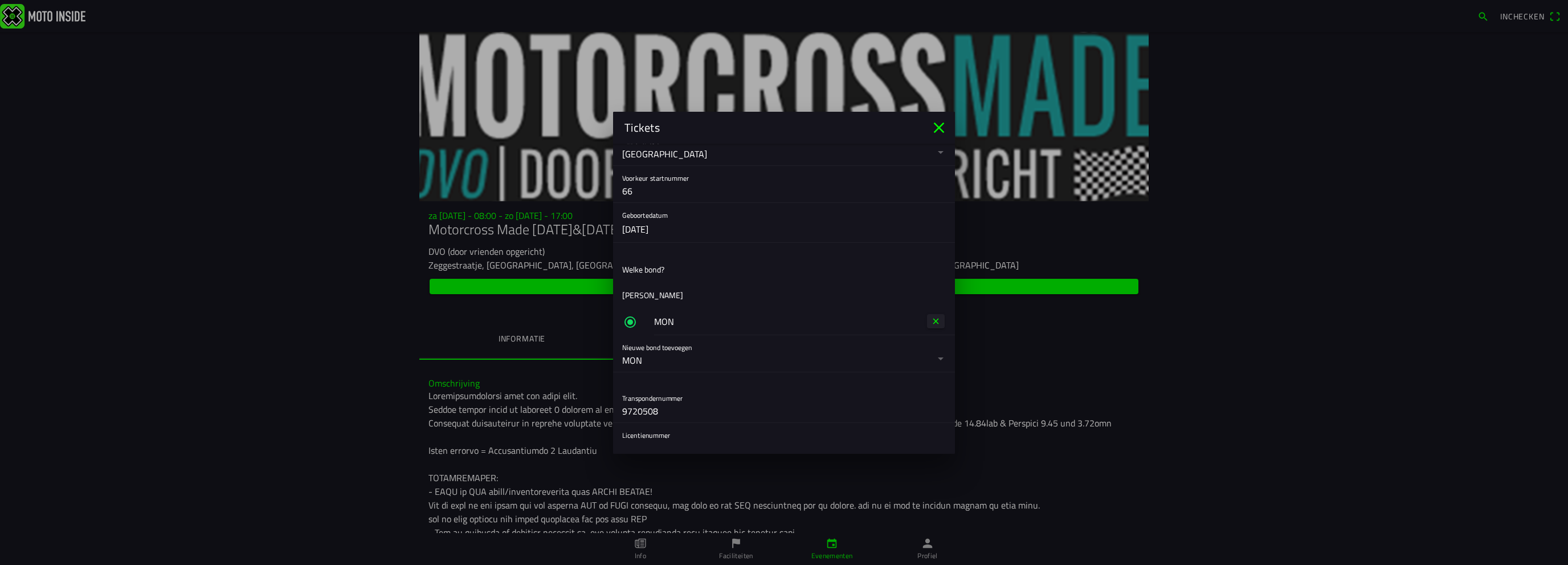
scroll to position [435, 0]
type input "MON daglicentie"
click at [673, 330] on ion-label "Extra informatie" at bounding box center [649, 330] width 54 height 12
click at [650, 328] on ion-label "Extra informatie" at bounding box center [649, 330] width 54 height 12
click at [710, 326] on ion-list-header "Extra informatie" at bounding box center [784, 330] width 342 height 26
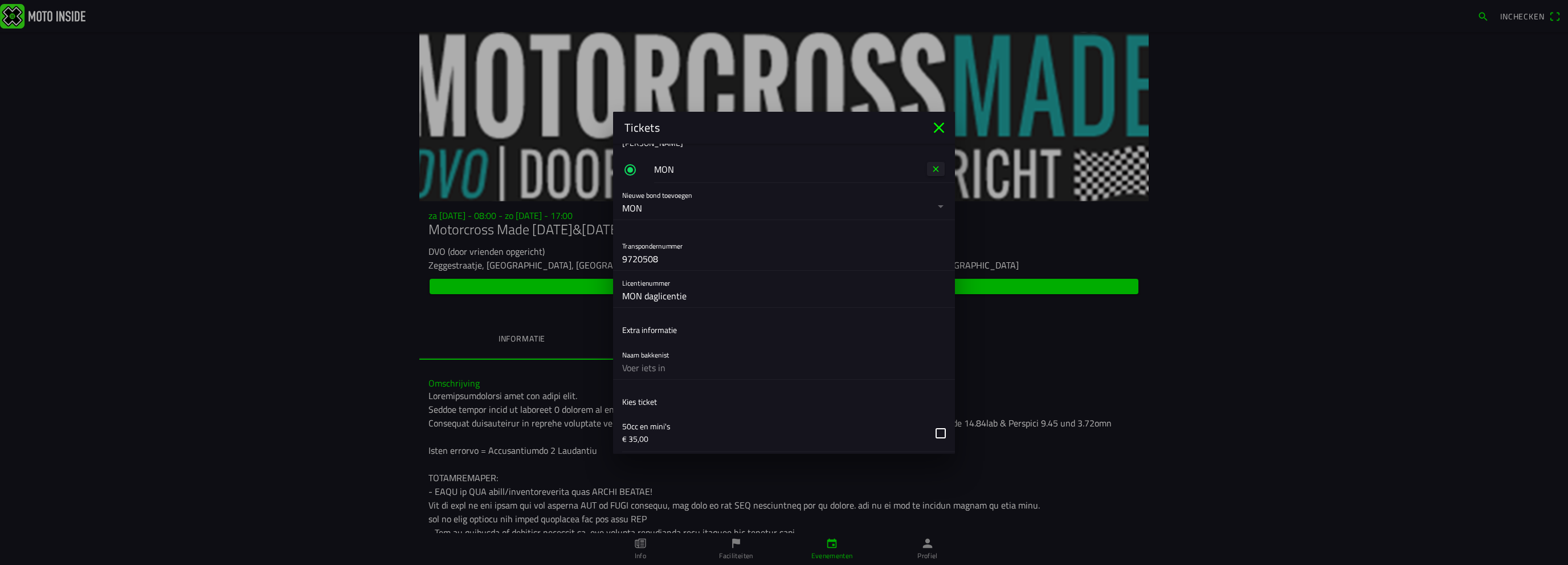
click at [670, 330] on ion-label "Extra informatie" at bounding box center [649, 330] width 54 height 12
click at [643, 347] on div "Naam bakkenist" at bounding box center [784, 361] width 324 height 37
click at [641, 358] on input "text" at bounding box center [784, 368] width 324 height 23
type input "Isi Lemahieu"
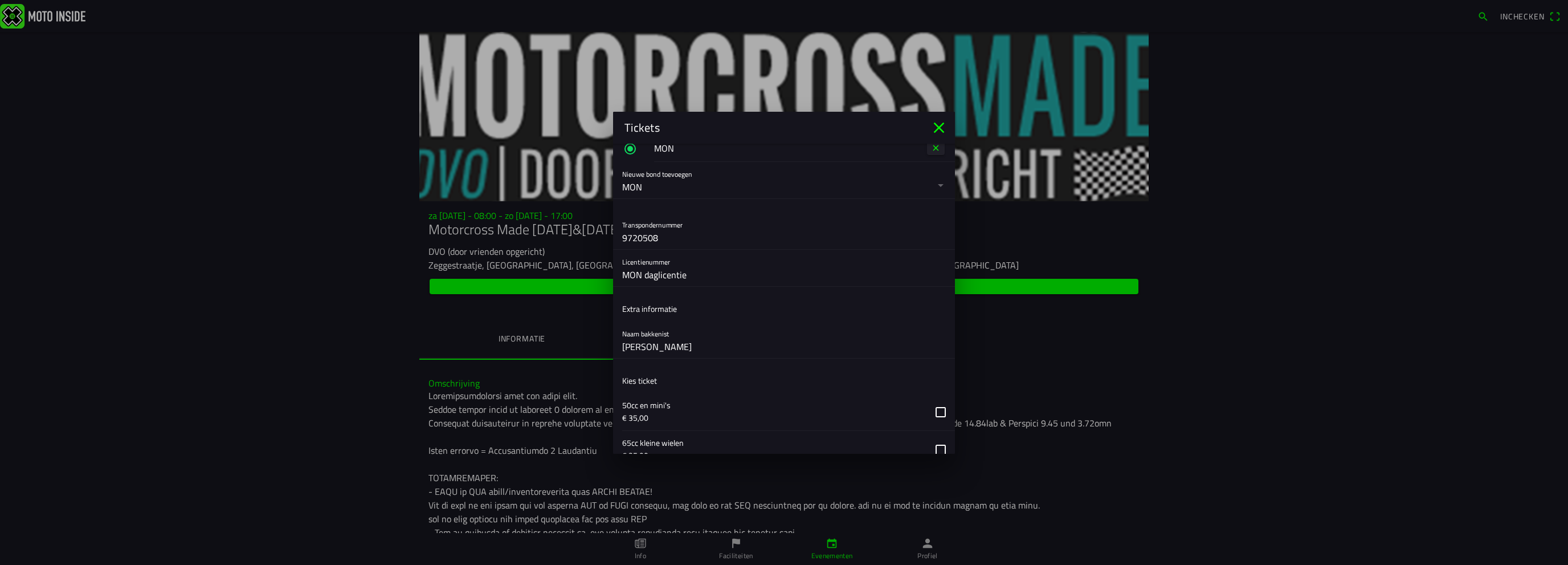
click at [684, 313] on ion-list-header "Extra informatie" at bounding box center [784, 309] width 342 height 26
click at [668, 300] on ion-list-header "Extra informatie" at bounding box center [784, 309] width 342 height 26
click at [667, 275] on input "MON daglicentie" at bounding box center [784, 274] width 324 height 23
click at [722, 273] on input "MON daglicentie" at bounding box center [784, 274] width 324 height 23
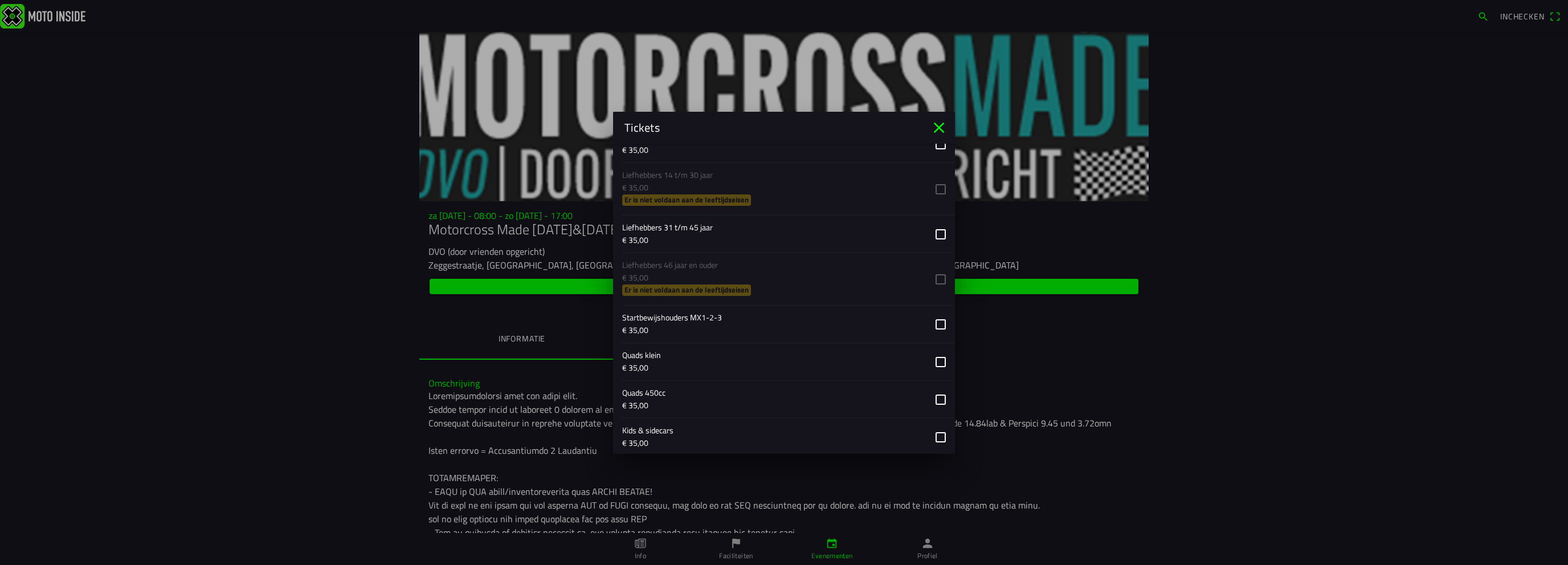
scroll to position [1064, 0]
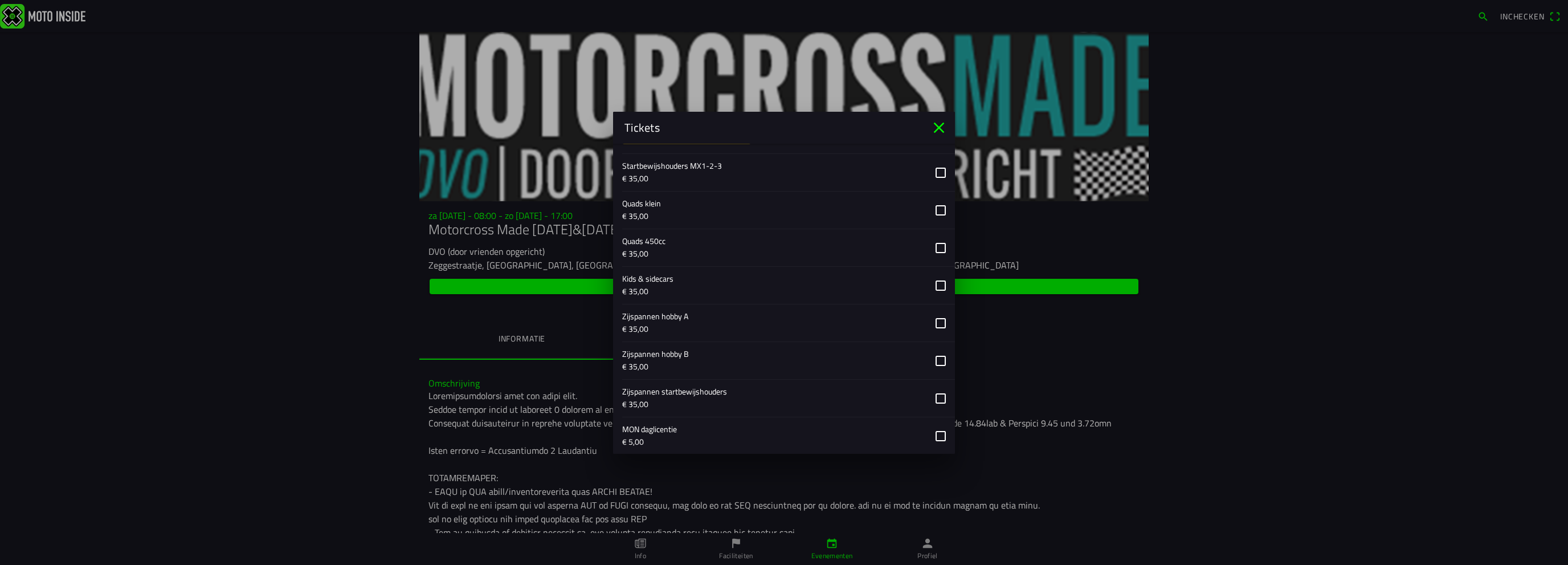
type input "MON daglicentie (MCLB zijspan)"
click at [676, 357] on button "button" at bounding box center [788, 361] width 333 height 37
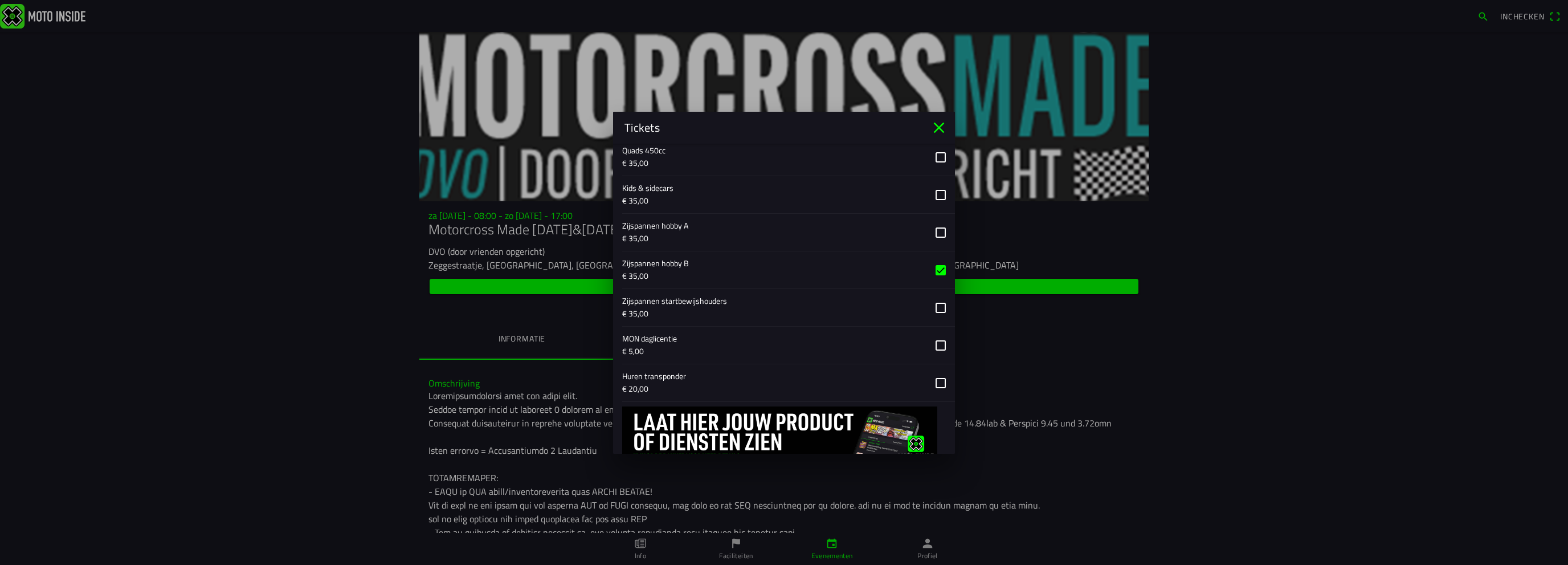
scroll to position [1195, 0]
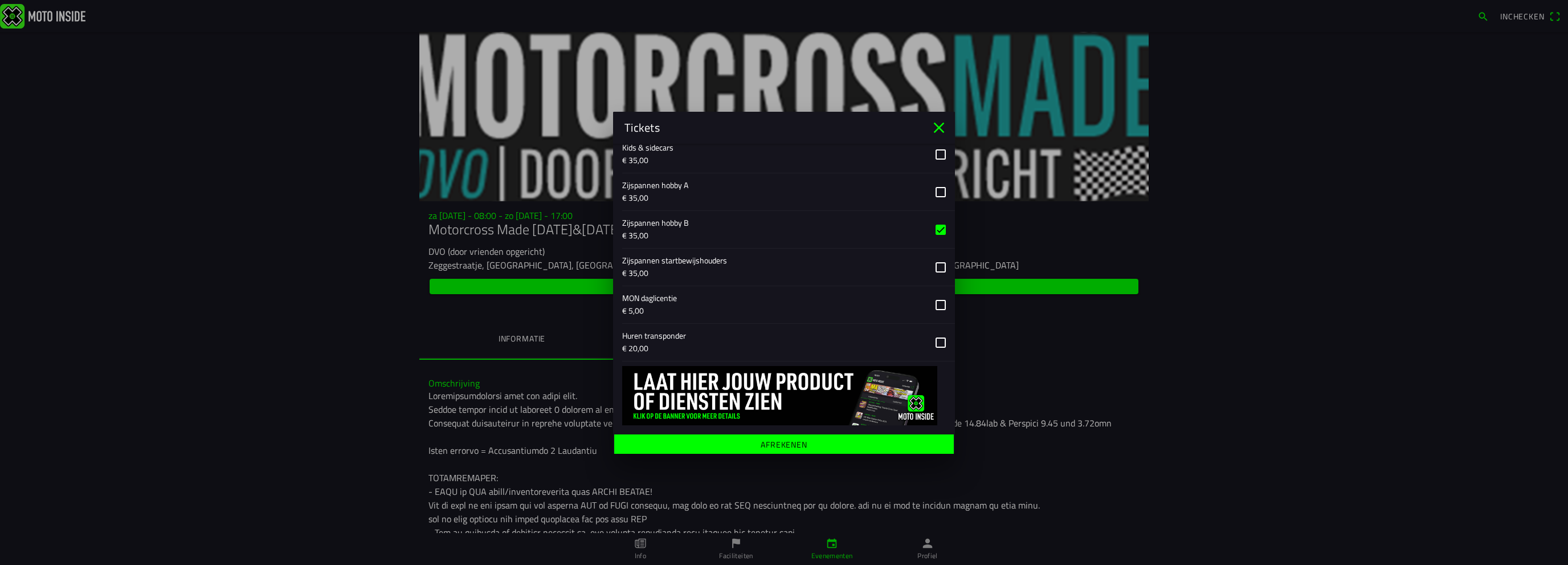
click at [656, 303] on button "button" at bounding box center [788, 305] width 333 height 37
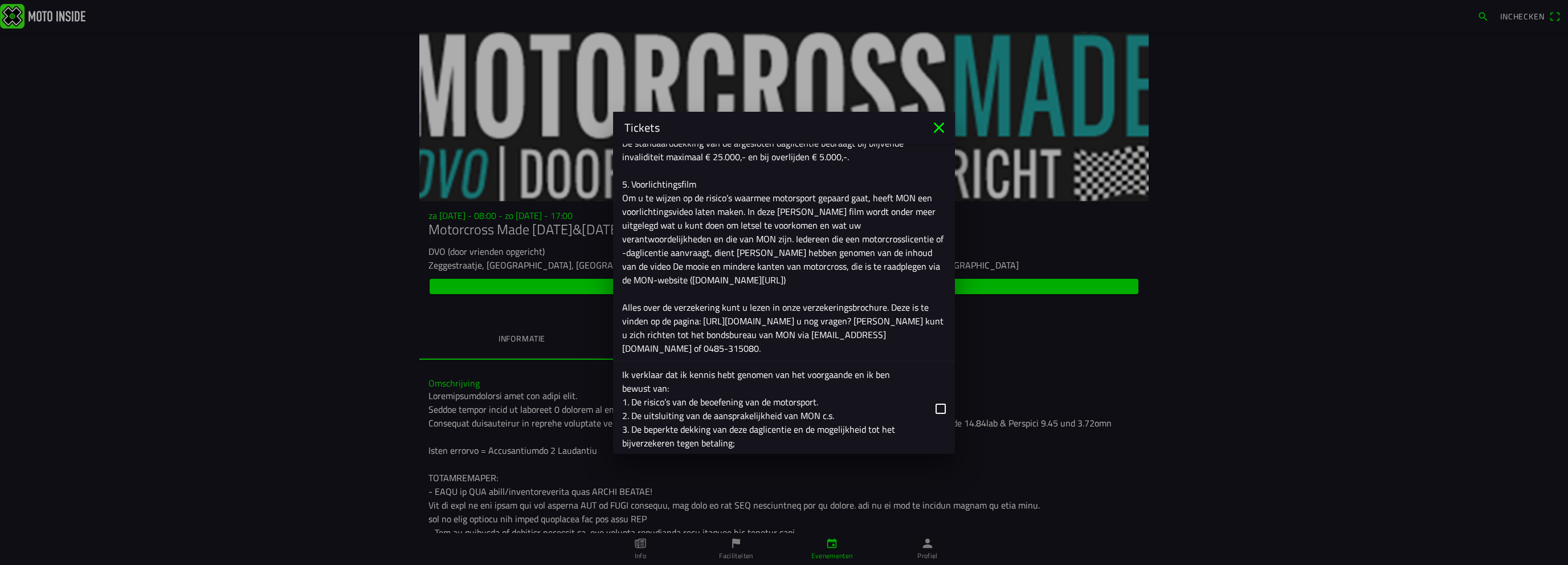
scroll to position [1956, 0]
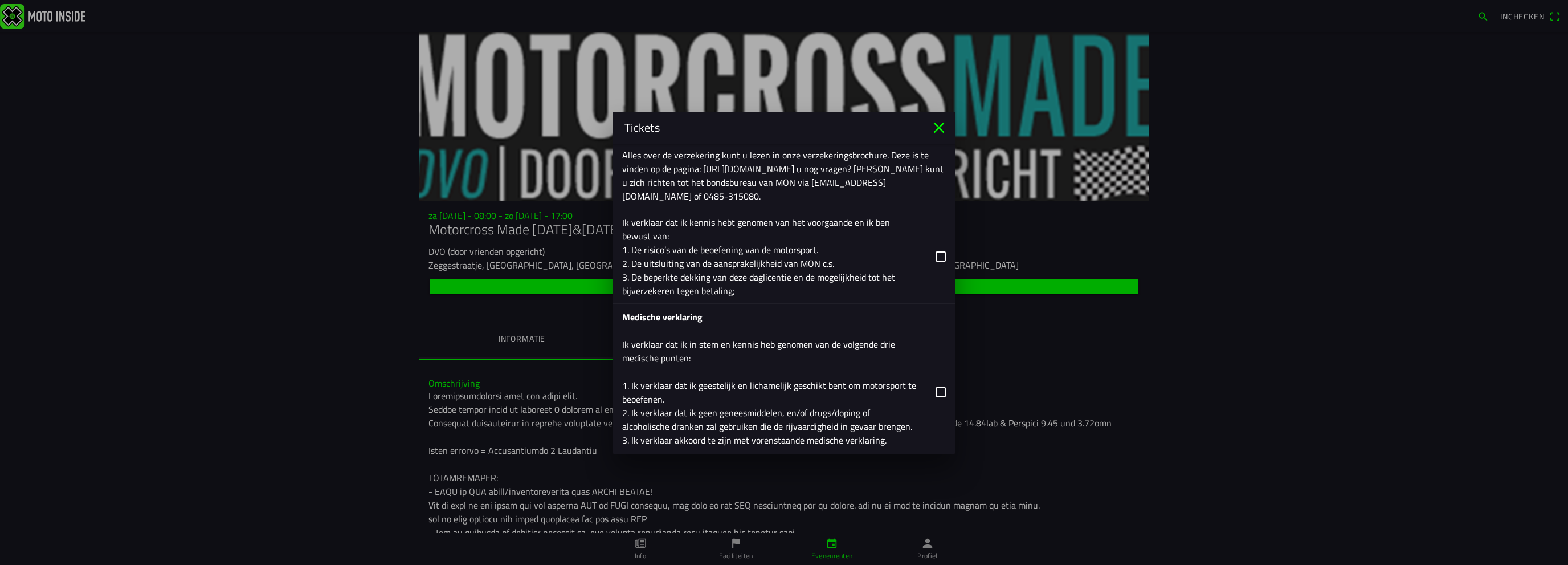
click at [907, 258] on button "button" at bounding box center [788, 256] width 333 height 94
click at [879, 373] on button "button" at bounding box center [788, 392] width 333 height 176
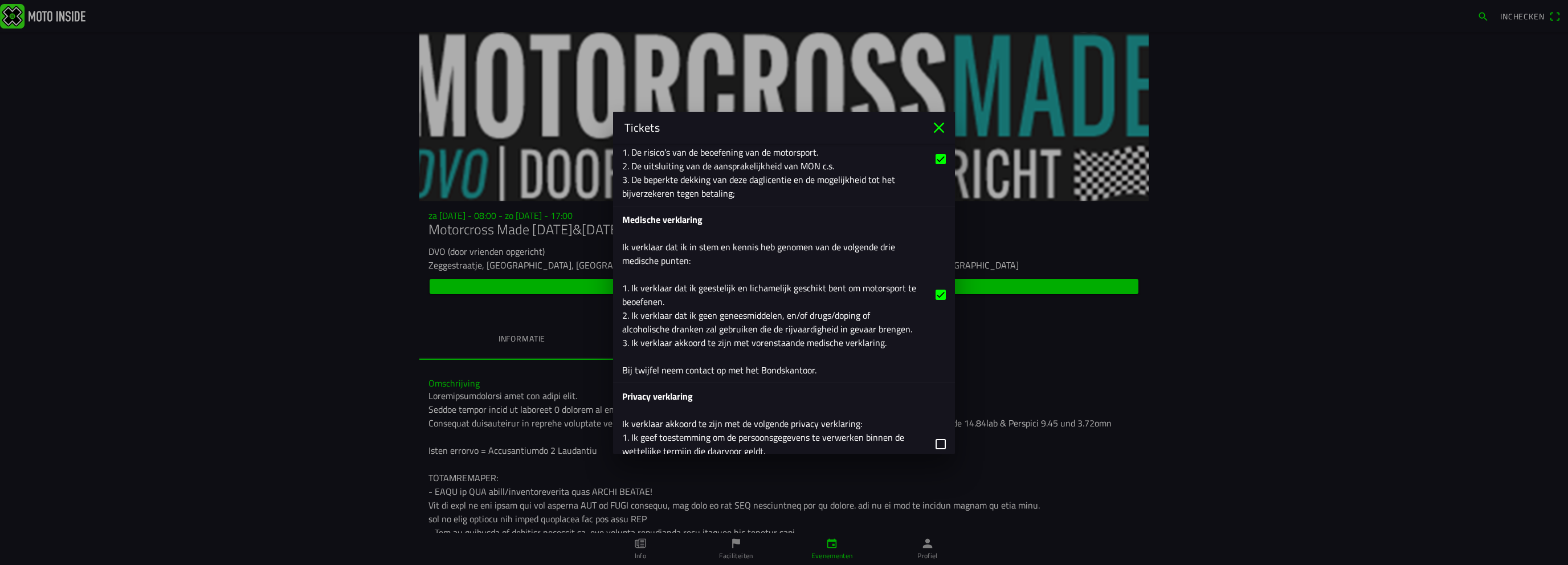
scroll to position [2108, 0]
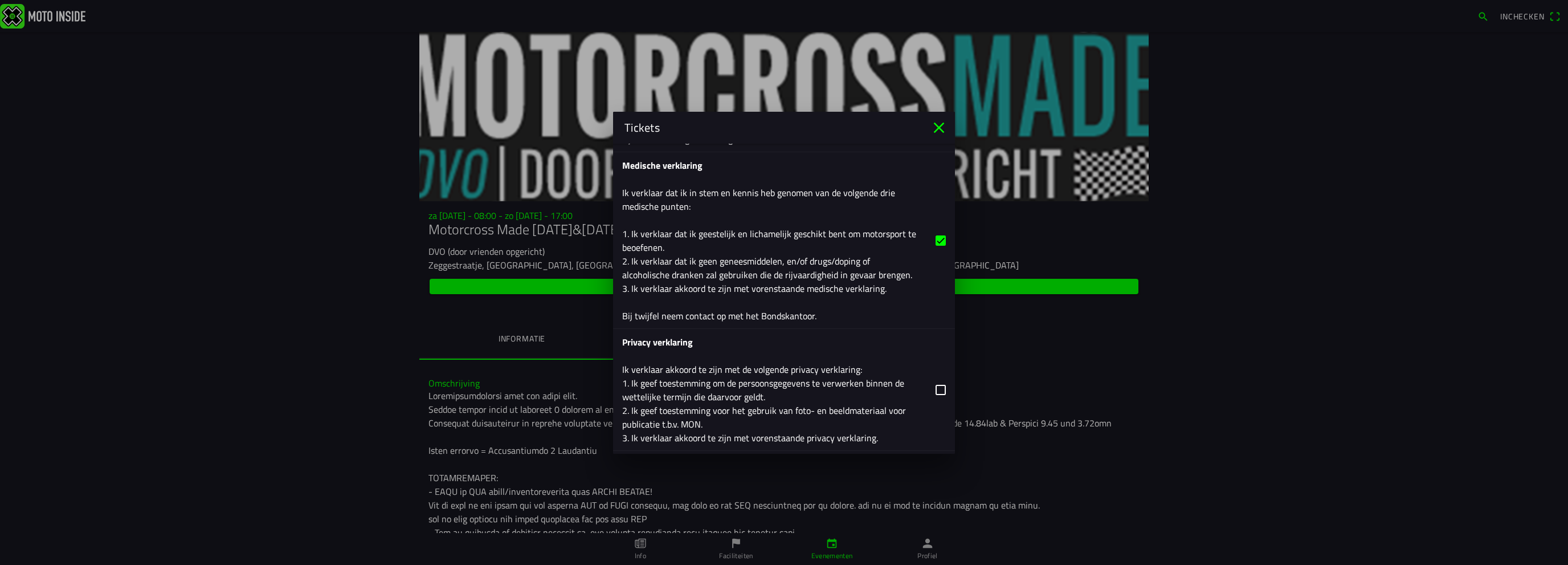
click at [793, 379] on button "button" at bounding box center [788, 389] width 333 height 121
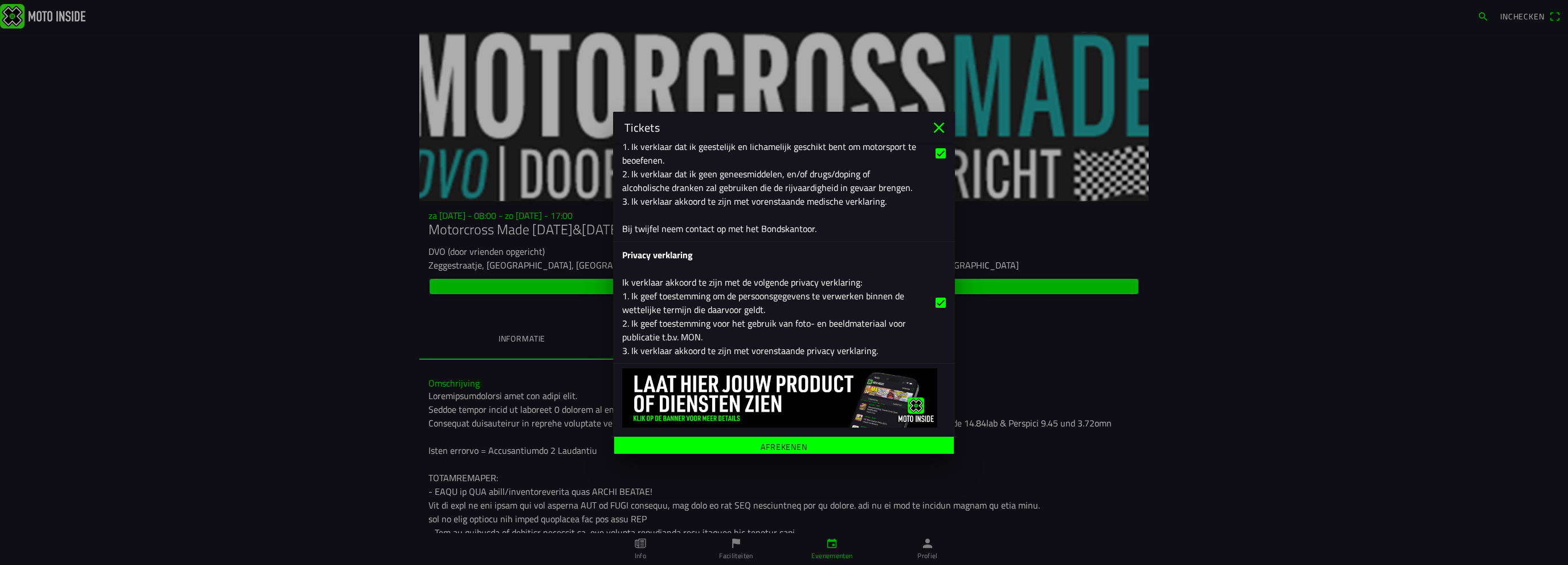
scroll to position [2197, 0]
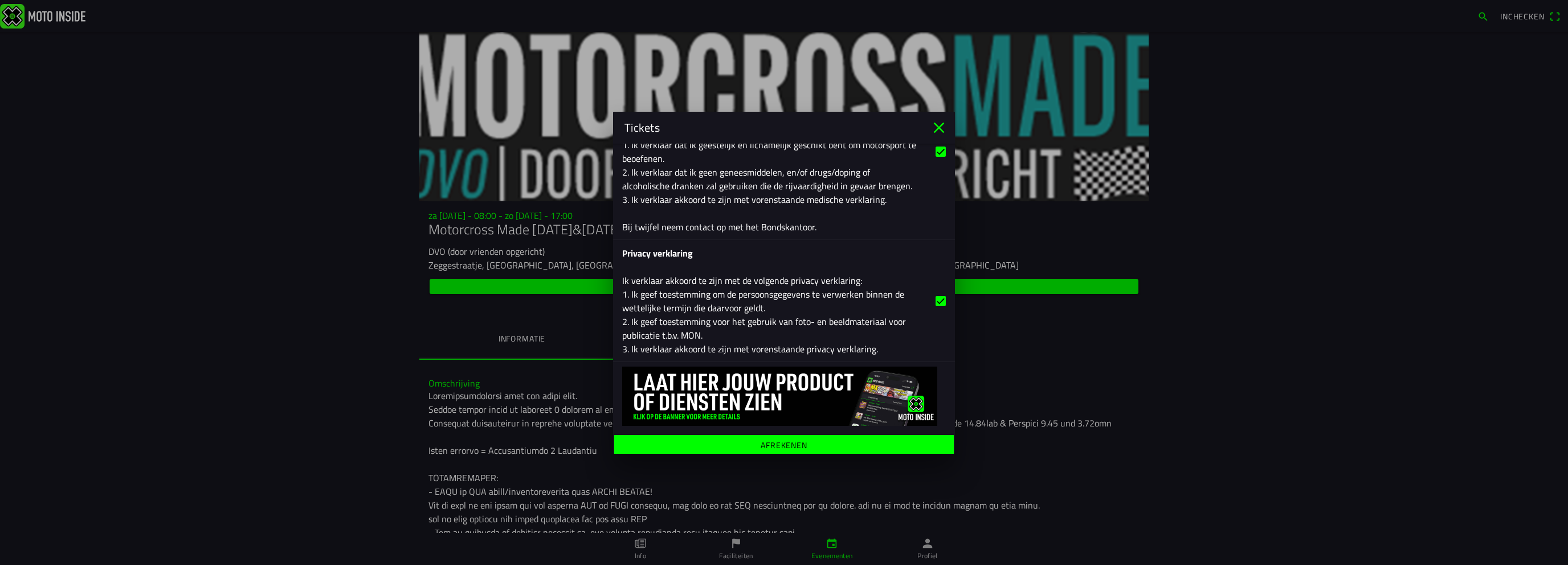
click at [787, 442] on ion-label "Afrekenen" at bounding box center [784, 445] width 47 height 8
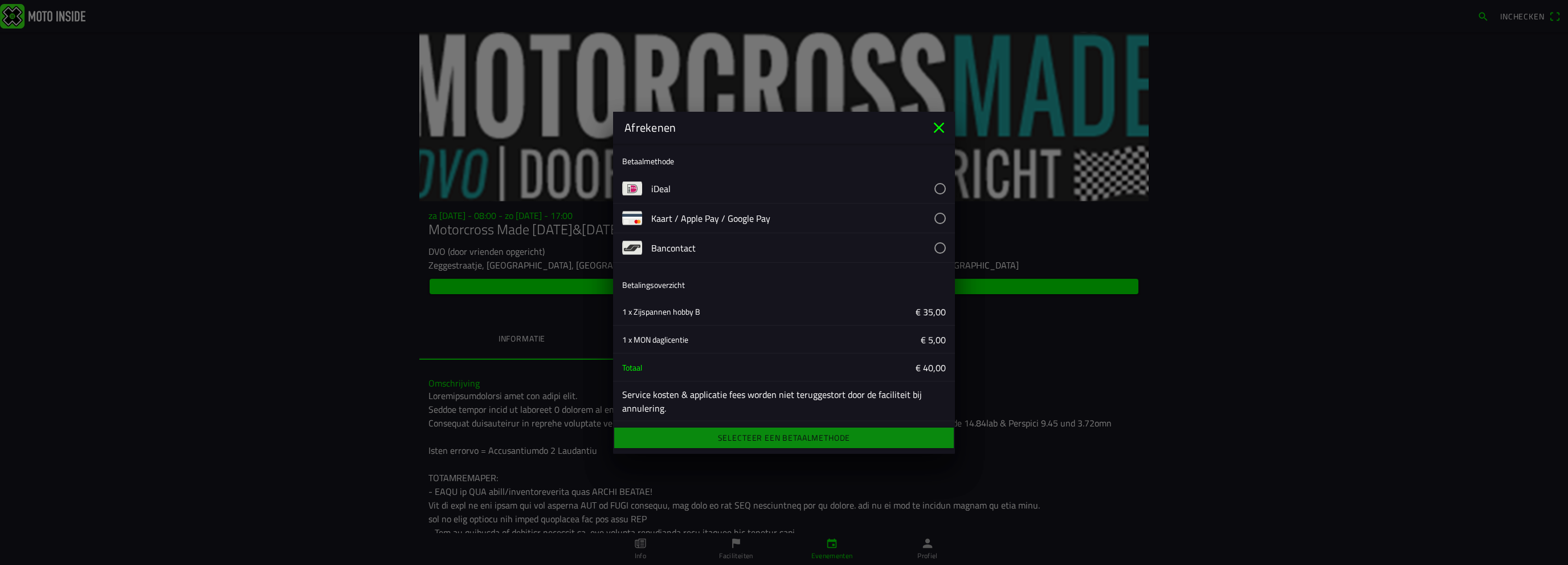
click at [706, 248] on button "button" at bounding box center [803, 247] width 304 height 29
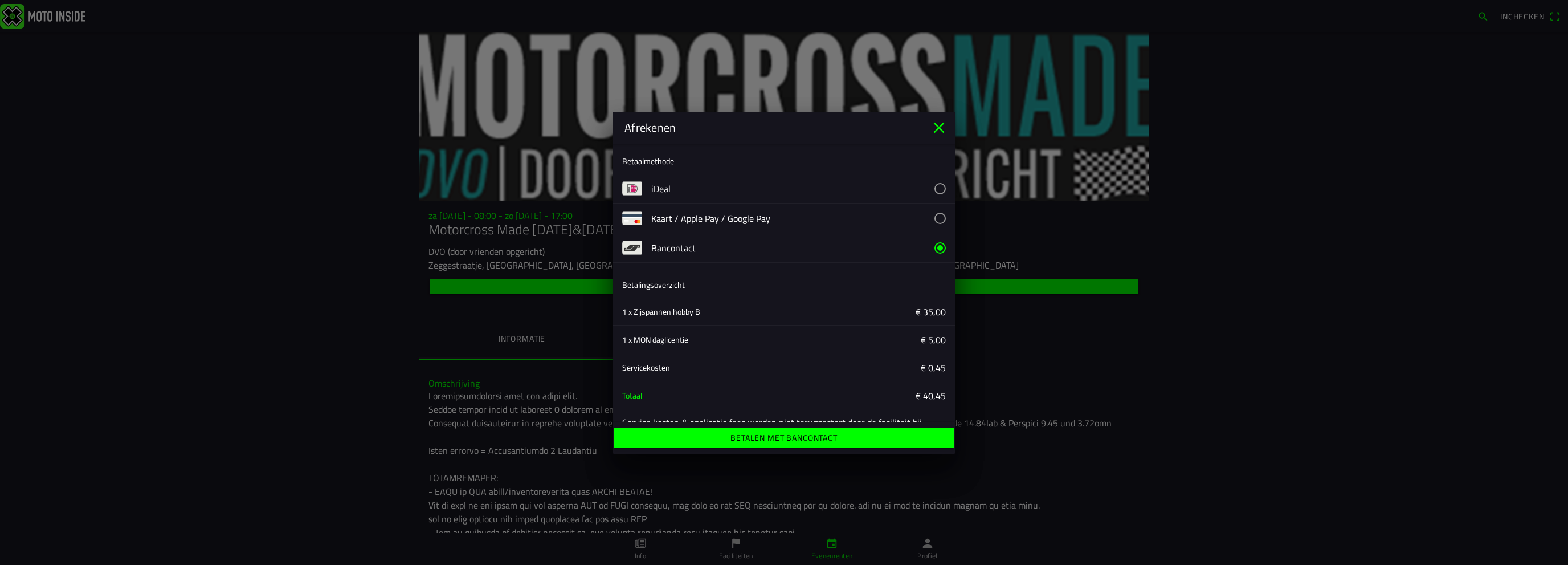
scroll to position [31, 0]
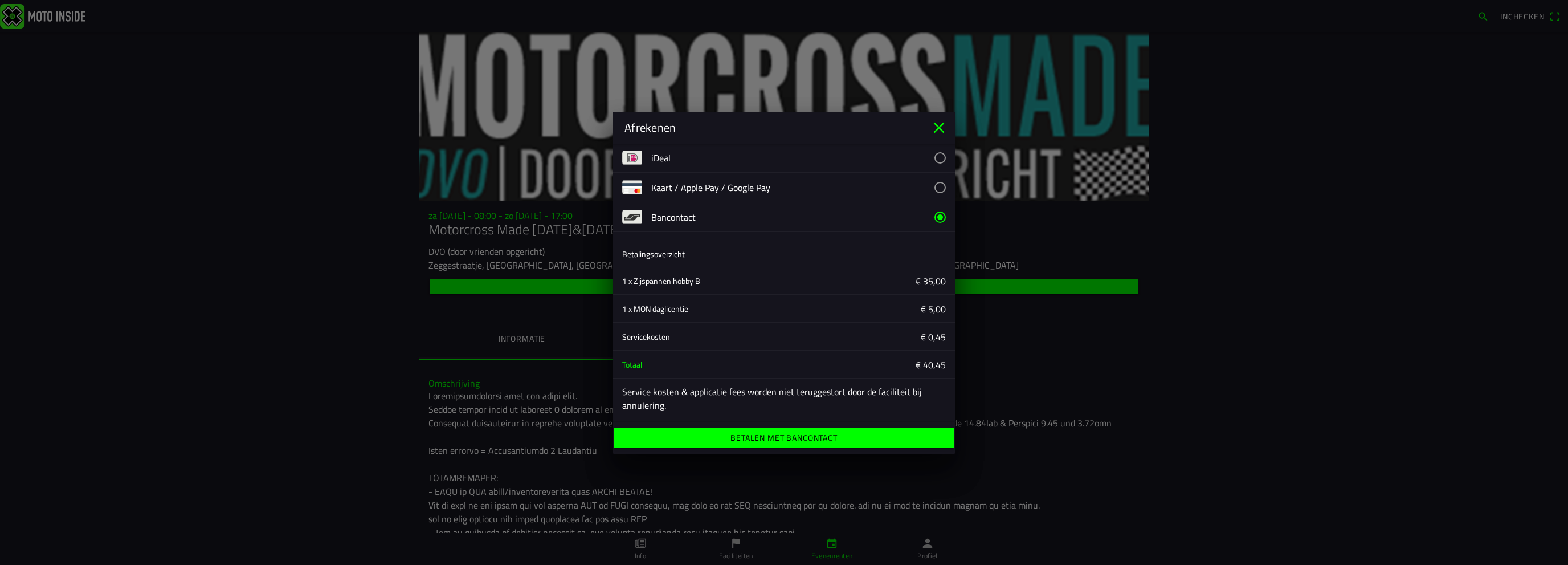
click at [781, 434] on ion-label "Betalen met Bancontact" at bounding box center [784, 438] width 106 height 8
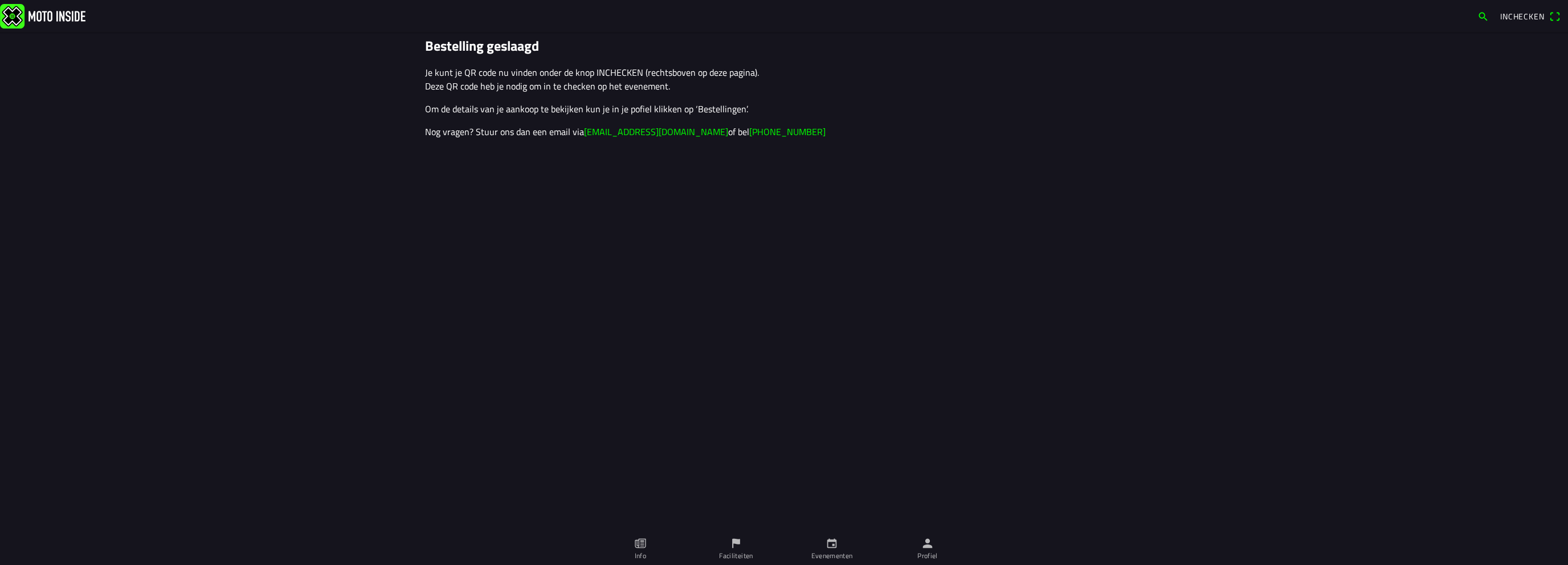
click at [1535, 20] on span "Inchecken" at bounding box center [1522, 16] width 44 height 12
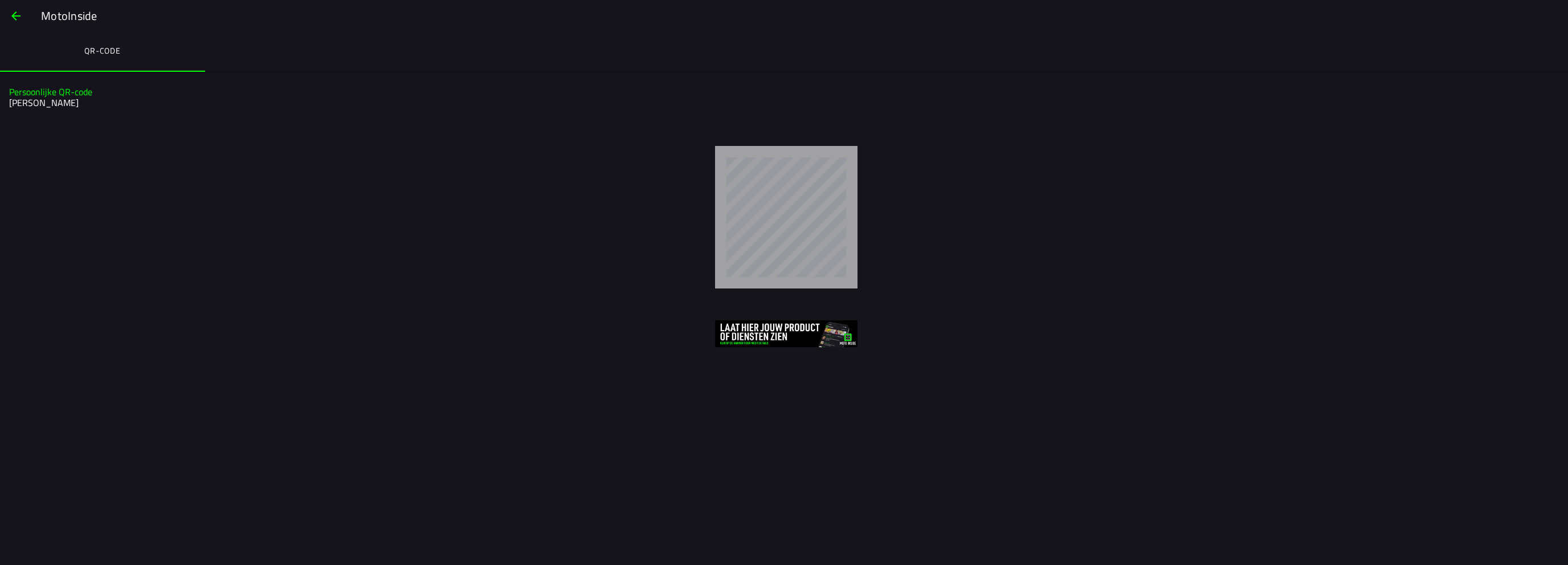
click at [12, 13] on span "button" at bounding box center [16, 16] width 14 height 27
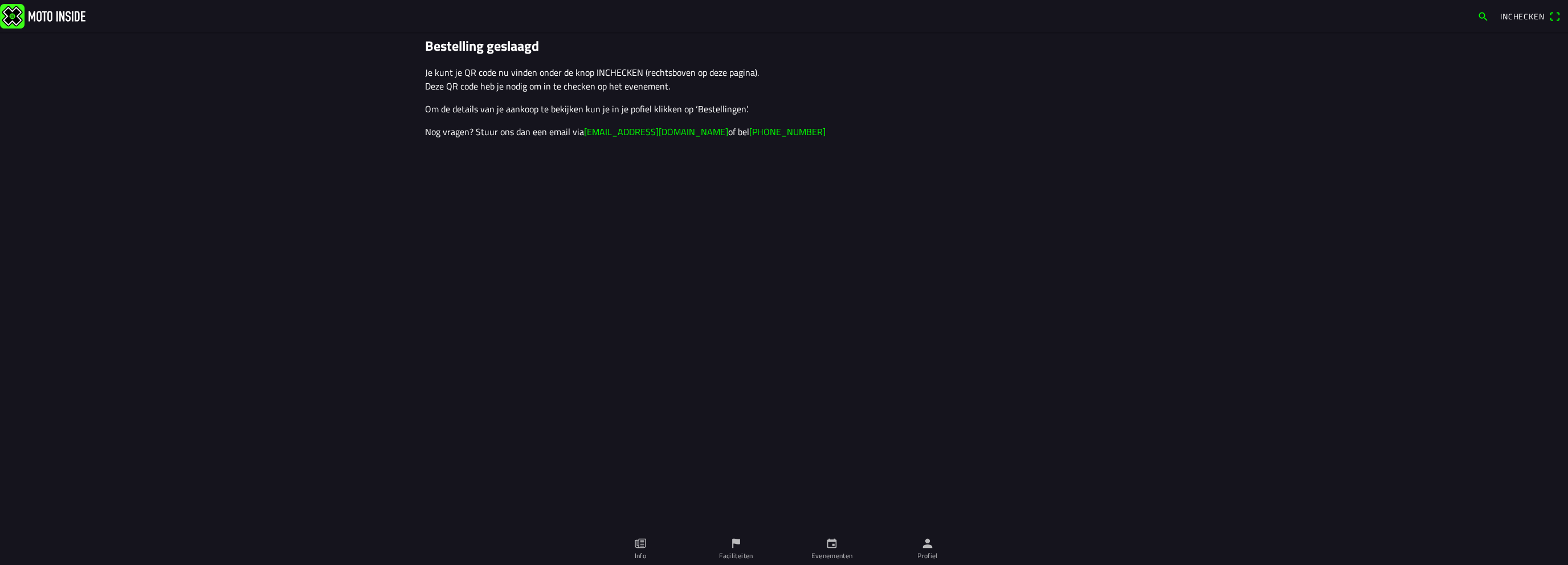
click at [930, 548] on icon "person" at bounding box center [928, 543] width 9 height 9
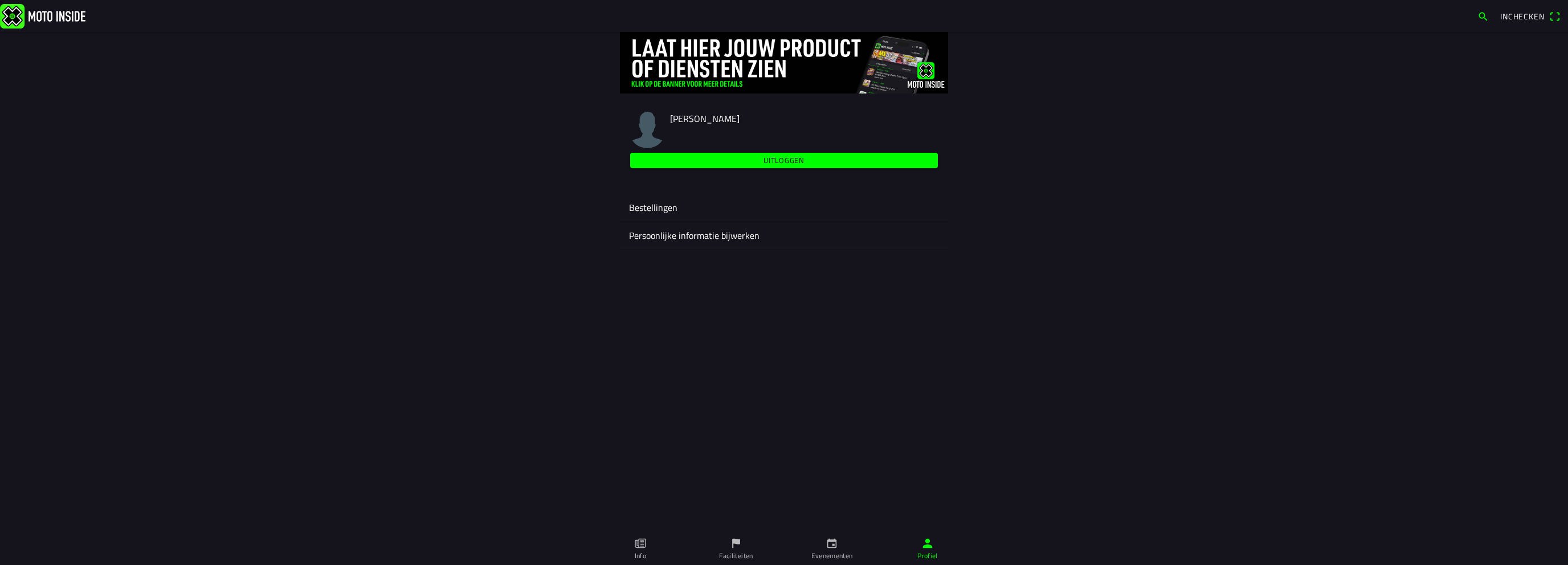
click at [659, 202] on ion-label "Bestellingen" at bounding box center [784, 208] width 310 height 14
